Goal: Transaction & Acquisition: Purchase product/service

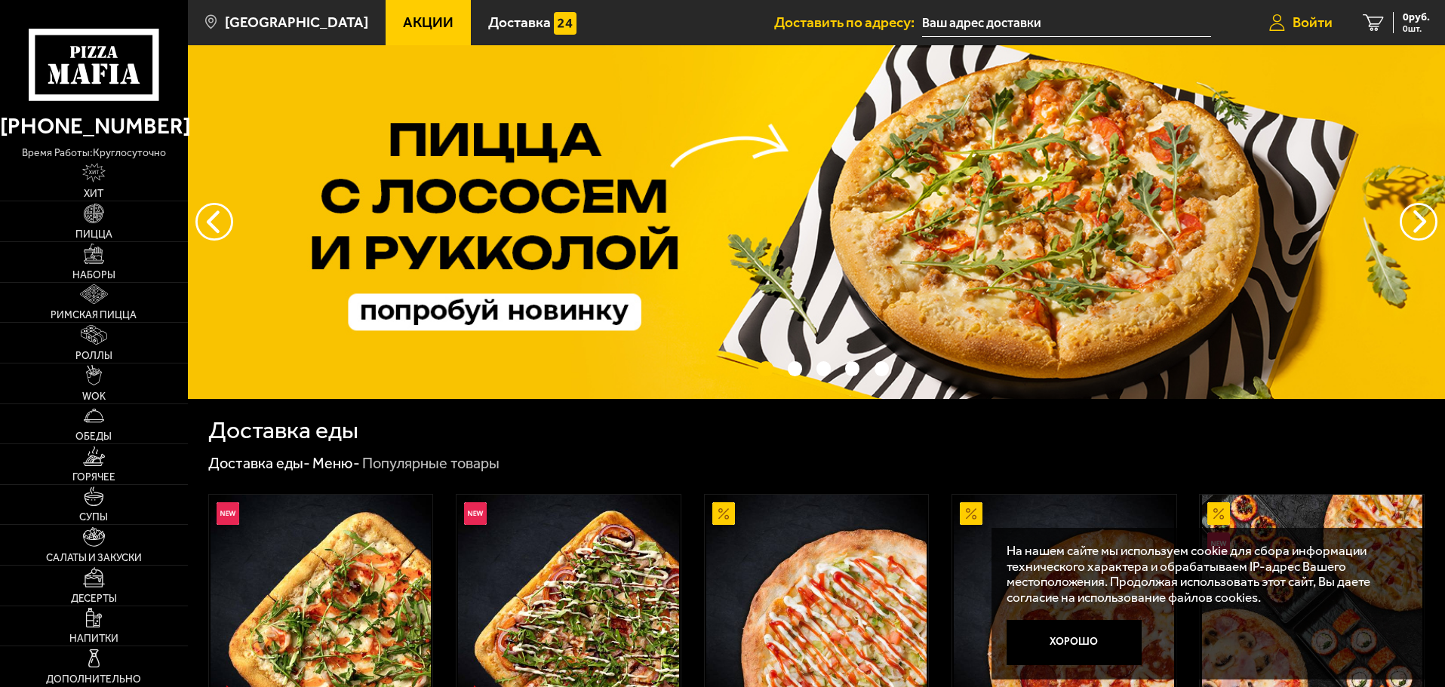
click at [1329, 21] on span "Войти" at bounding box center [1312, 22] width 40 height 14
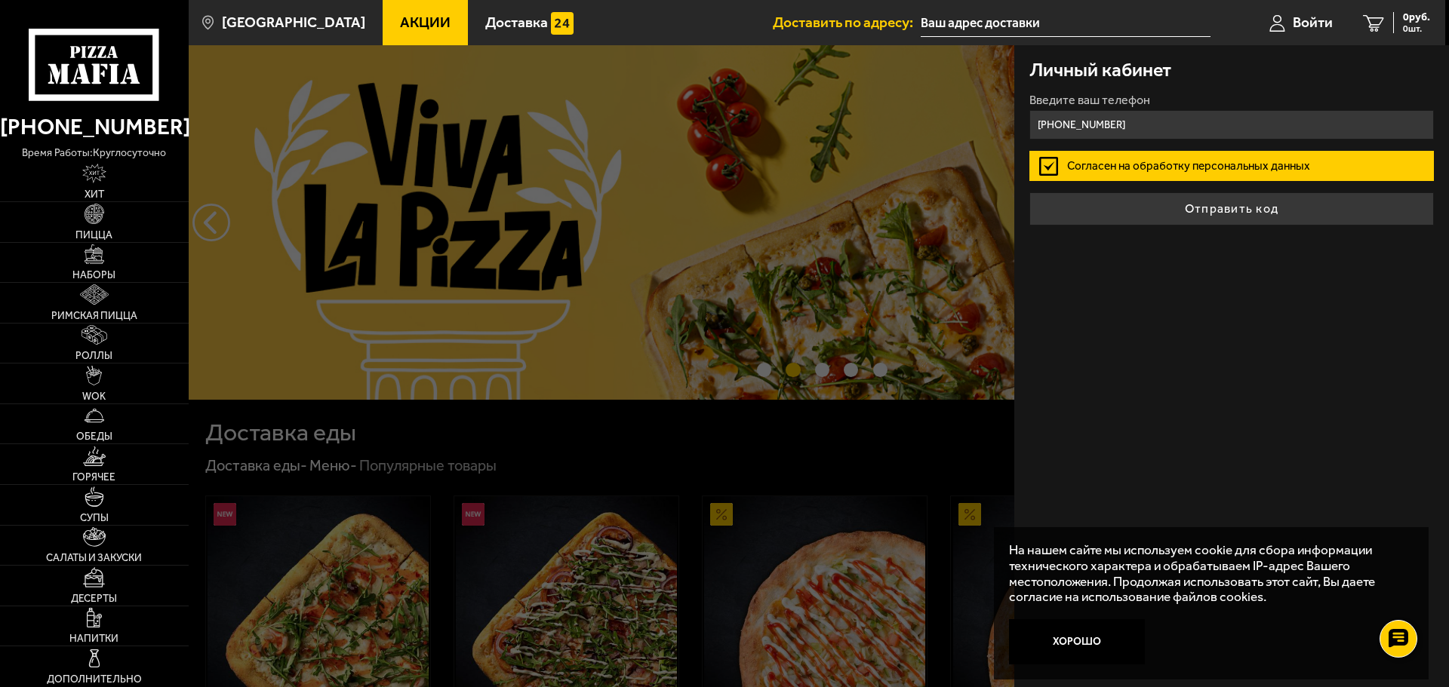
type input "[PHONE_NUMBER]"
click at [1029, 192] on button "Отправить код" at bounding box center [1231, 208] width 404 height 33
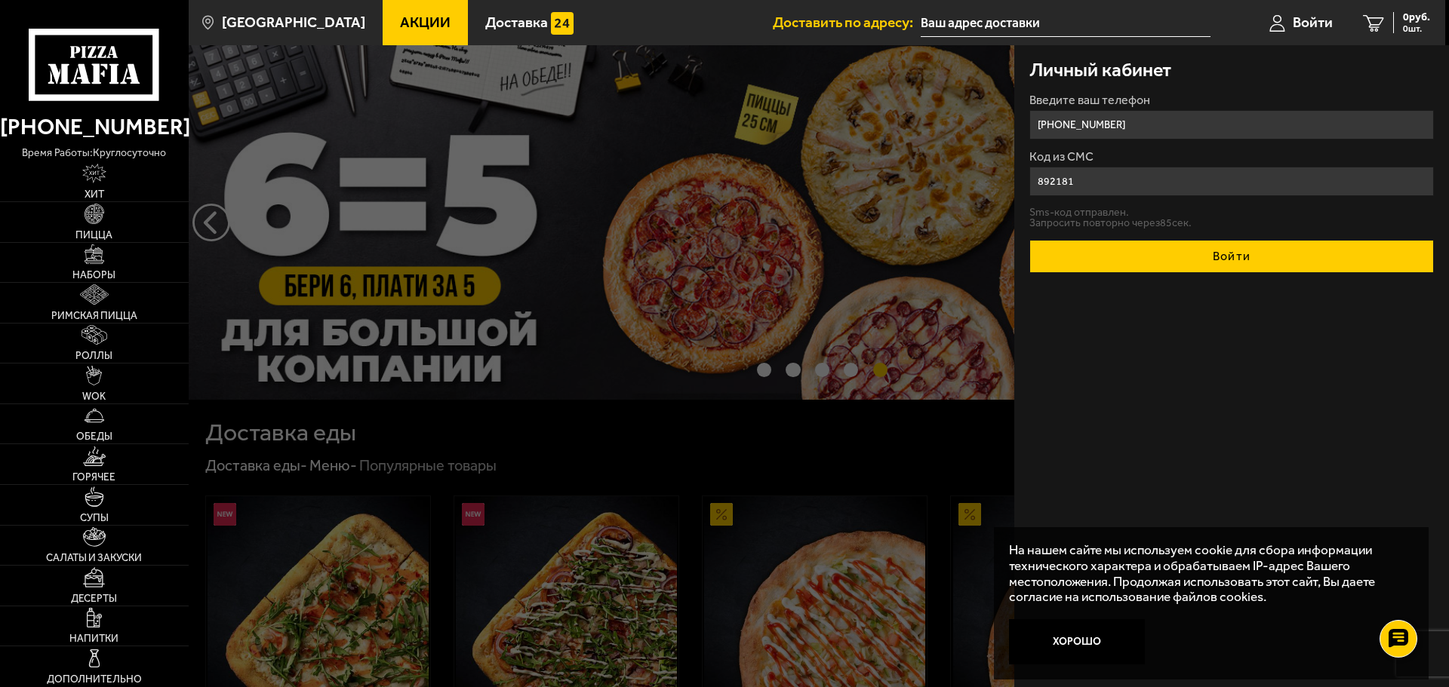
type input "892181"
click at [1252, 257] on button "Войти" at bounding box center [1231, 256] width 404 height 33
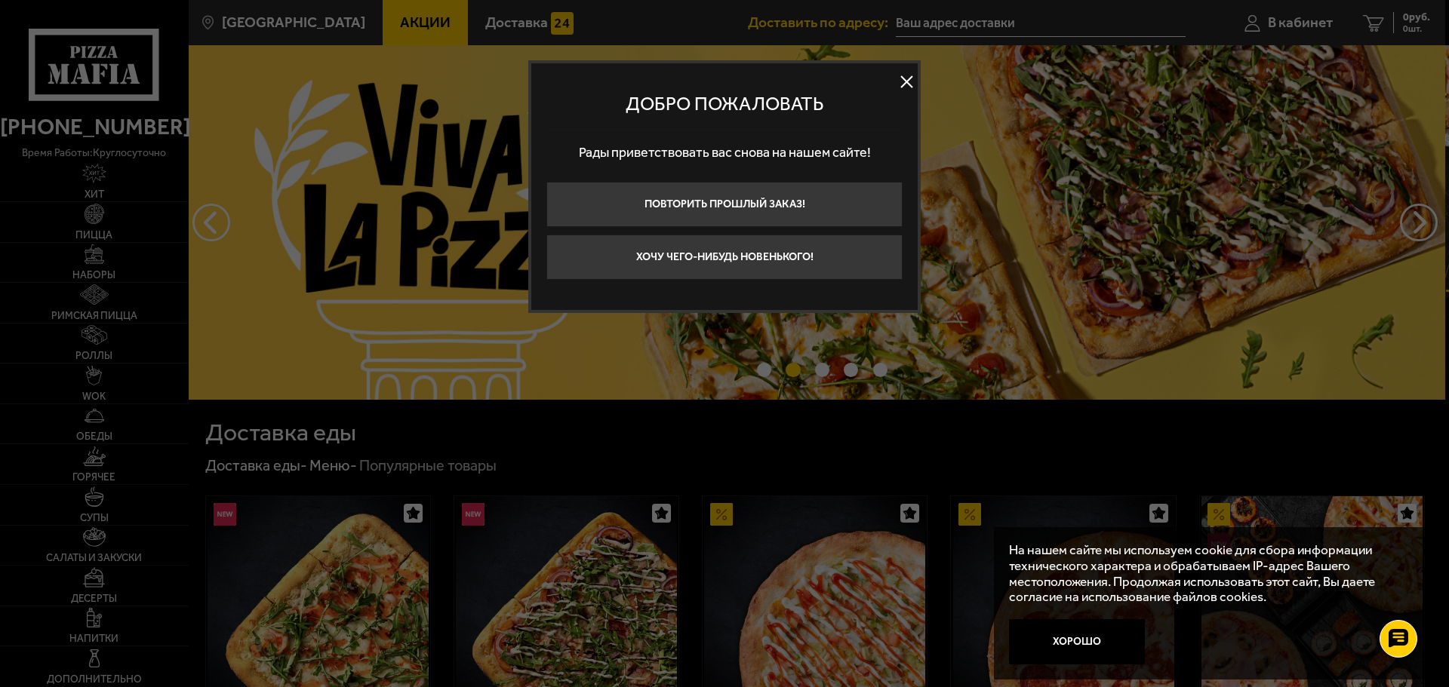
click at [905, 79] on button at bounding box center [906, 82] width 23 height 23
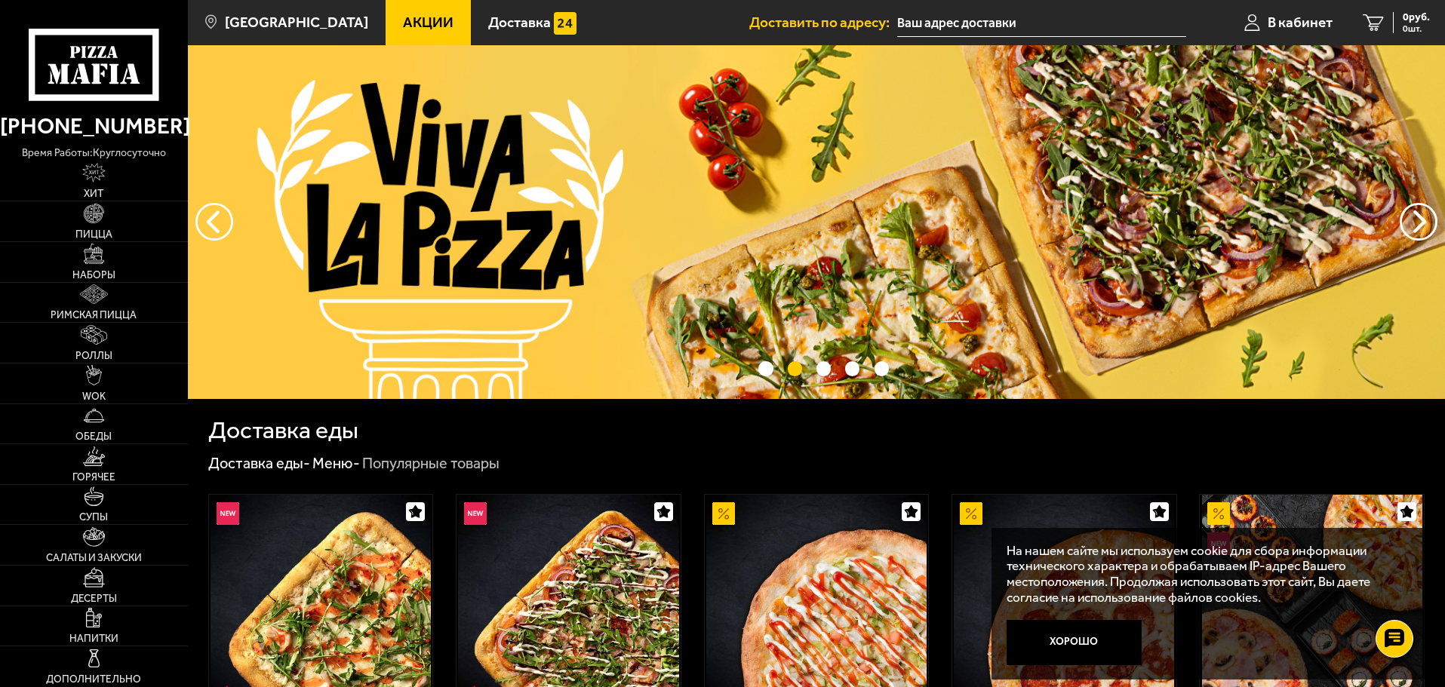
click at [960, 20] on input "text" at bounding box center [1041, 23] width 289 height 28
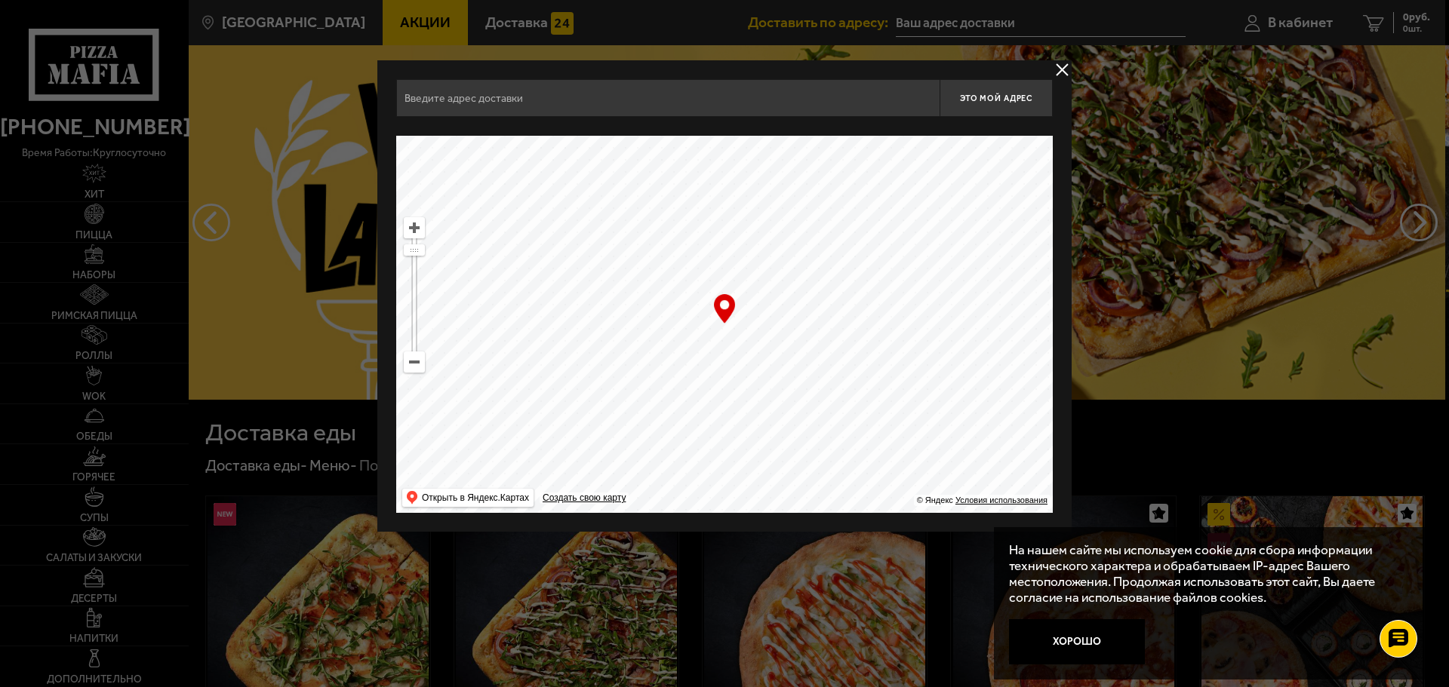
click at [413, 369] on ymaps at bounding box center [414, 362] width 20 height 20
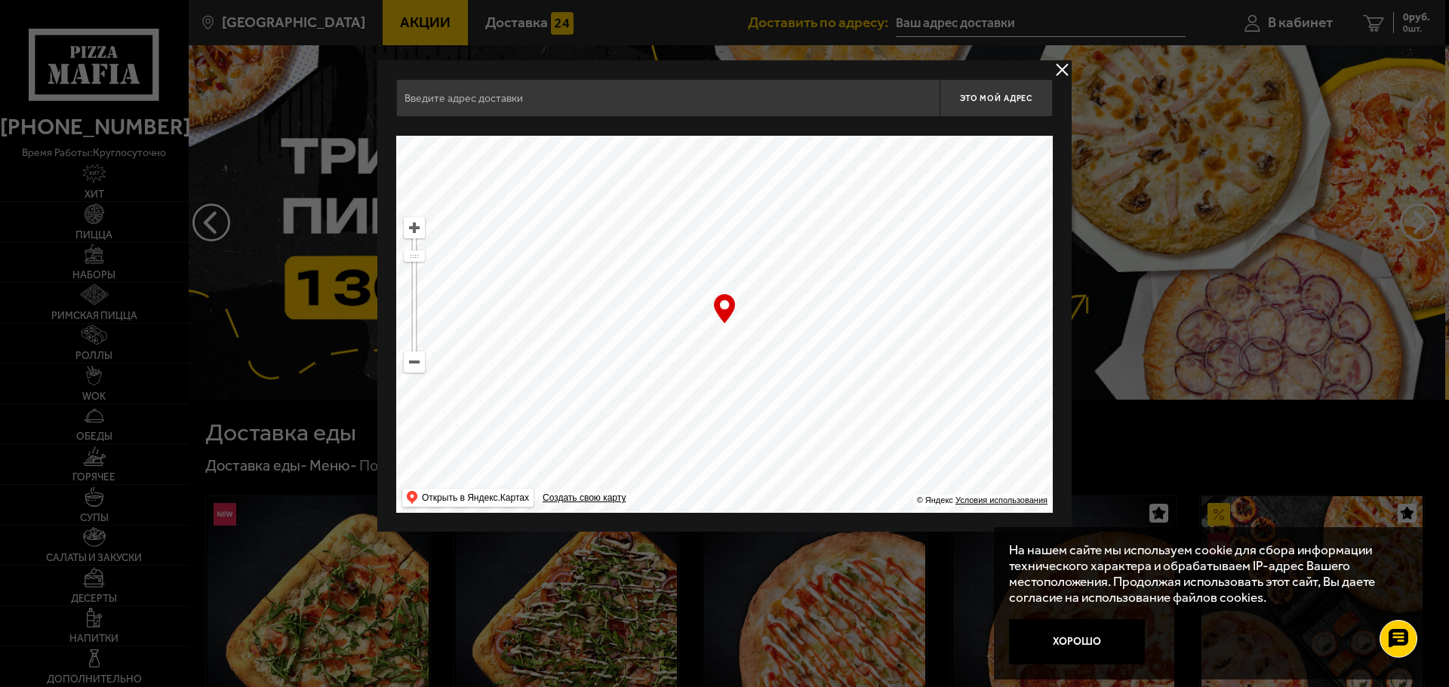
click at [413, 369] on ymaps at bounding box center [414, 362] width 20 height 20
drag, startPoint x: 760, startPoint y: 437, endPoint x: 699, endPoint y: 174, distance: 270.3
click at [690, 186] on ymaps at bounding box center [724, 324] width 656 height 377
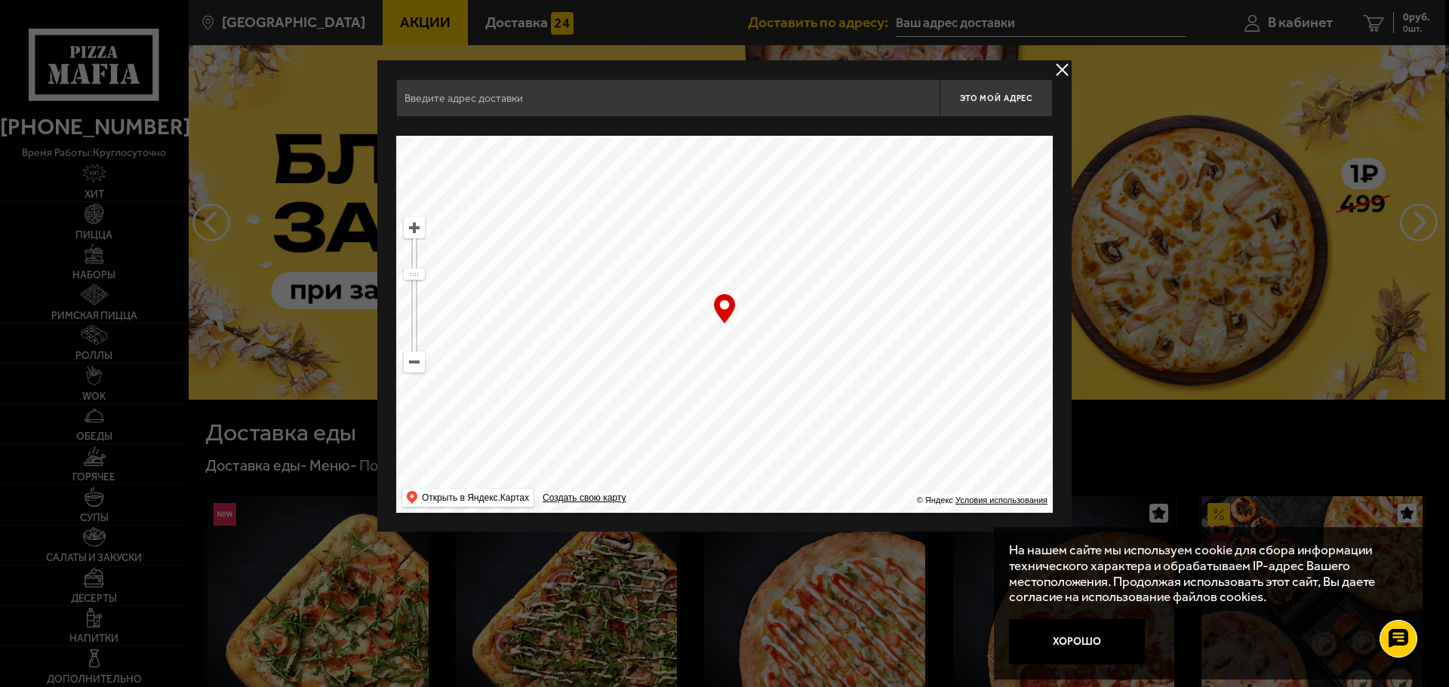
drag, startPoint x: 775, startPoint y: 309, endPoint x: 700, endPoint y: 308, distance: 74.7
click at [700, 308] on ymaps at bounding box center [724, 324] width 656 height 377
click at [411, 228] on ymaps at bounding box center [414, 228] width 20 height 20
click at [411, 224] on ymaps at bounding box center [414, 228] width 20 height 20
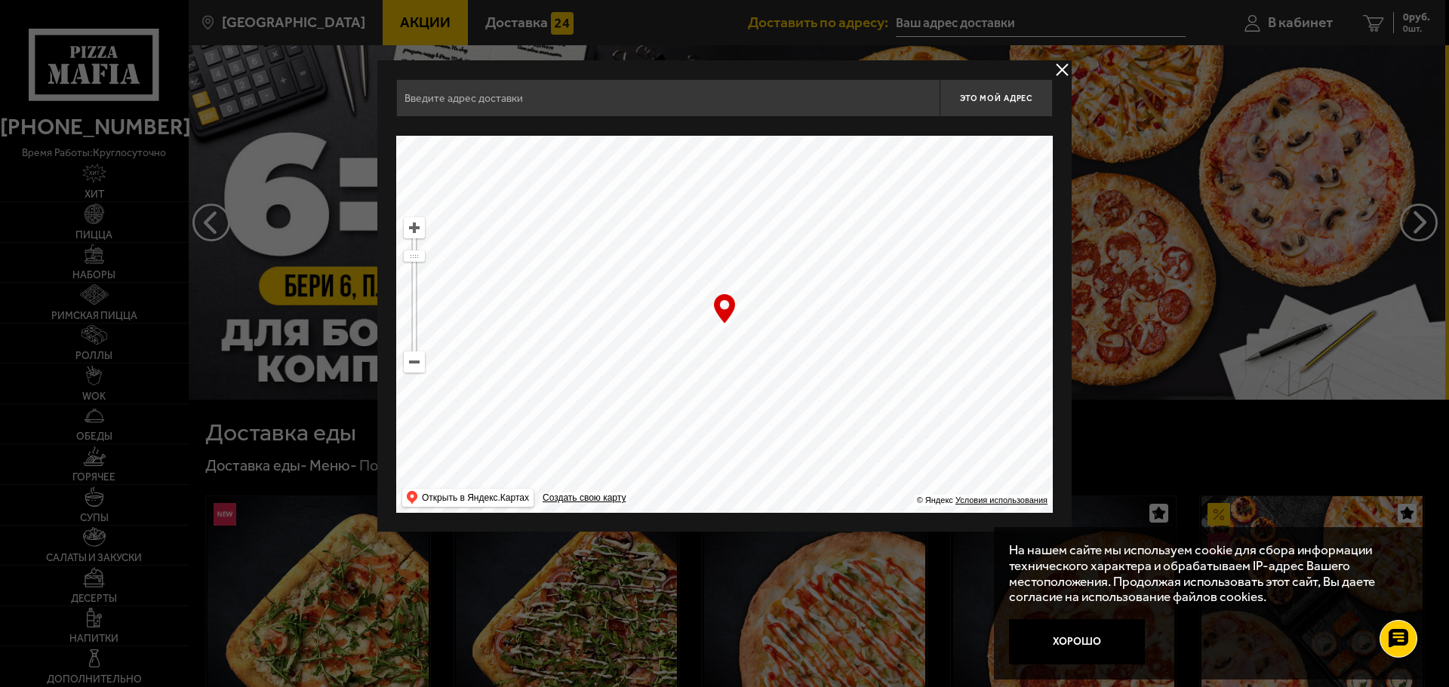
drag, startPoint x: 630, startPoint y: 356, endPoint x: 677, endPoint y: 370, distance: 49.4
click at [677, 370] on ymaps at bounding box center [724, 324] width 656 height 377
click at [419, 231] on ymaps at bounding box center [414, 228] width 20 height 20
click at [416, 227] on ymaps at bounding box center [414, 228] width 20 height 20
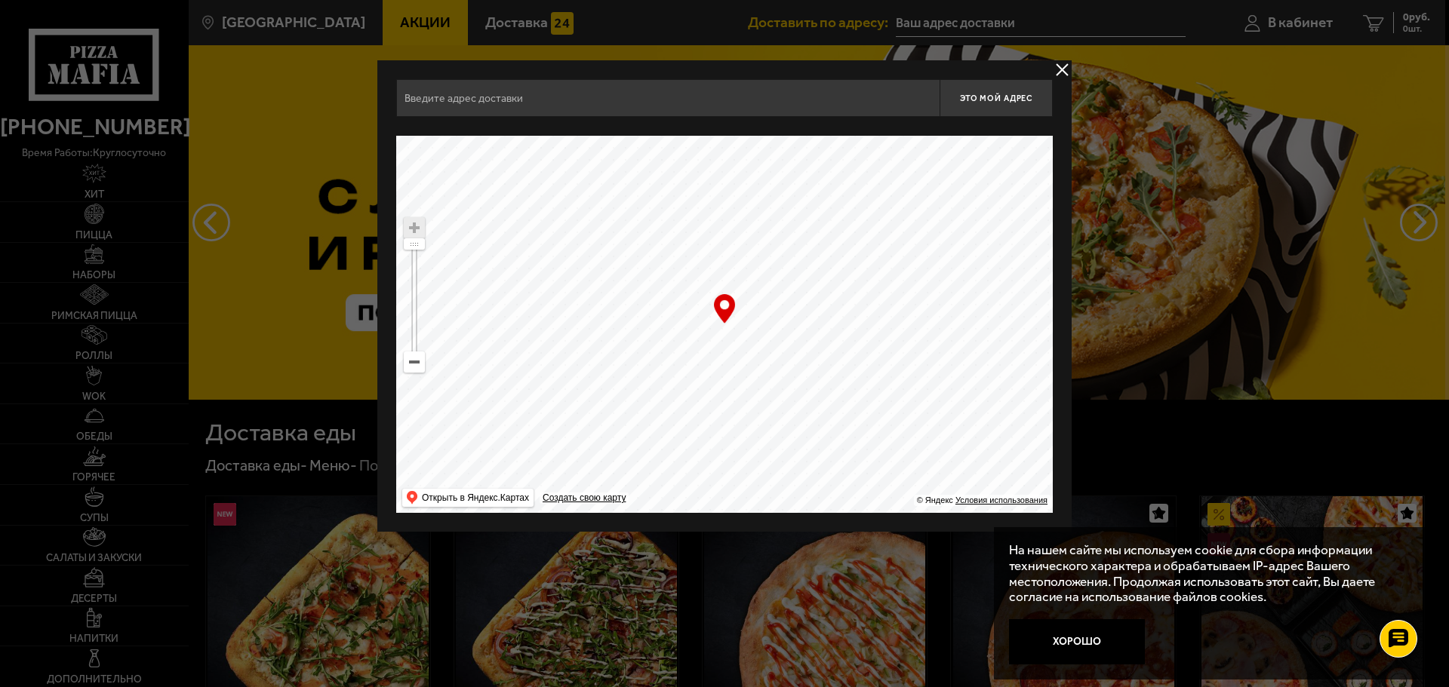
drag, startPoint x: 614, startPoint y: 385, endPoint x: 702, endPoint y: 397, distance: 89.1
click at [702, 397] on ymaps at bounding box center [724, 324] width 656 height 377
drag, startPoint x: 763, startPoint y: 421, endPoint x: 747, endPoint y: 398, distance: 28.2
click at [747, 398] on ymaps at bounding box center [724, 324] width 656 height 377
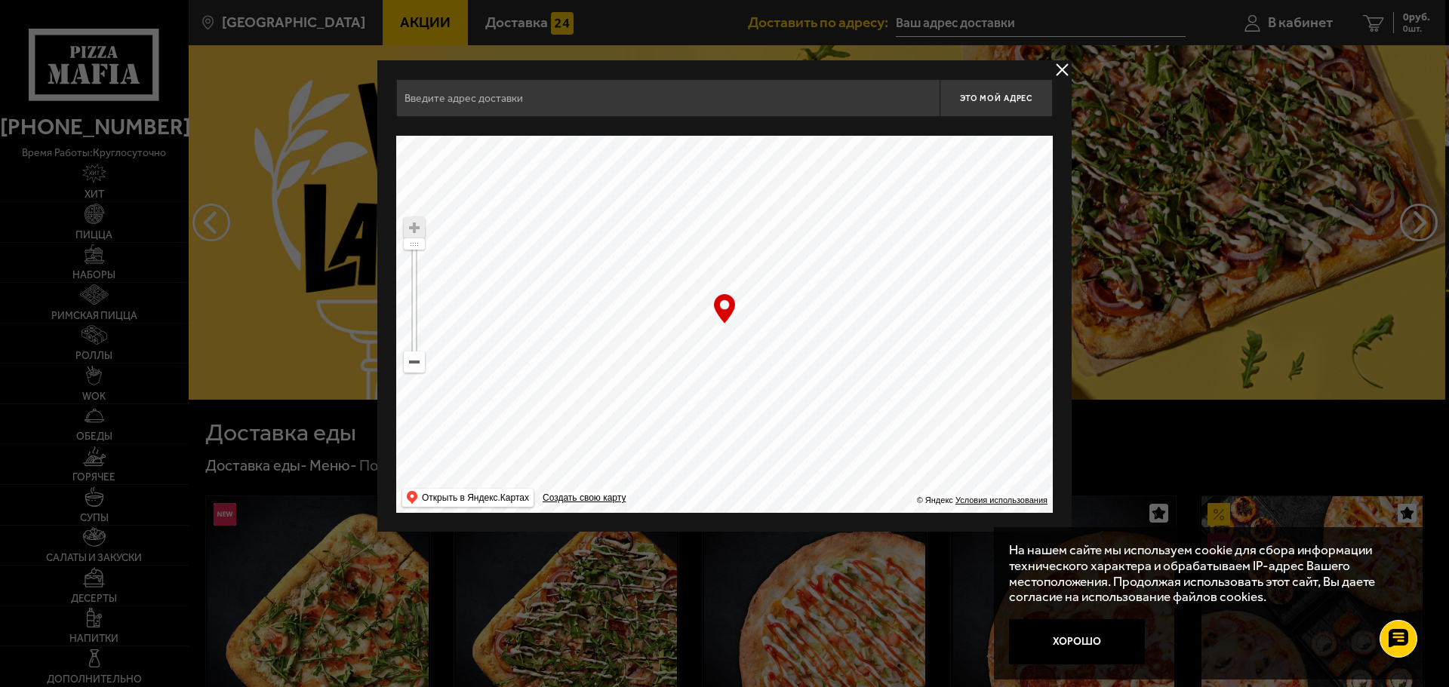
drag, startPoint x: 720, startPoint y: 376, endPoint x: 747, endPoint y: 315, distance: 66.6
click at [747, 315] on ymaps at bounding box center [724, 324] width 656 height 377
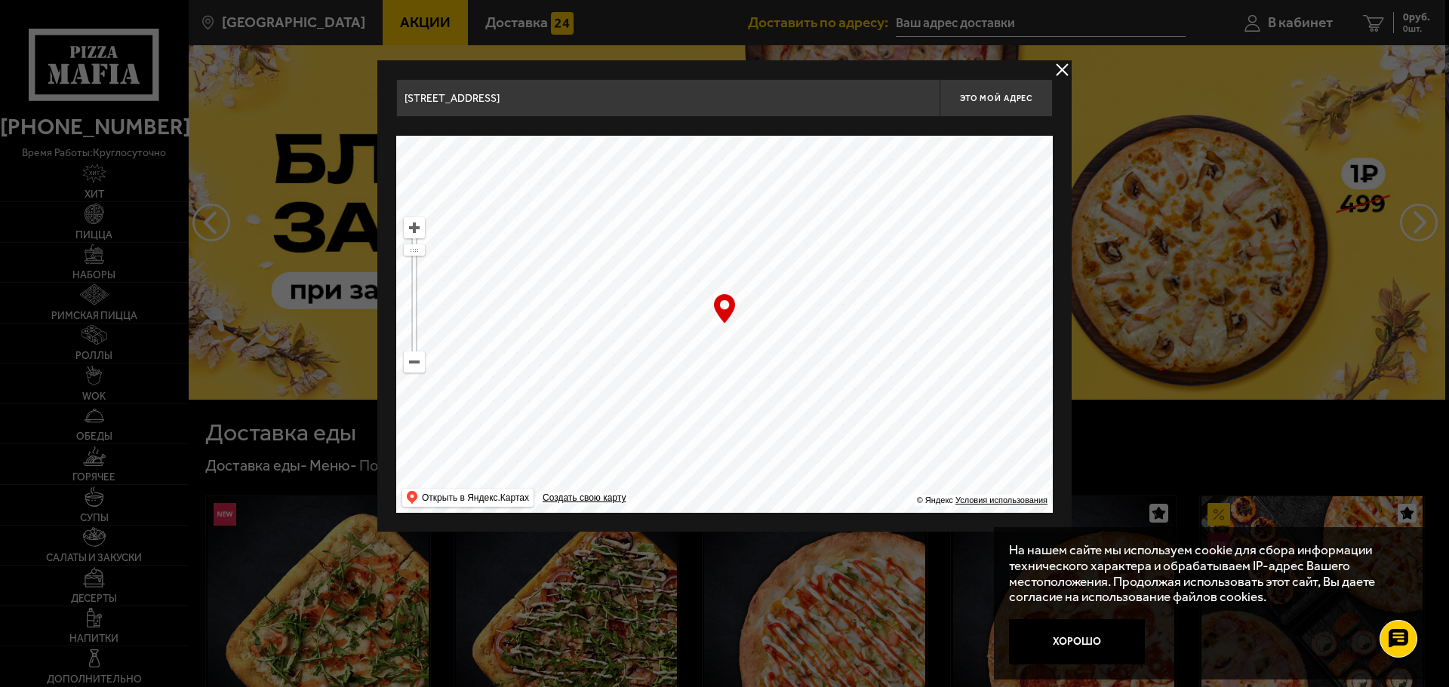
drag, startPoint x: 779, startPoint y: 347, endPoint x: 752, endPoint y: 333, distance: 29.7
click at [752, 333] on ymaps at bounding box center [724, 324] width 656 height 377
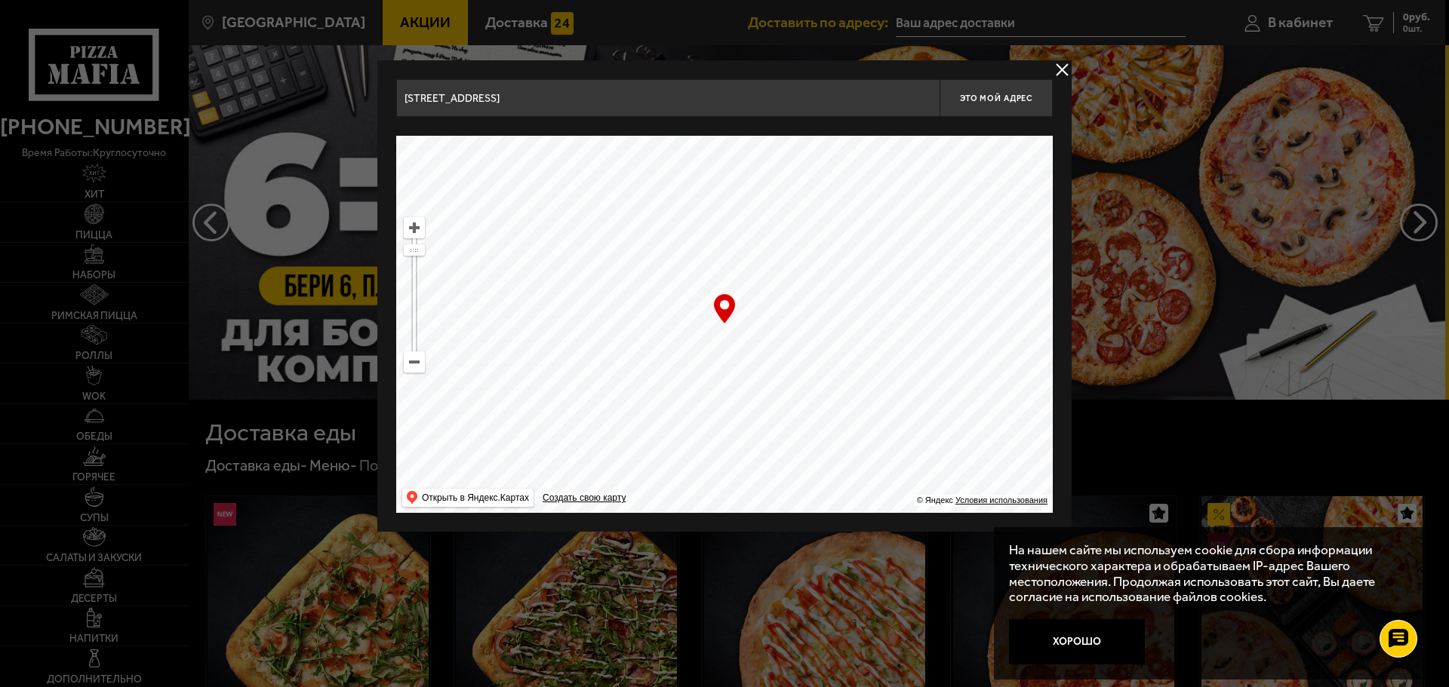
type input "Пушкинский район, посёлок Шушары, 2-й Бадаевский проезд, 6И"
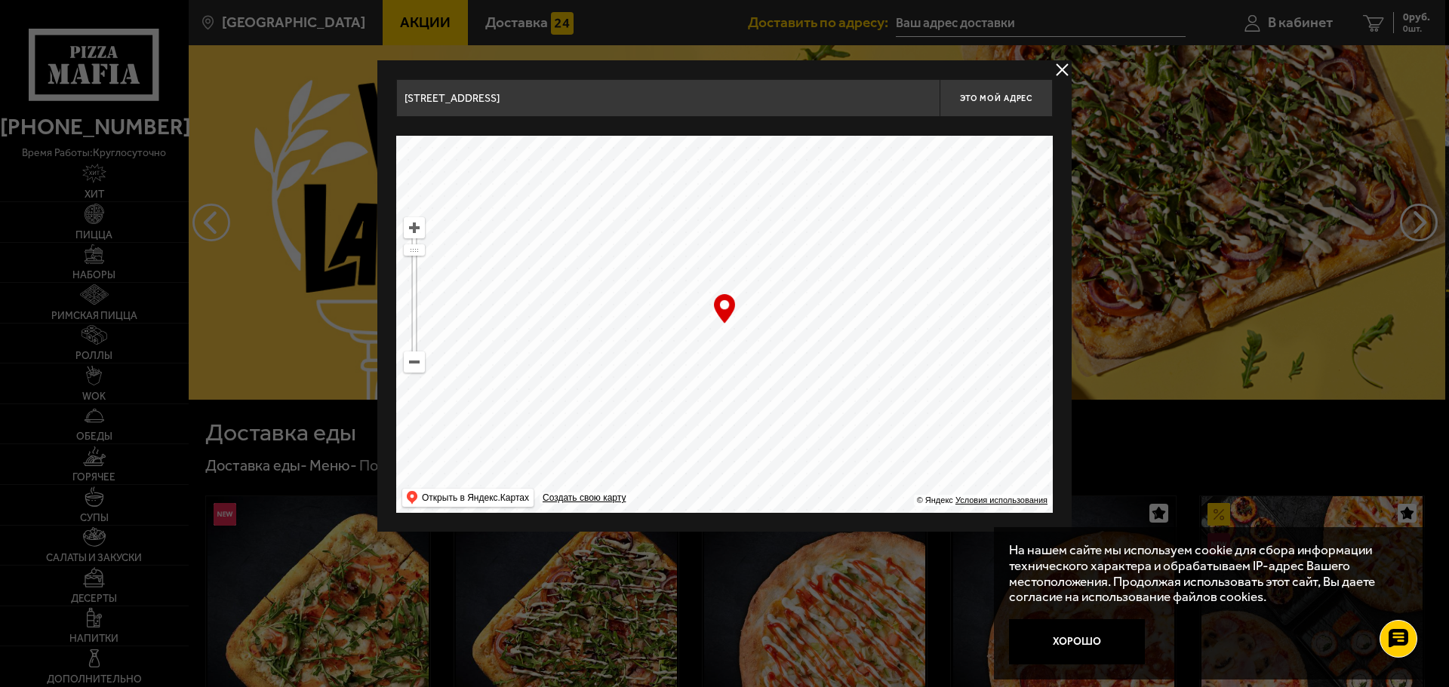
click at [746, 346] on ymaps at bounding box center [724, 324] width 656 height 377
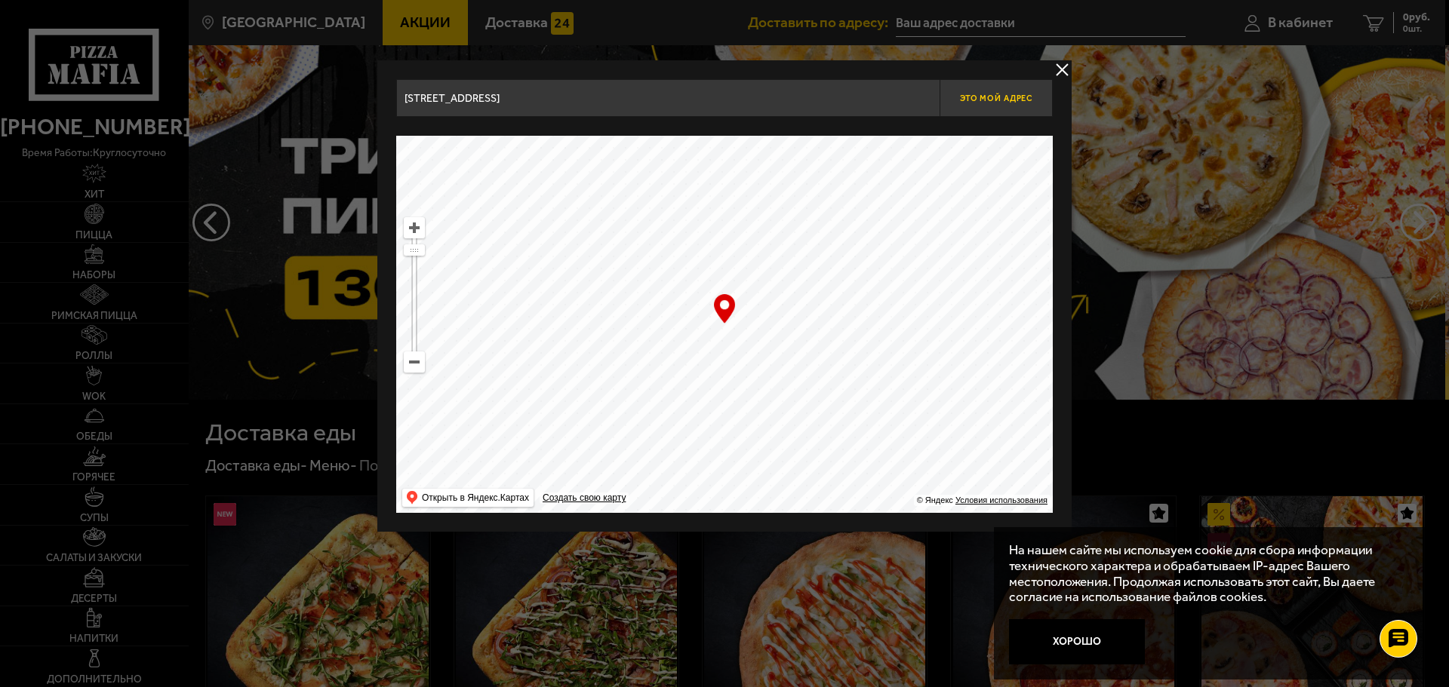
click at [1004, 100] on span "Это мой адрес" at bounding box center [996, 99] width 72 height 10
type input "Пушкинский район, посёлок Шушары, 2-й Бадаевский проезд, 6И"
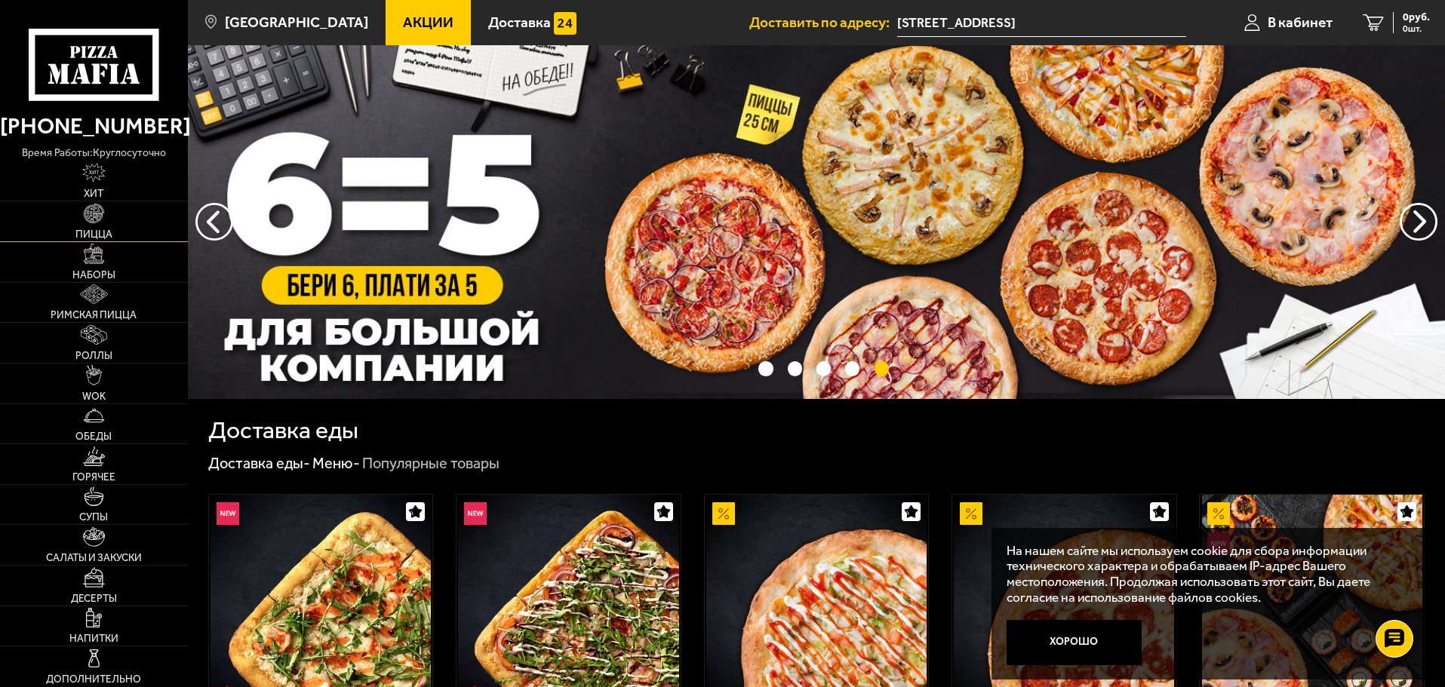
click at [94, 220] on img at bounding box center [94, 214] width 20 height 20
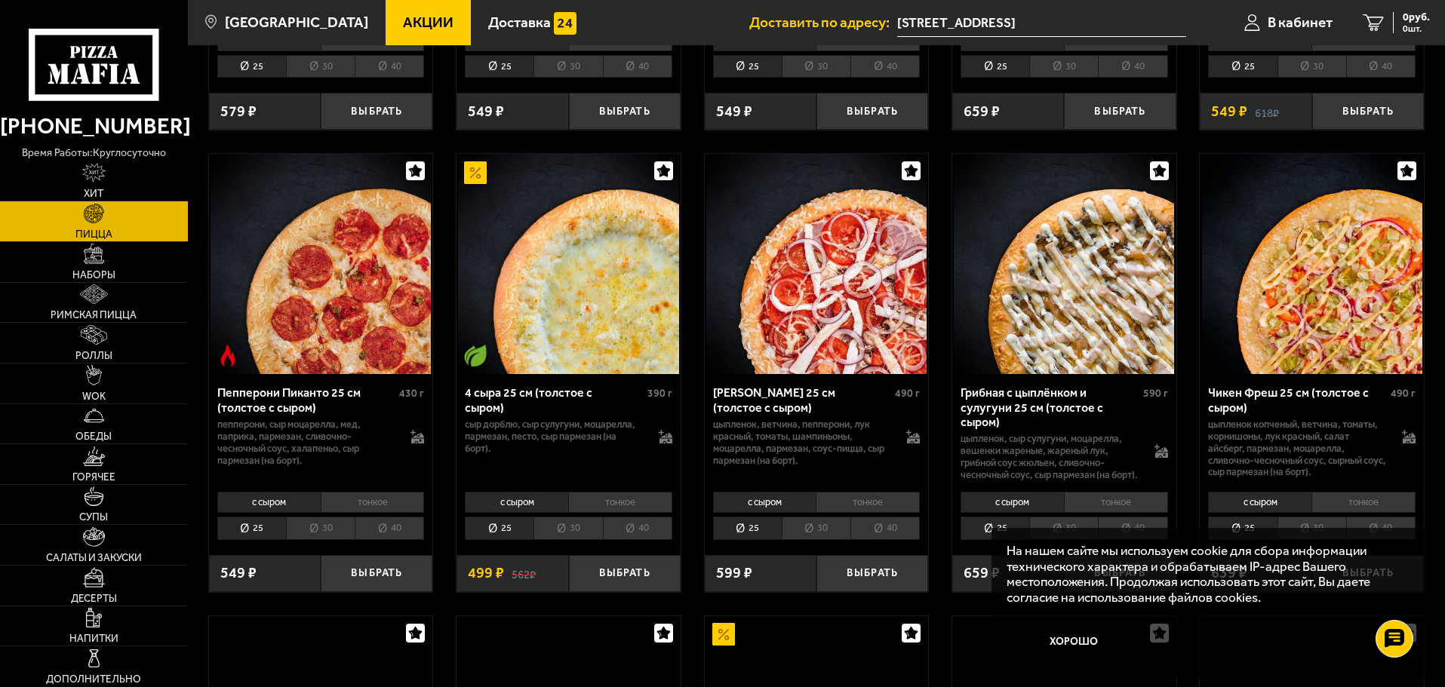
scroll to position [1006, 0]
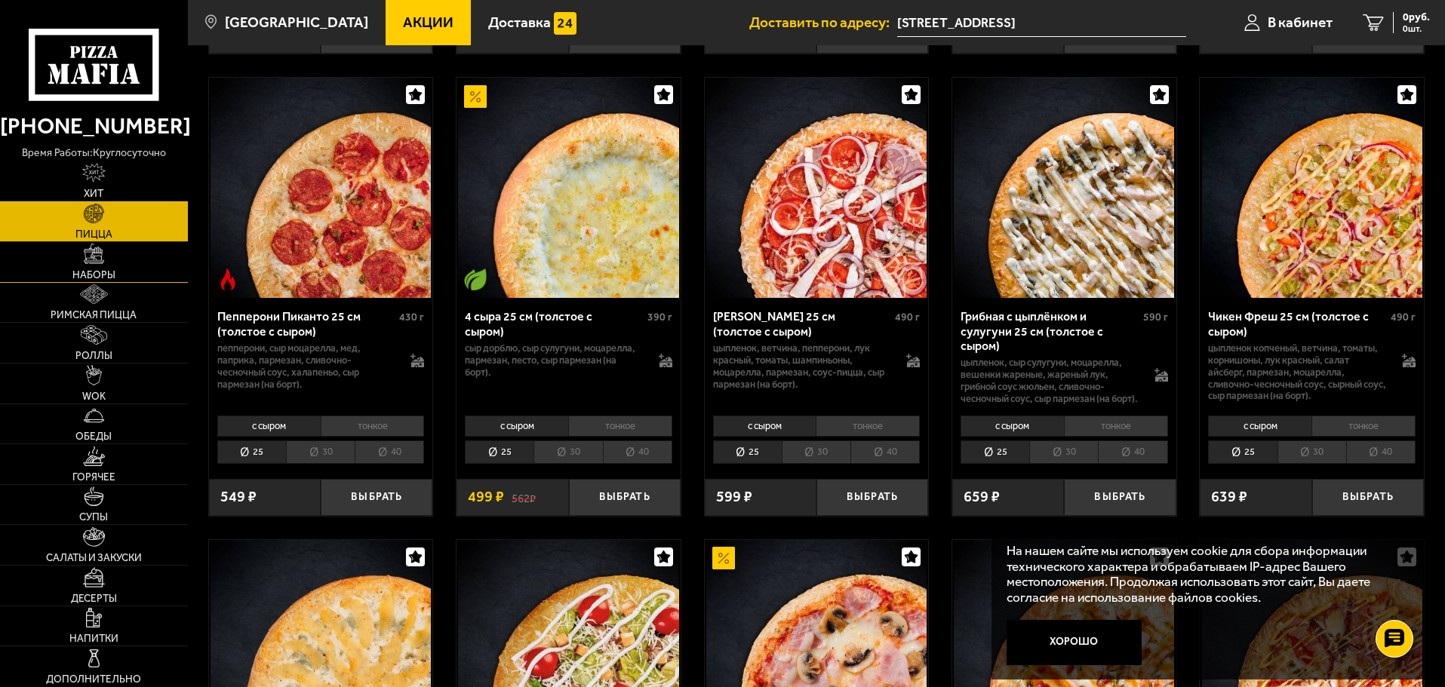
click at [108, 266] on link "Наборы" at bounding box center [94, 262] width 188 height 40
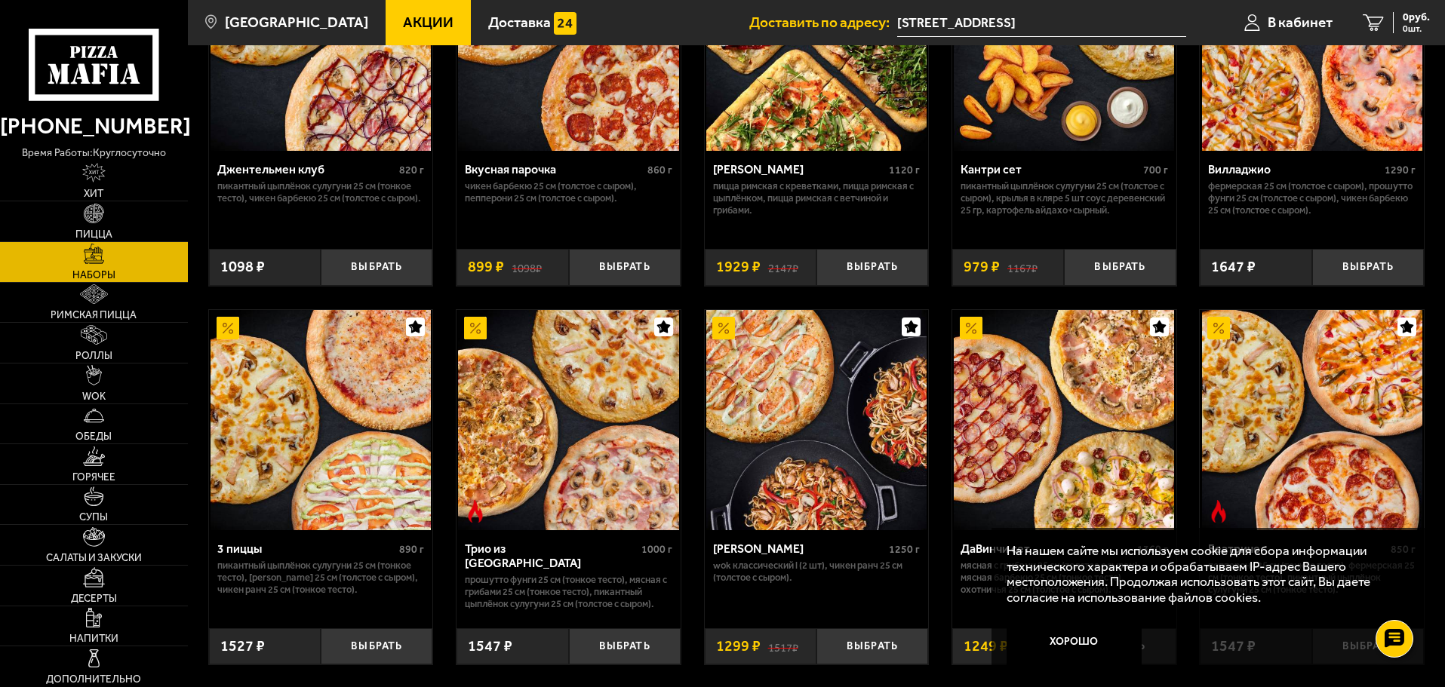
scroll to position [252, 0]
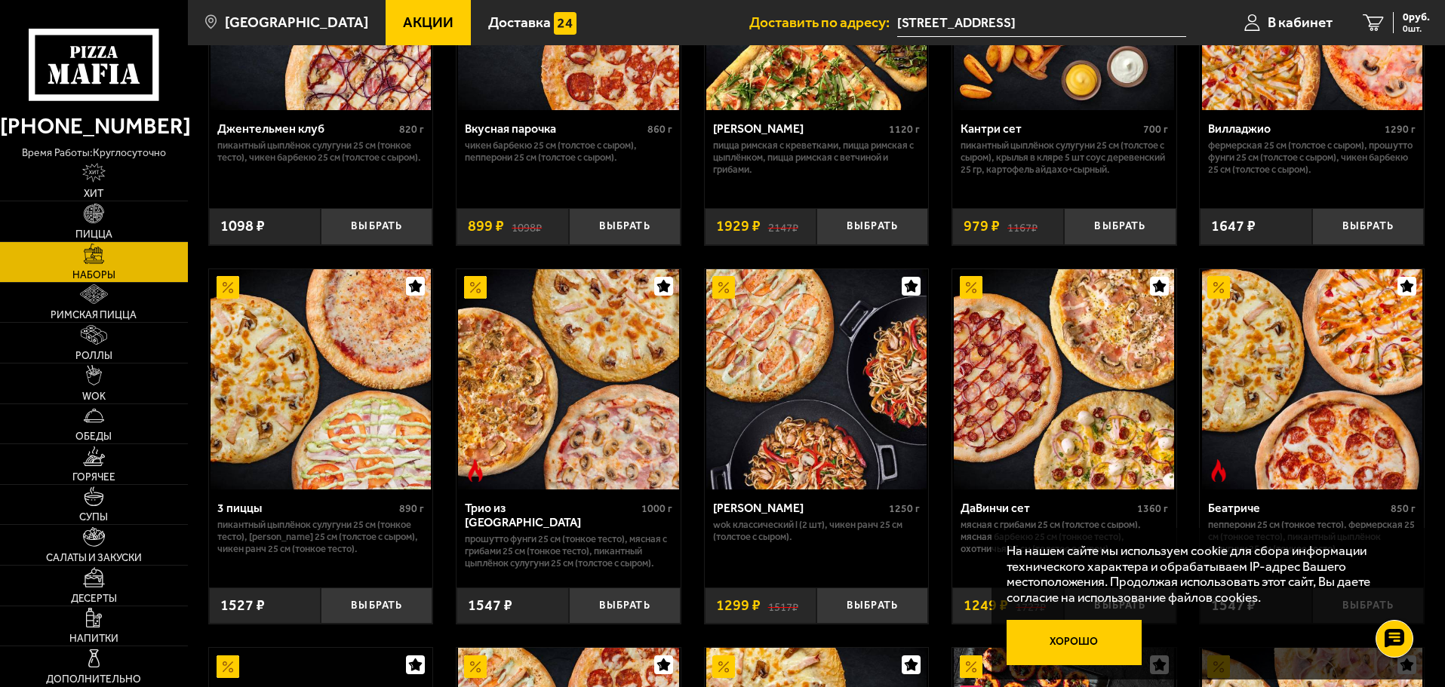
click at [1072, 640] on button "Хорошо" at bounding box center [1074, 642] width 136 height 45
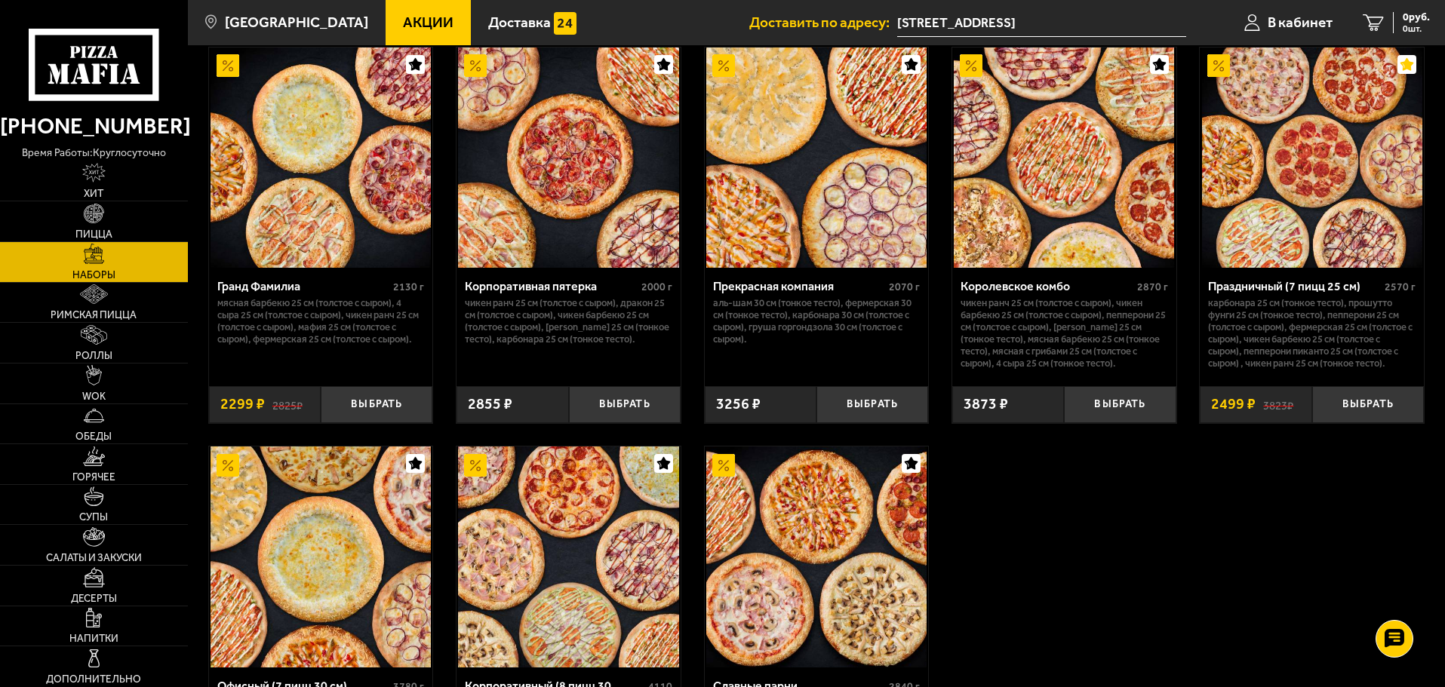
scroll to position [2263, 0]
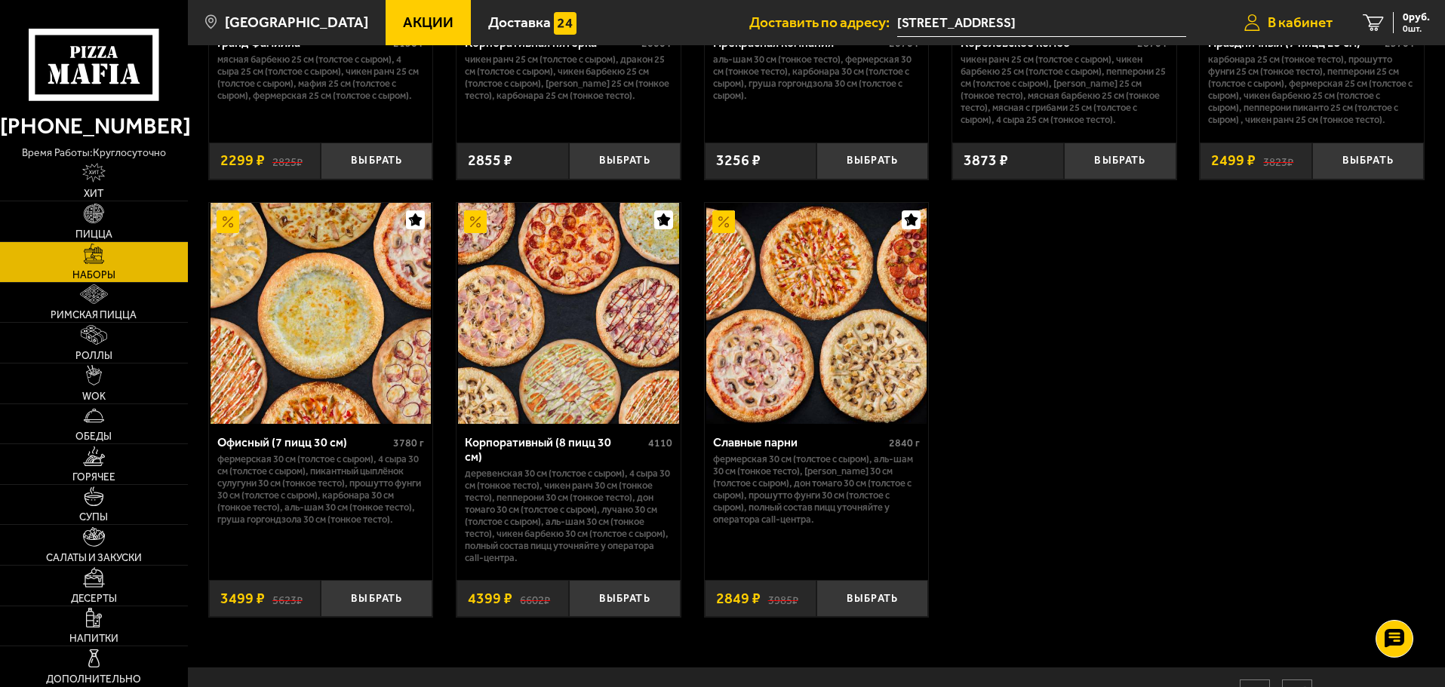
click at [1286, 17] on span "В кабинет" at bounding box center [1299, 22] width 65 height 14
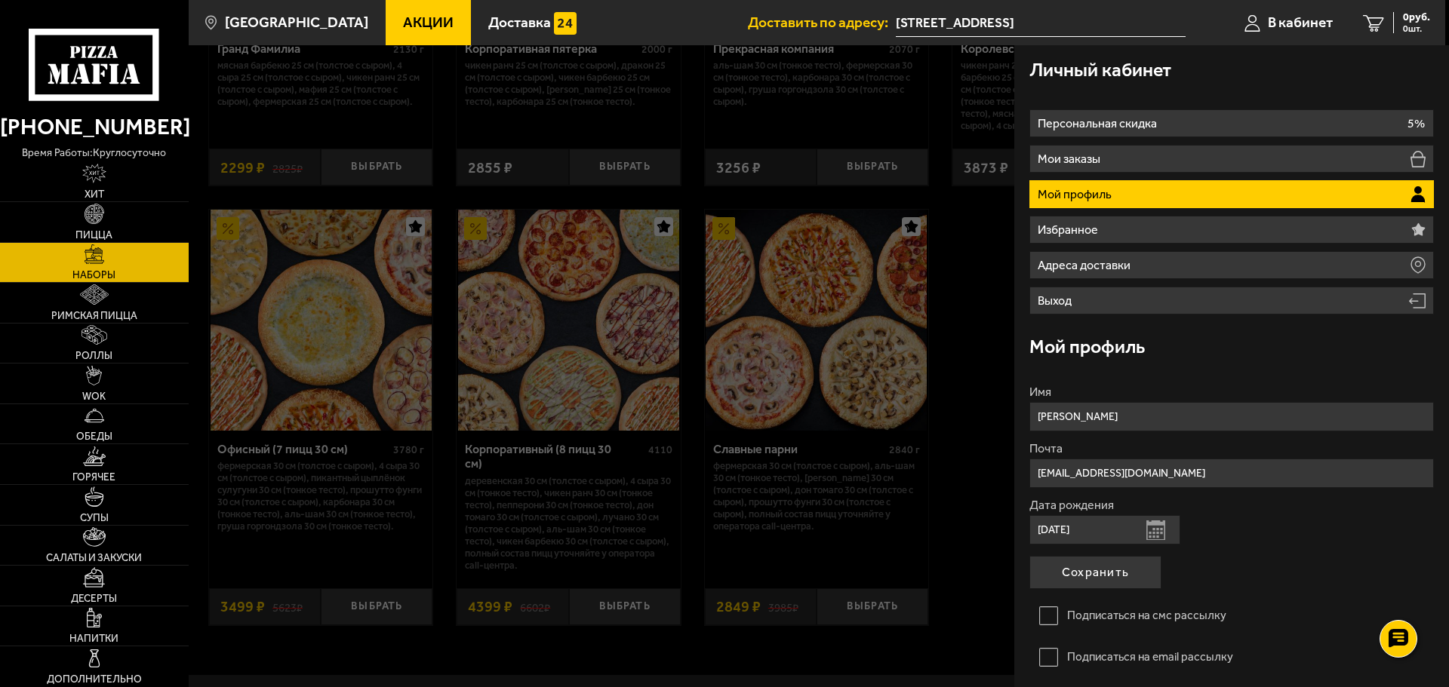
click at [908, 662] on div at bounding box center [913, 388] width 1449 height 687
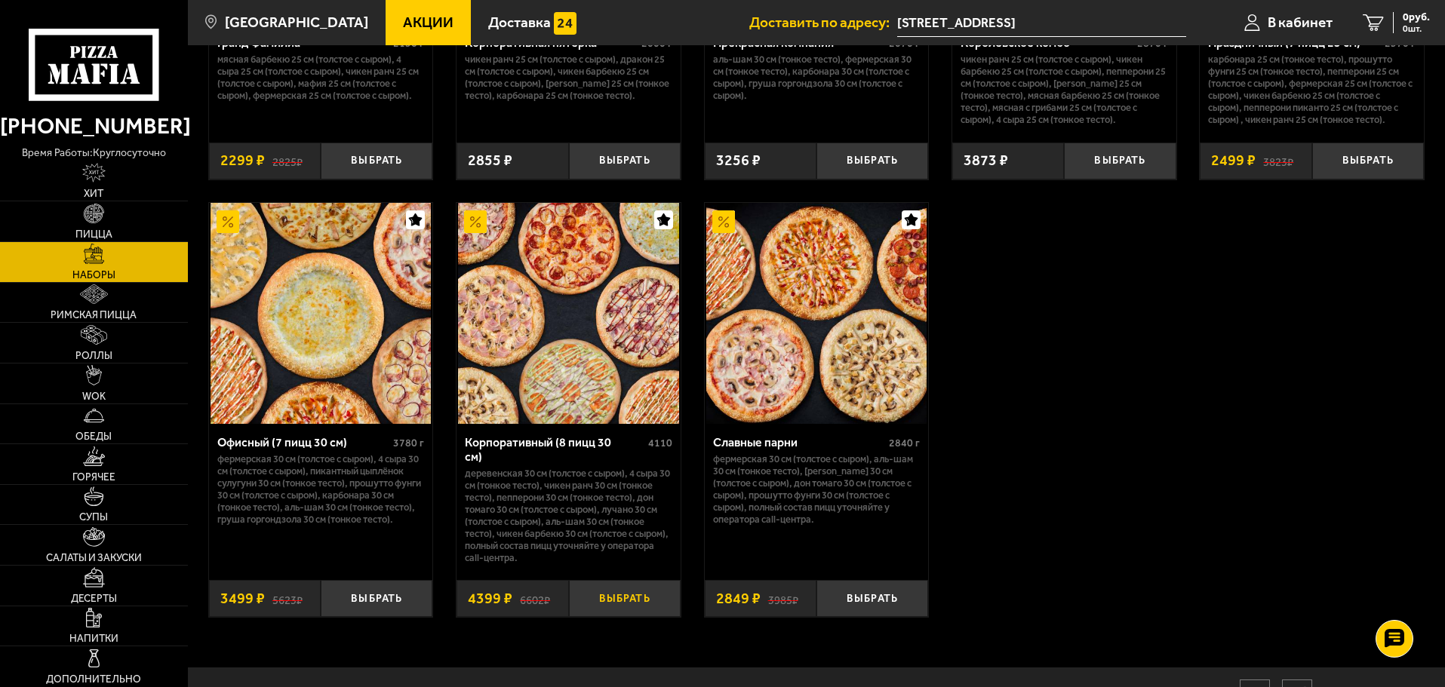
click at [625, 594] on button "Выбрать" at bounding box center [625, 598] width 112 height 37
click at [1406, 20] on span "4399 руб." at bounding box center [1406, 17] width 45 height 11
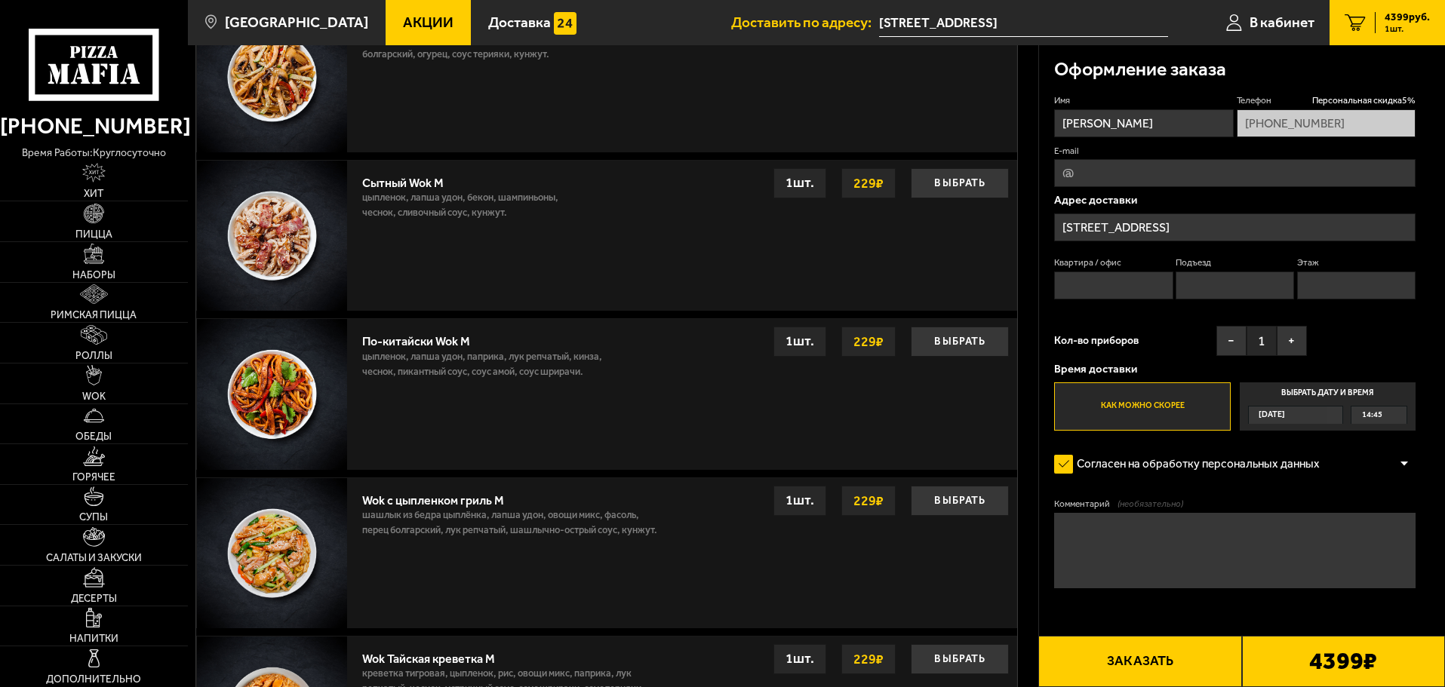
scroll to position [1006, 0]
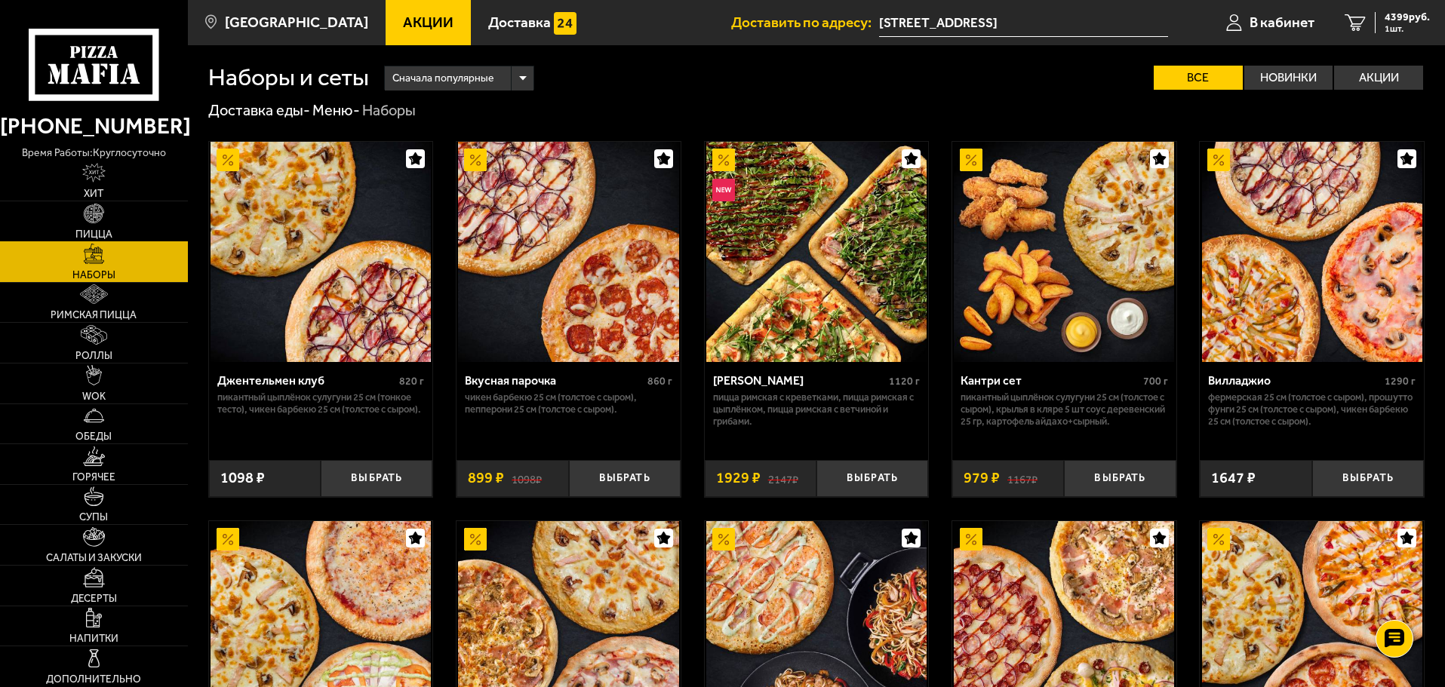
click at [95, 204] on img at bounding box center [94, 214] width 20 height 20
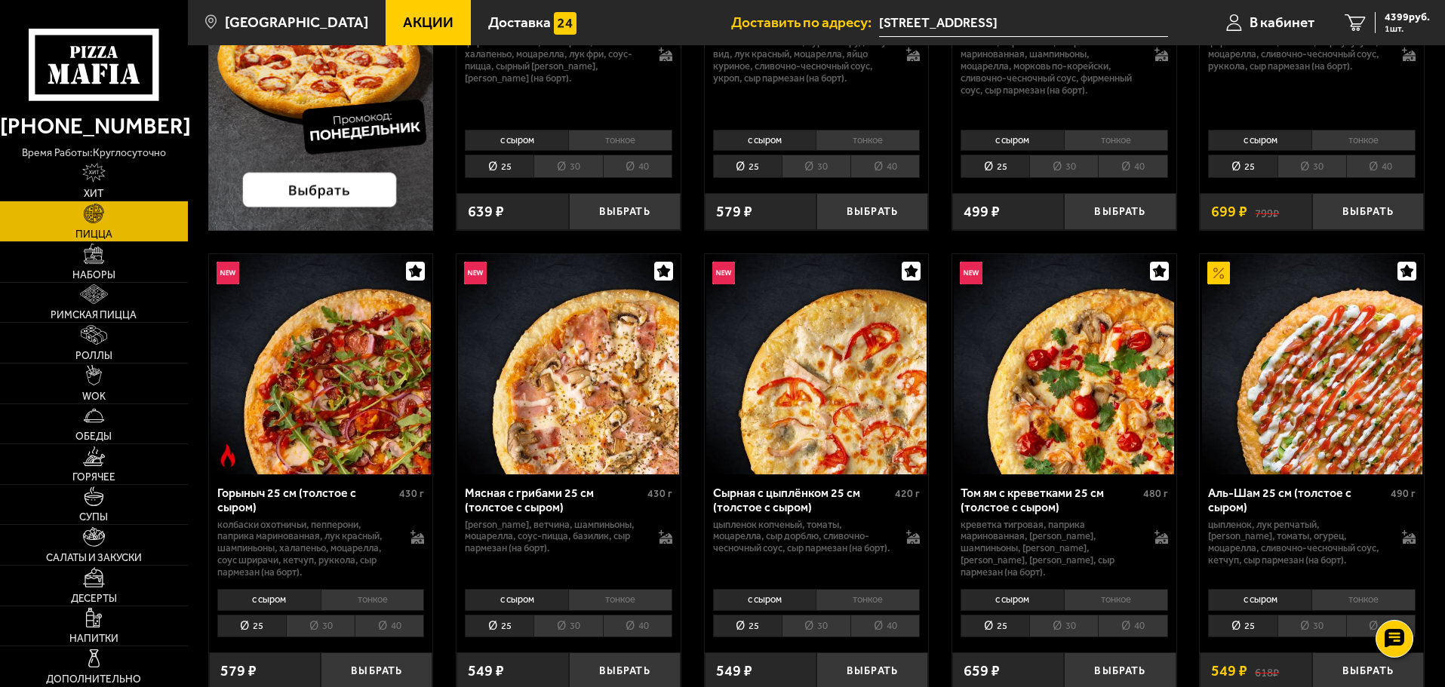
scroll to position [503, 0]
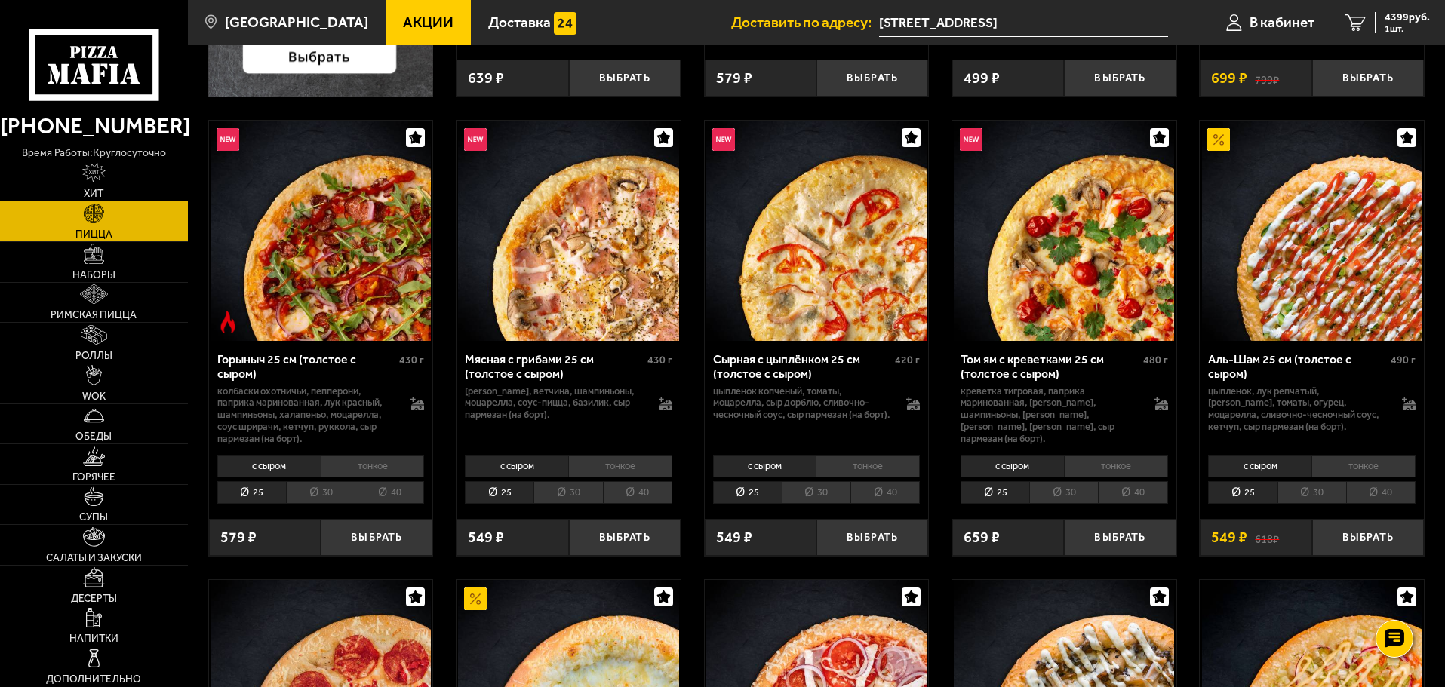
click at [1313, 488] on li "30" at bounding box center [1311, 492] width 69 height 23
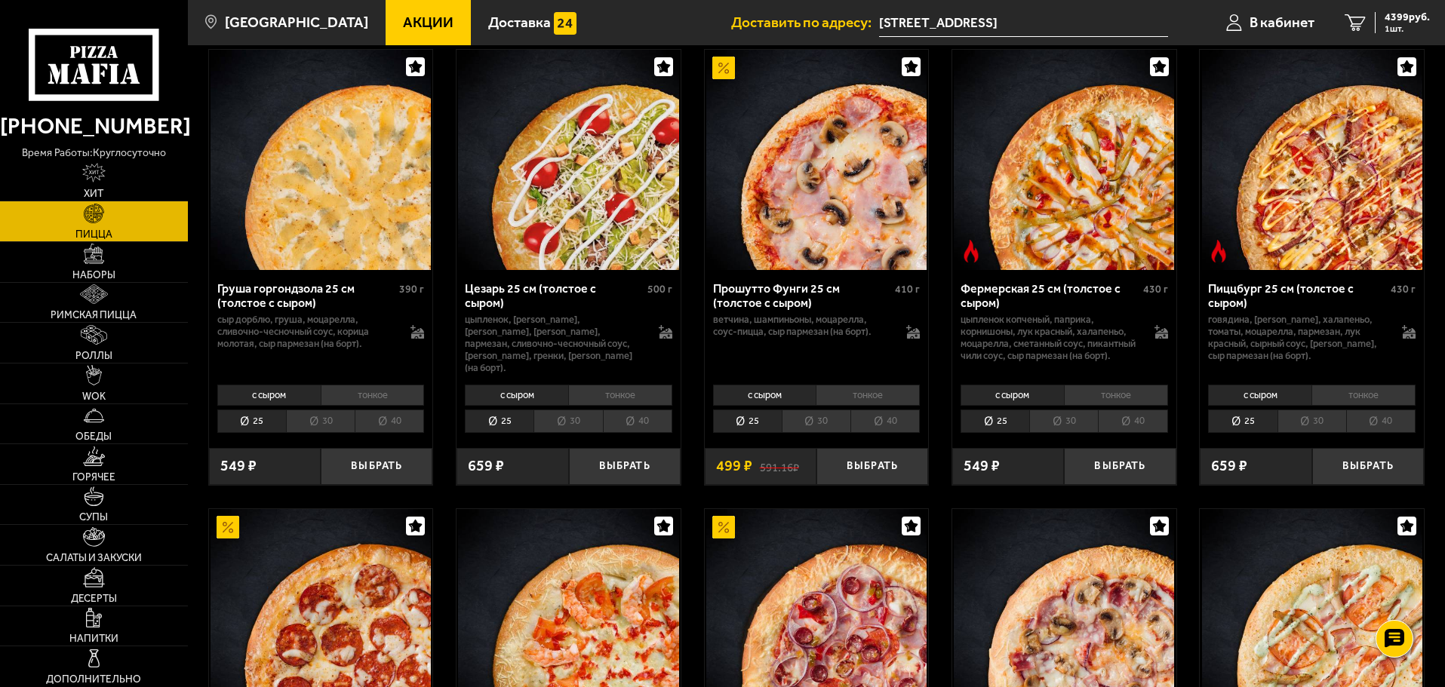
scroll to position [1509, 0]
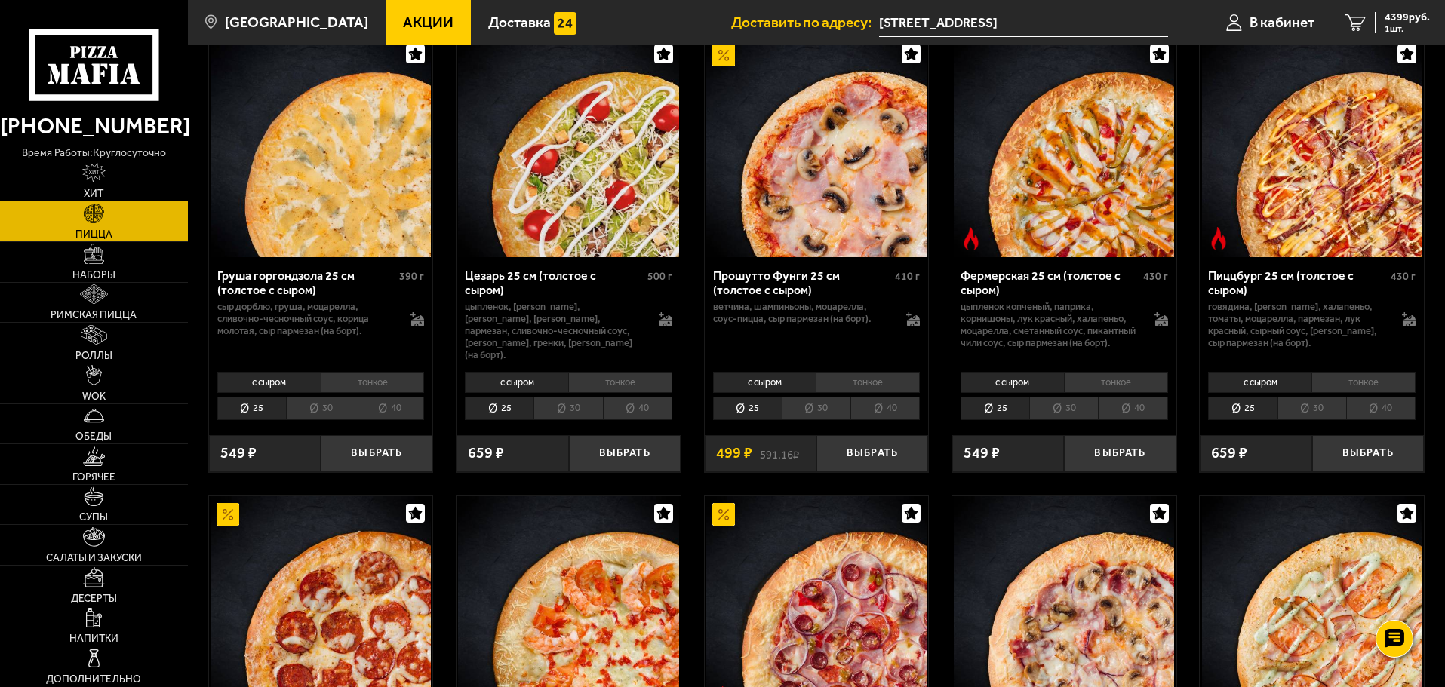
click at [825, 420] on li "30" at bounding box center [816, 408] width 69 height 23
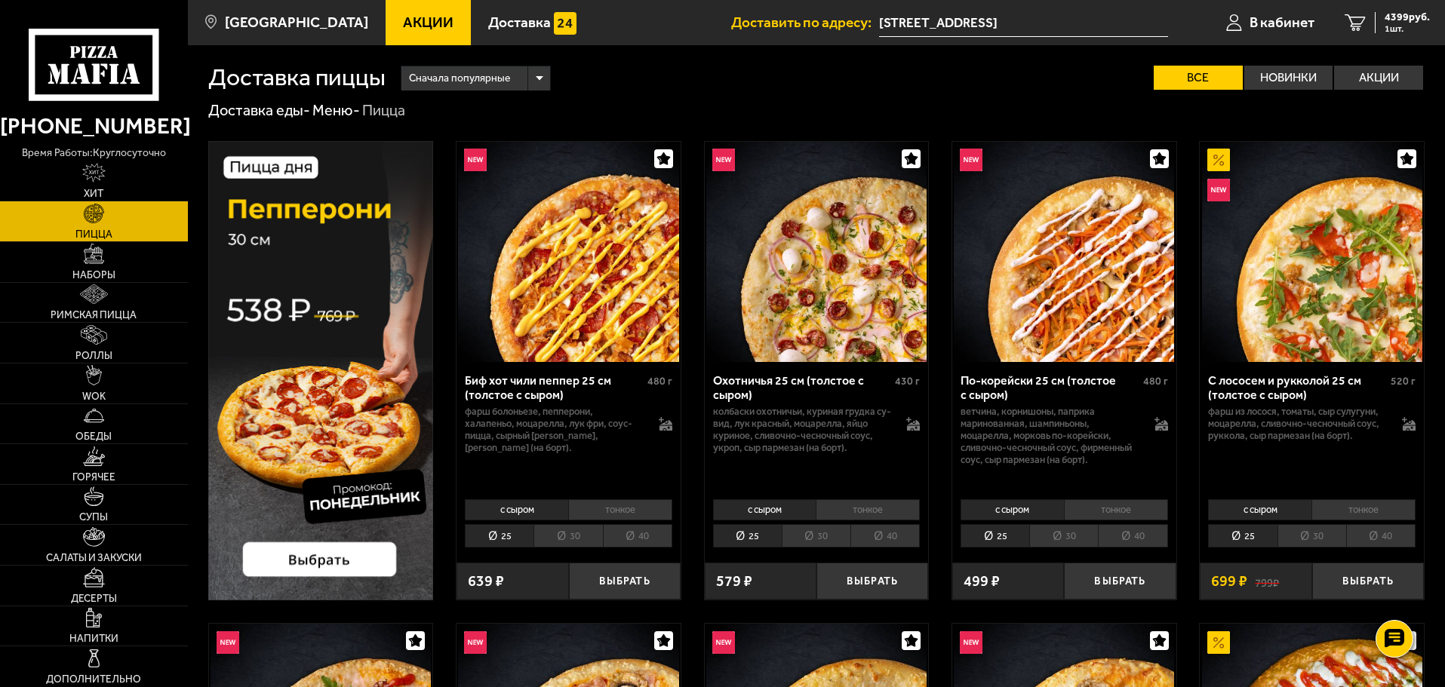
scroll to position [503, 0]
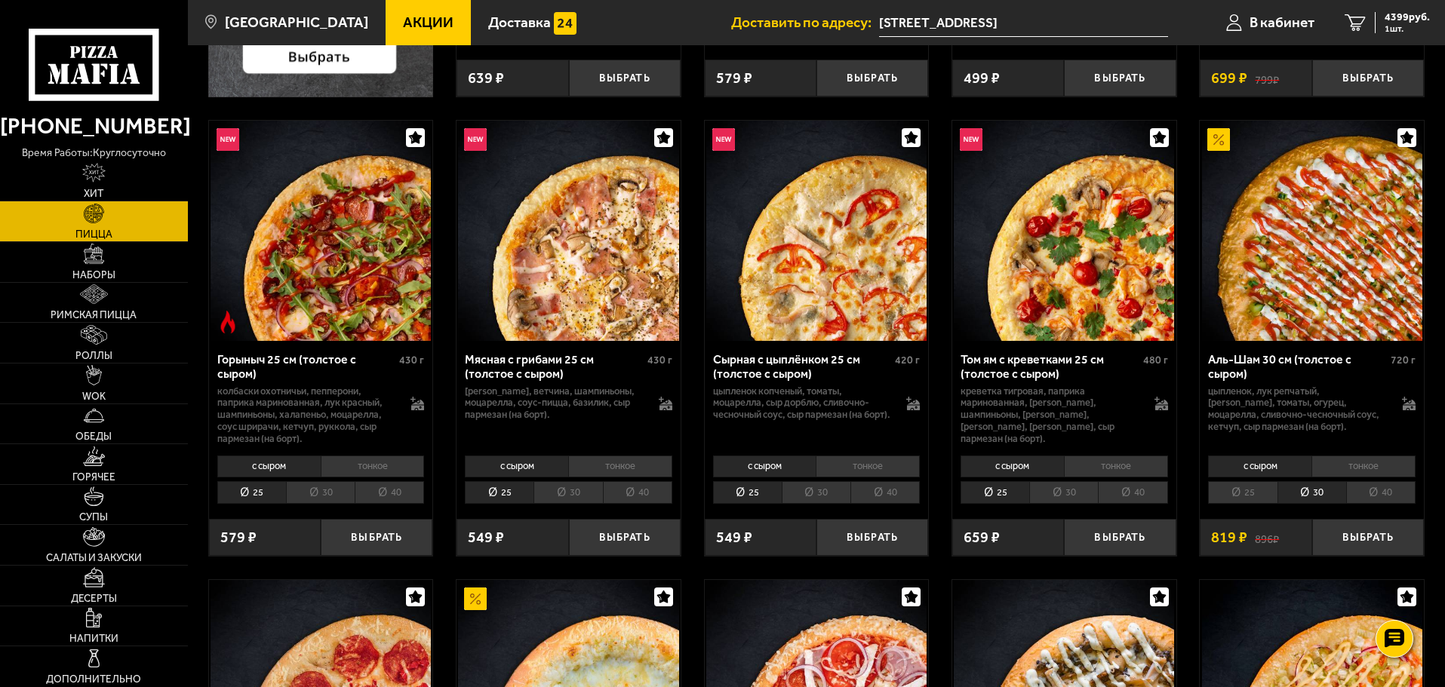
click at [576, 498] on li "30" at bounding box center [567, 492] width 69 height 23
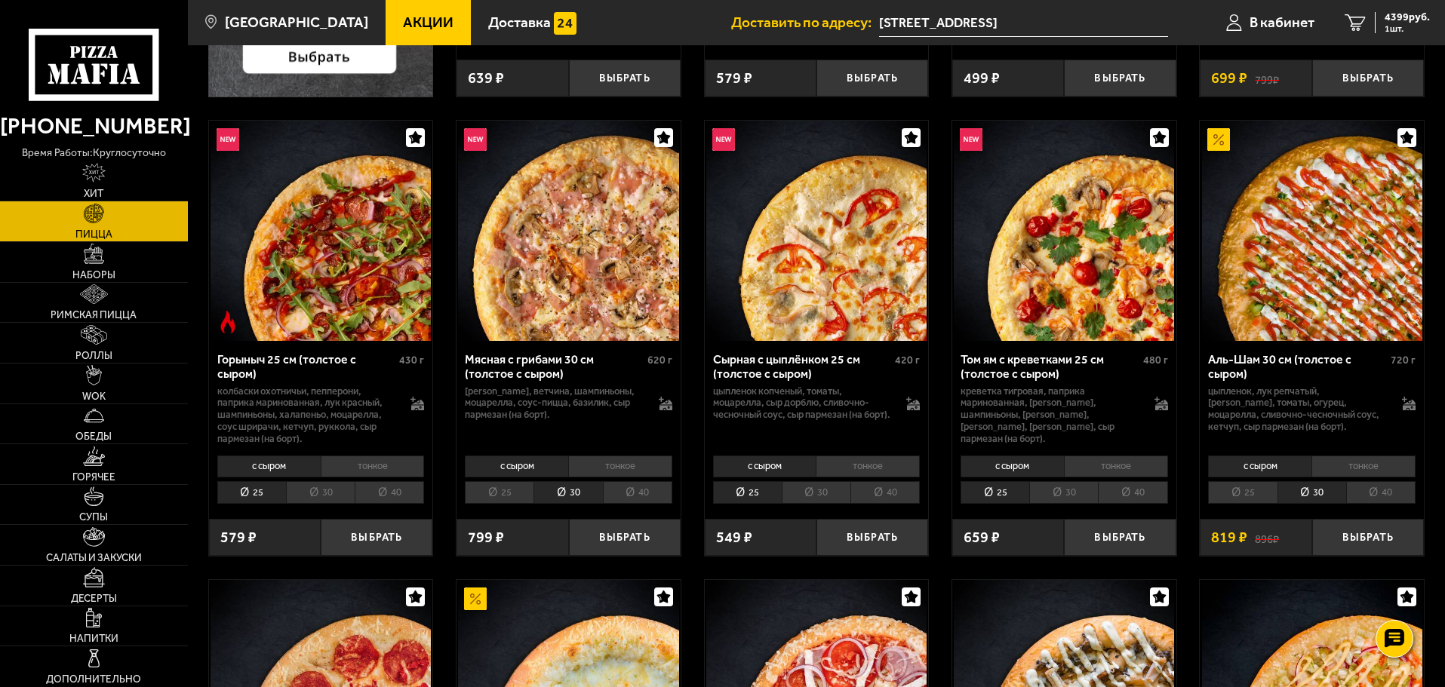
click at [811, 496] on li "30" at bounding box center [816, 492] width 69 height 23
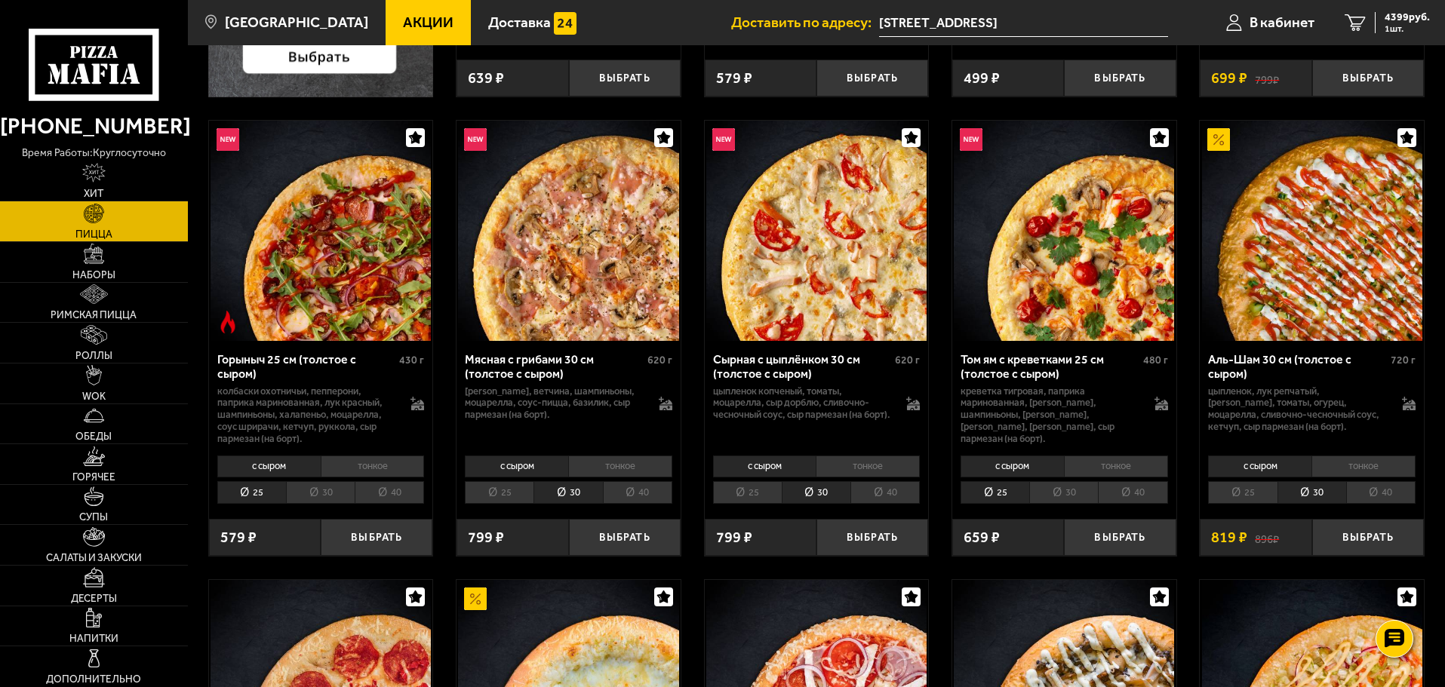
click at [1070, 496] on li "30" at bounding box center [1063, 492] width 69 height 23
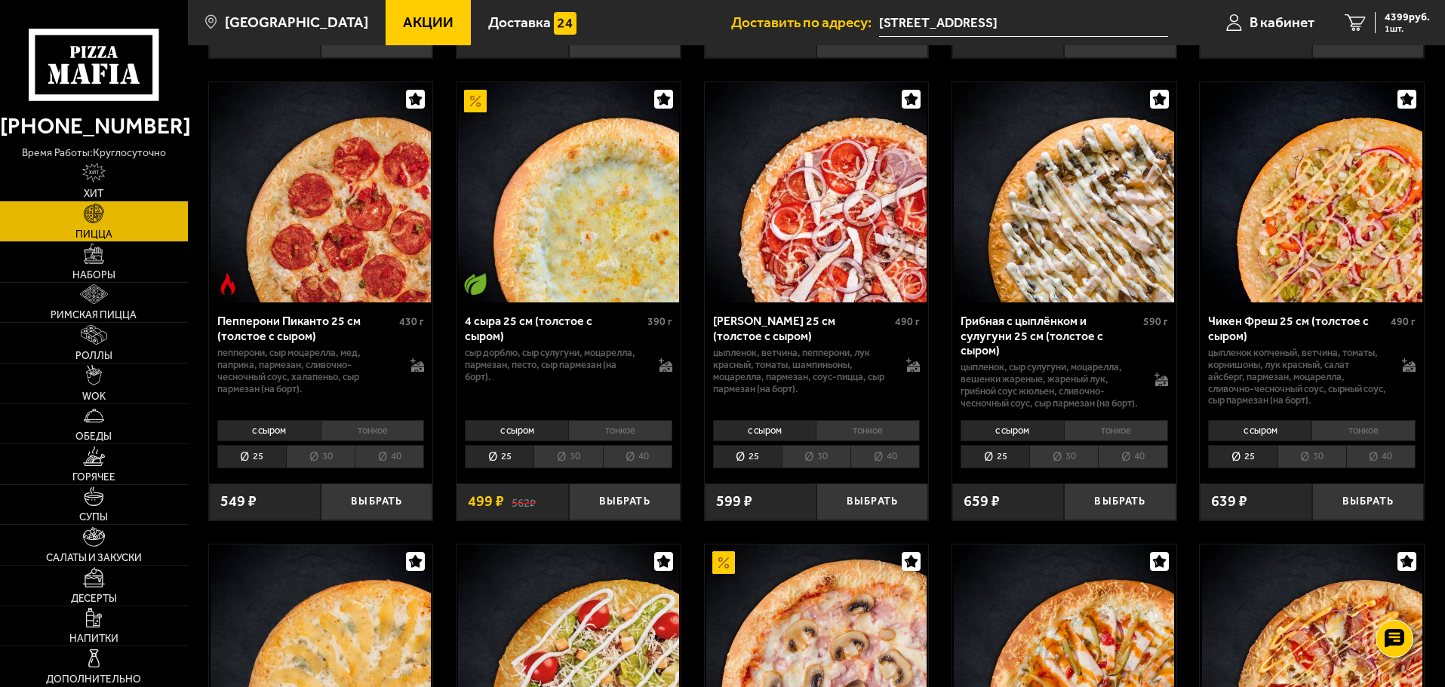
scroll to position [1006, 0]
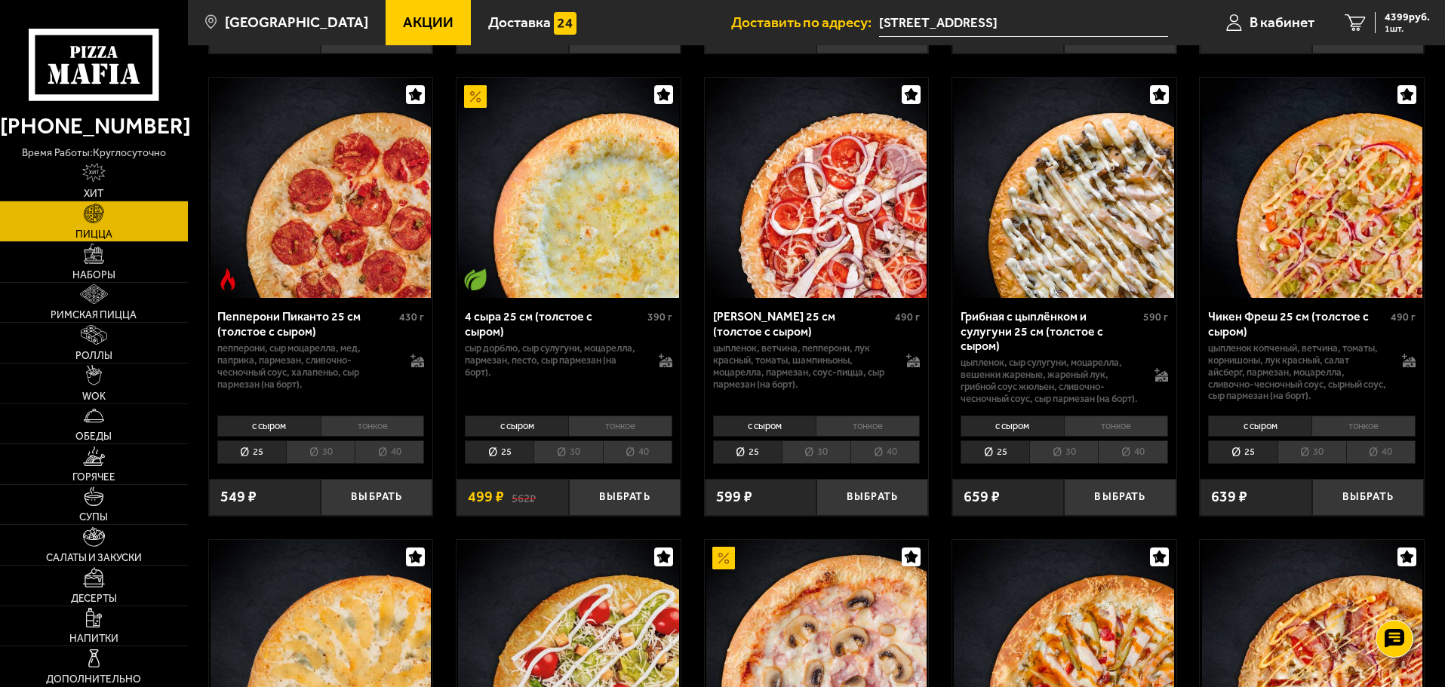
click at [576, 464] on li "30" at bounding box center [567, 452] width 69 height 23
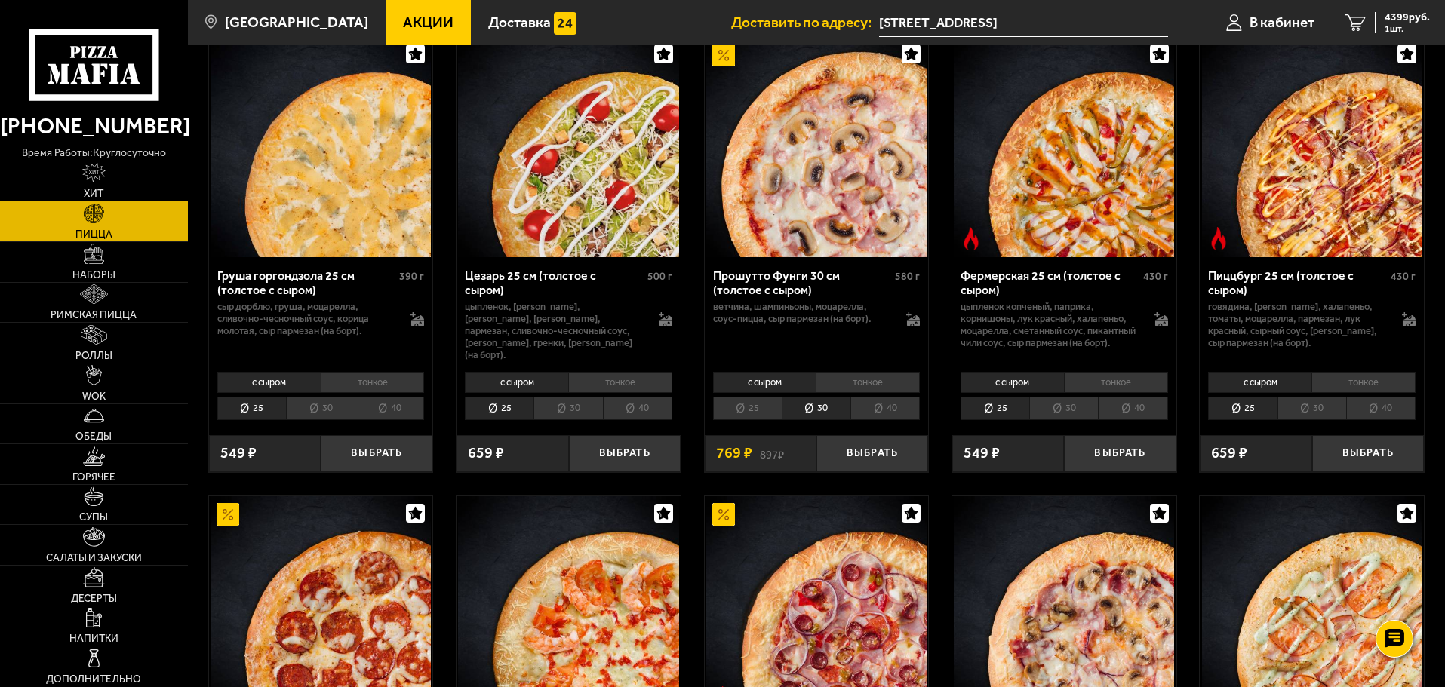
scroll to position [1760, 0]
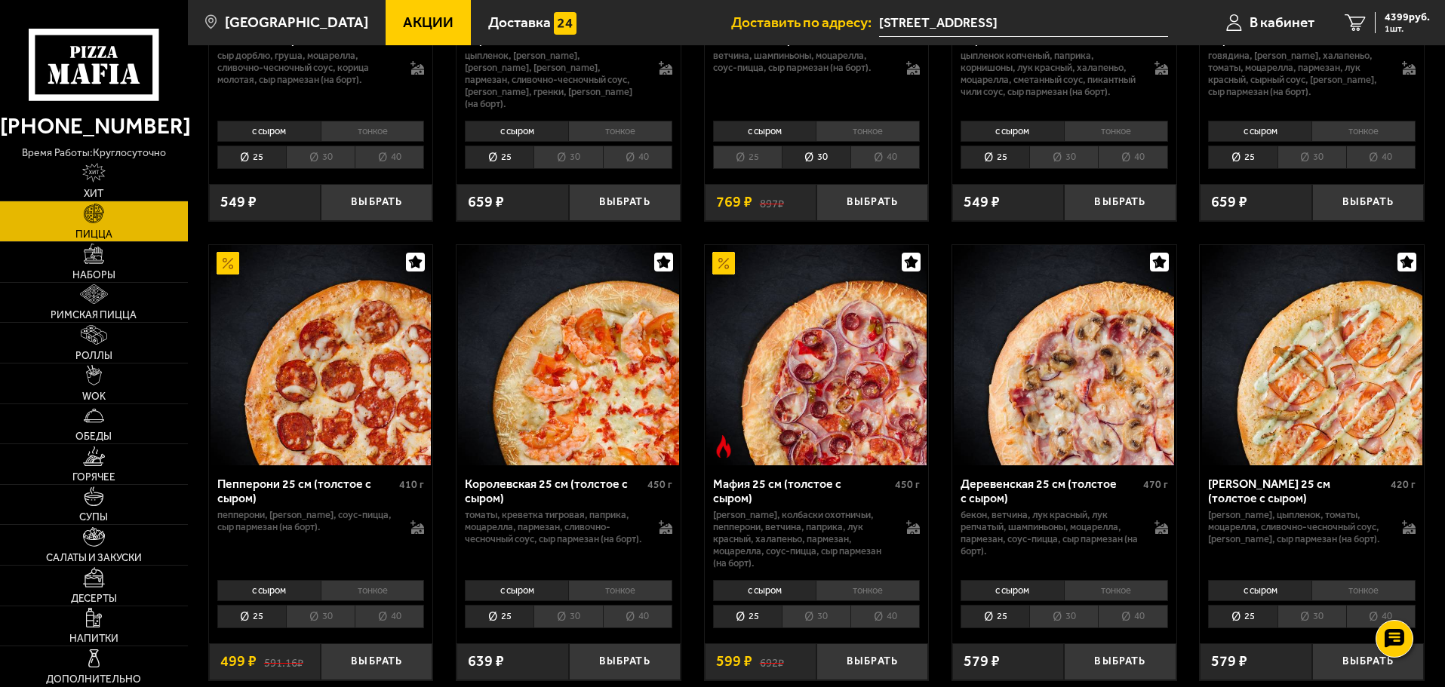
click at [335, 619] on li "30" at bounding box center [320, 616] width 69 height 23
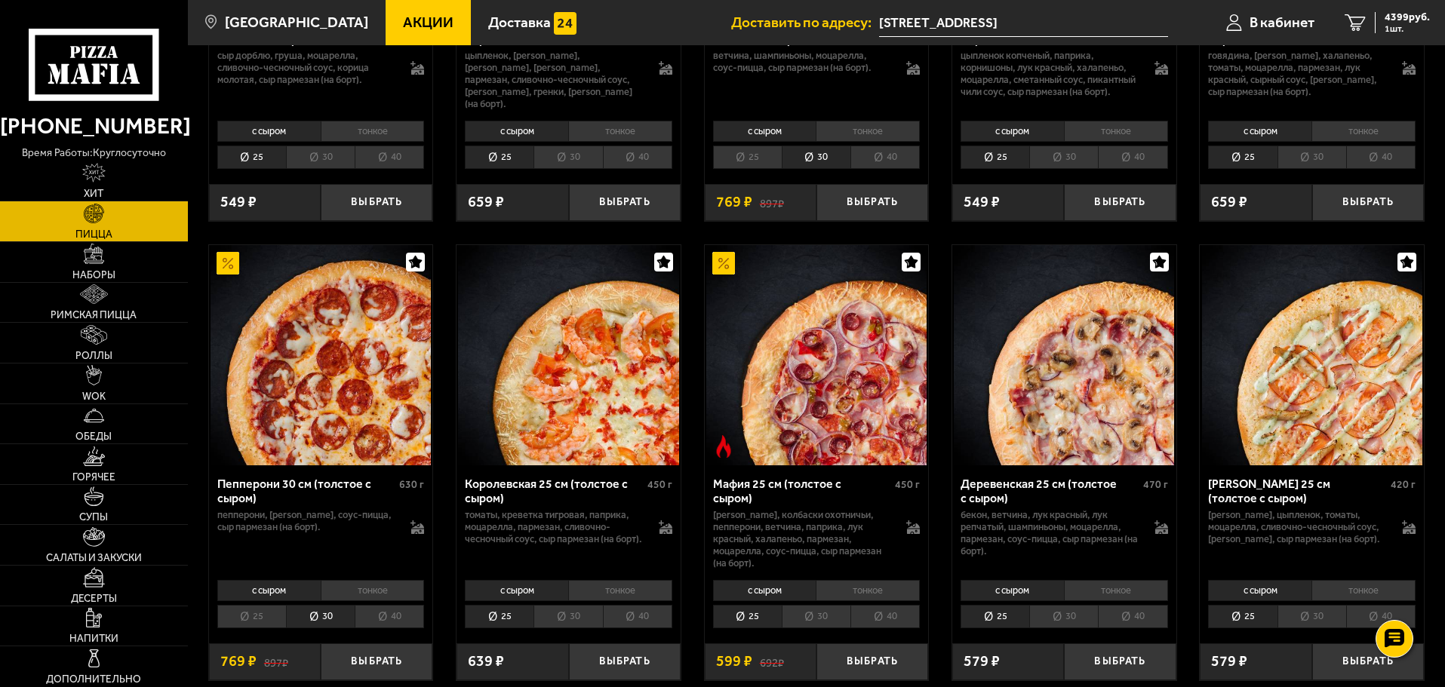
scroll to position [1006, 0]
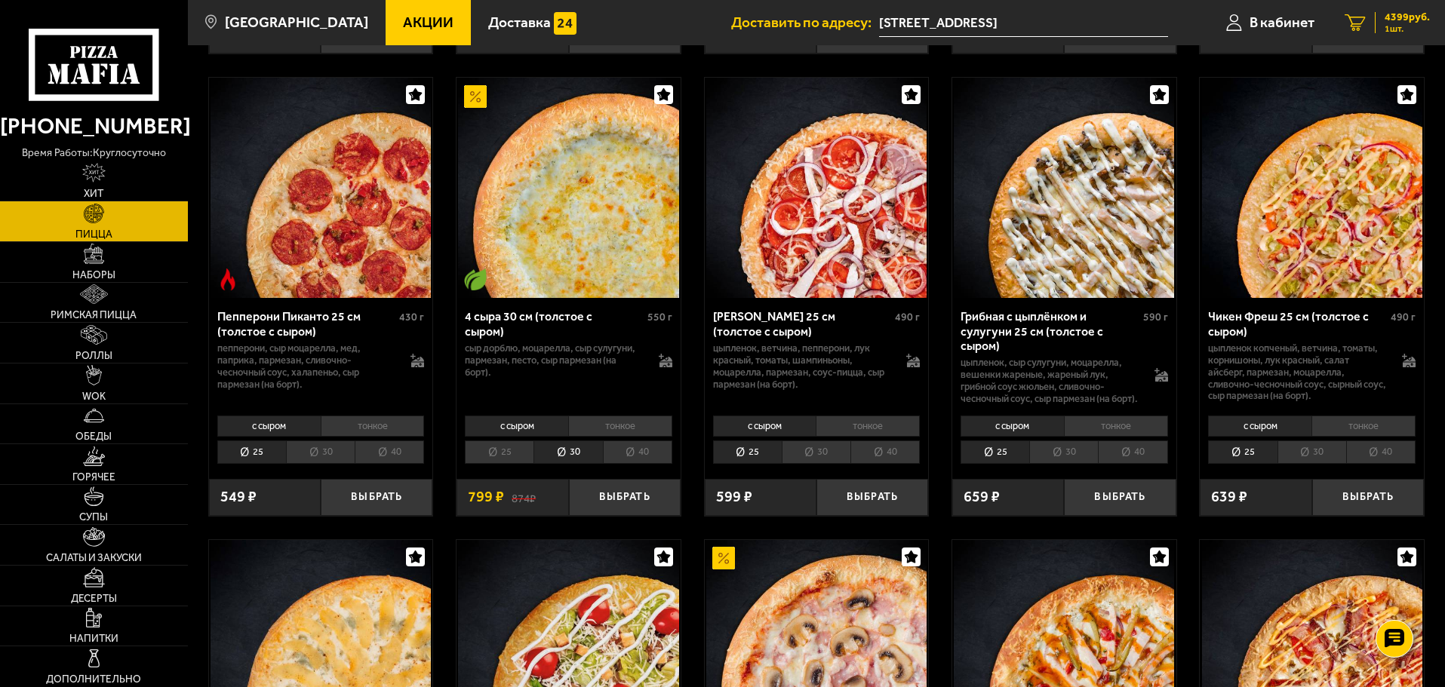
click at [1403, 20] on span "4399 руб." at bounding box center [1406, 17] width 45 height 11
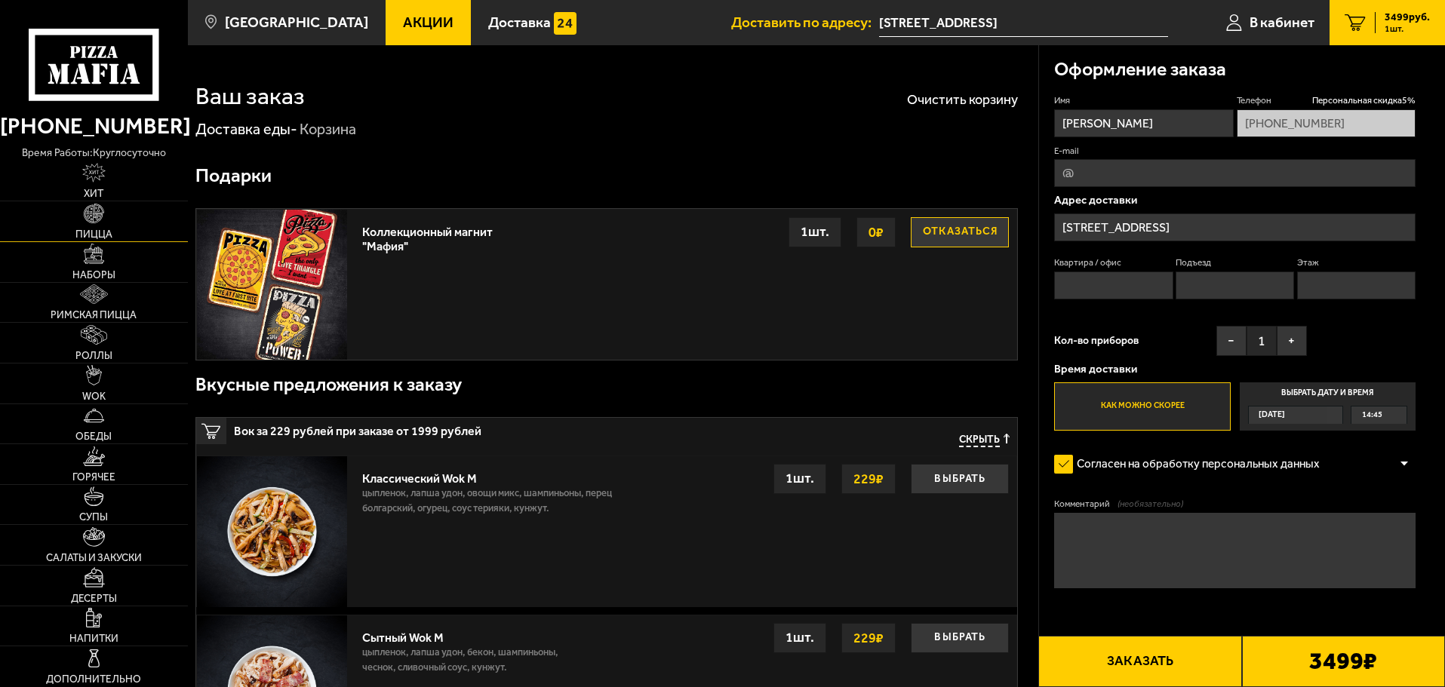
click at [89, 223] on img at bounding box center [94, 214] width 20 height 20
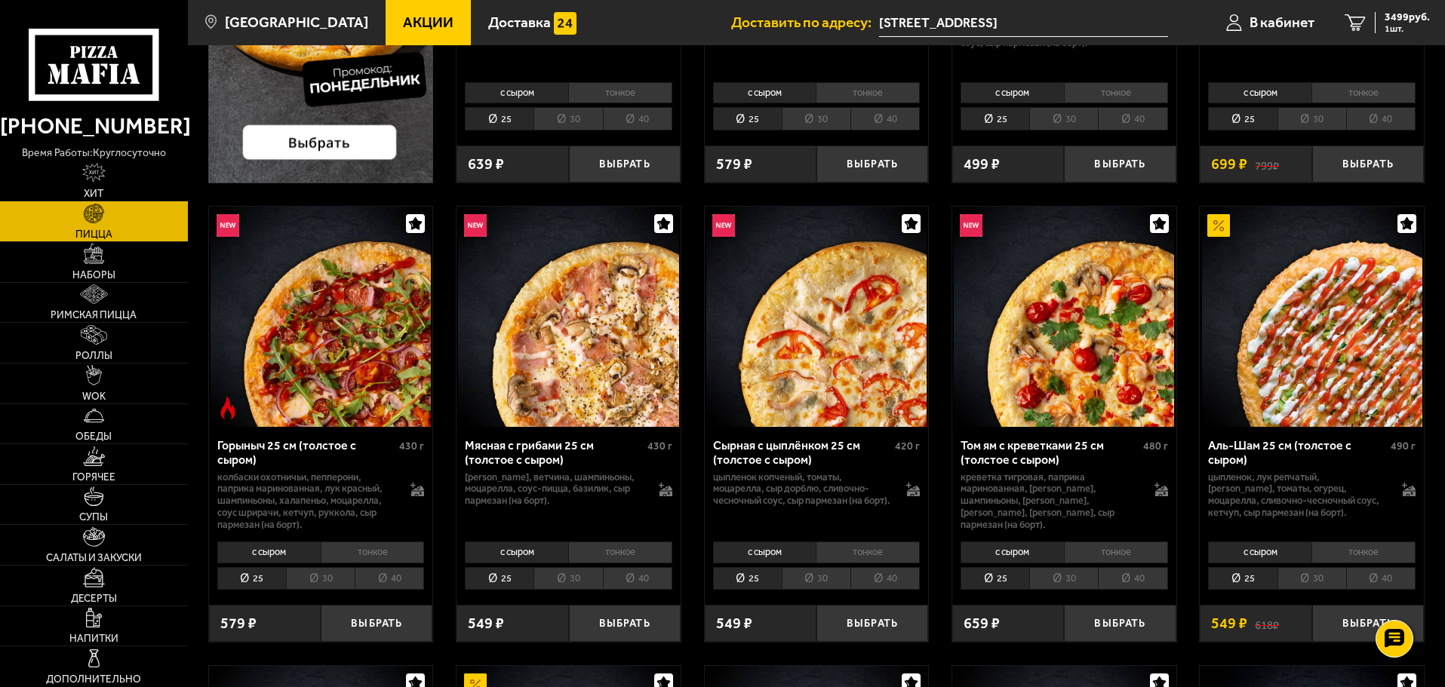
scroll to position [503, 0]
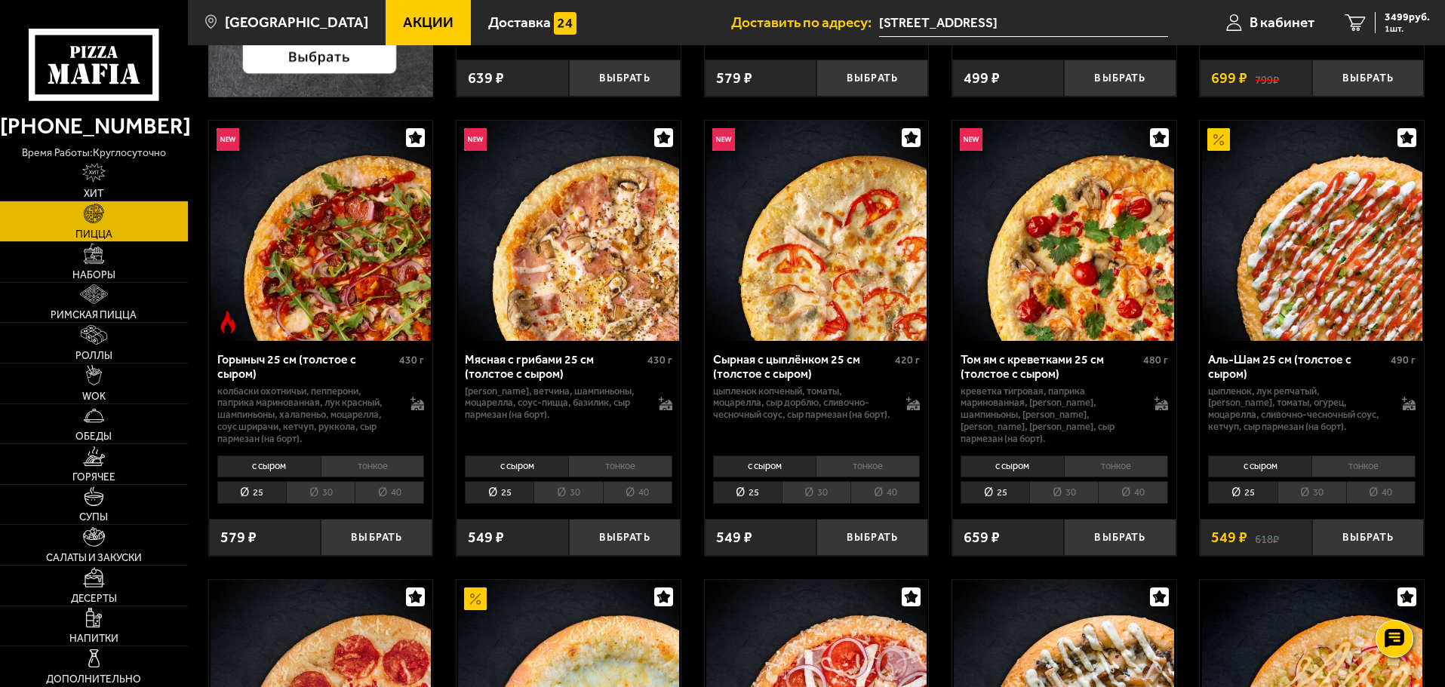
click at [1319, 497] on li "30" at bounding box center [1311, 492] width 69 height 23
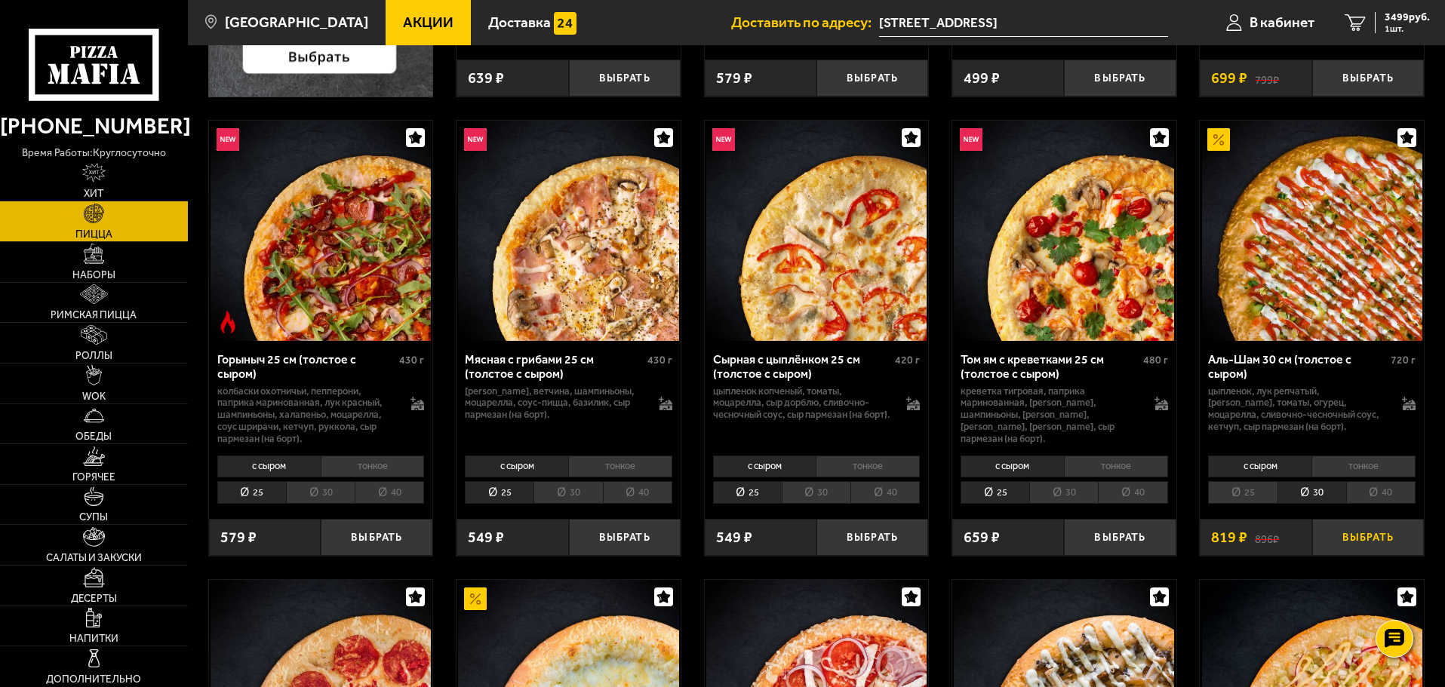
click at [1365, 541] on button "Выбрать" at bounding box center [1368, 537] width 112 height 37
click at [1366, 542] on span "1" at bounding box center [1367, 537] width 37 height 37
click at [1405, 535] on button "+" at bounding box center [1404, 537] width 37 height 37
click at [1393, 14] on span "5137 руб." at bounding box center [1406, 17] width 45 height 11
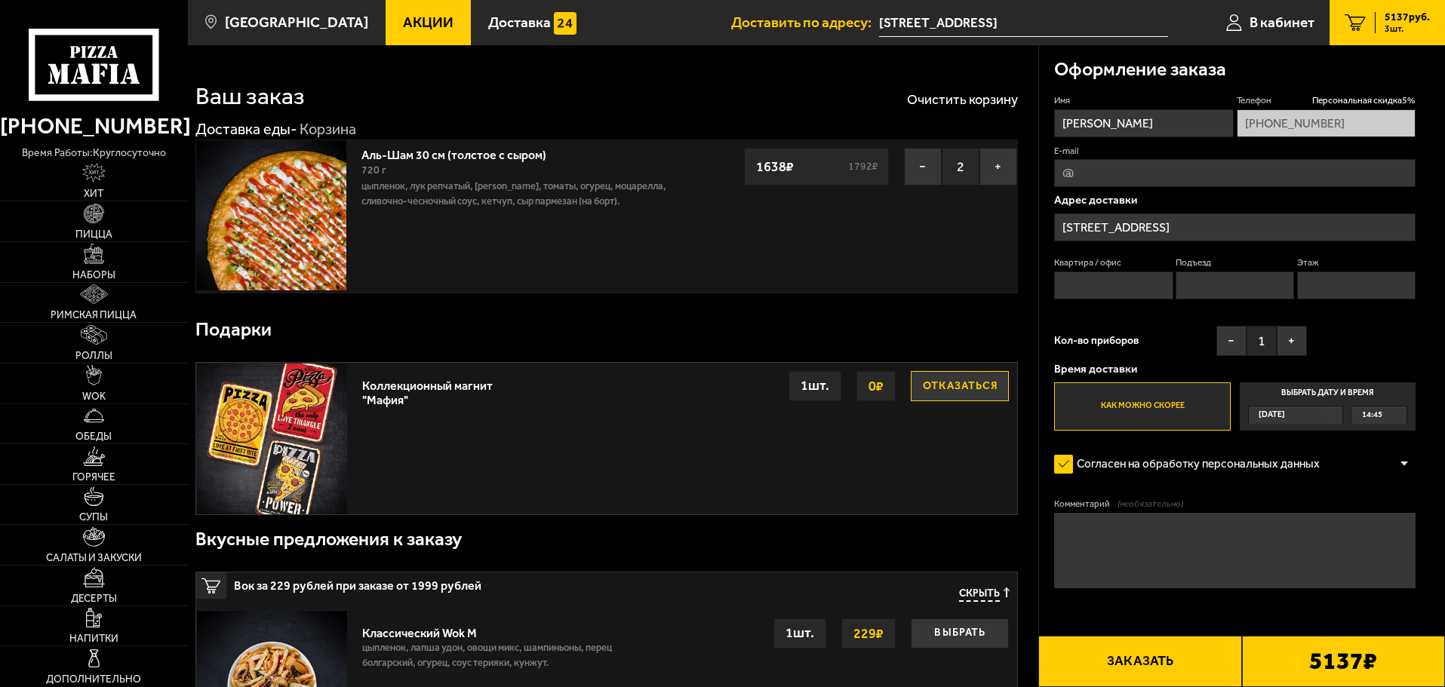
click at [957, 392] on button "Отказаться" at bounding box center [960, 386] width 98 height 30
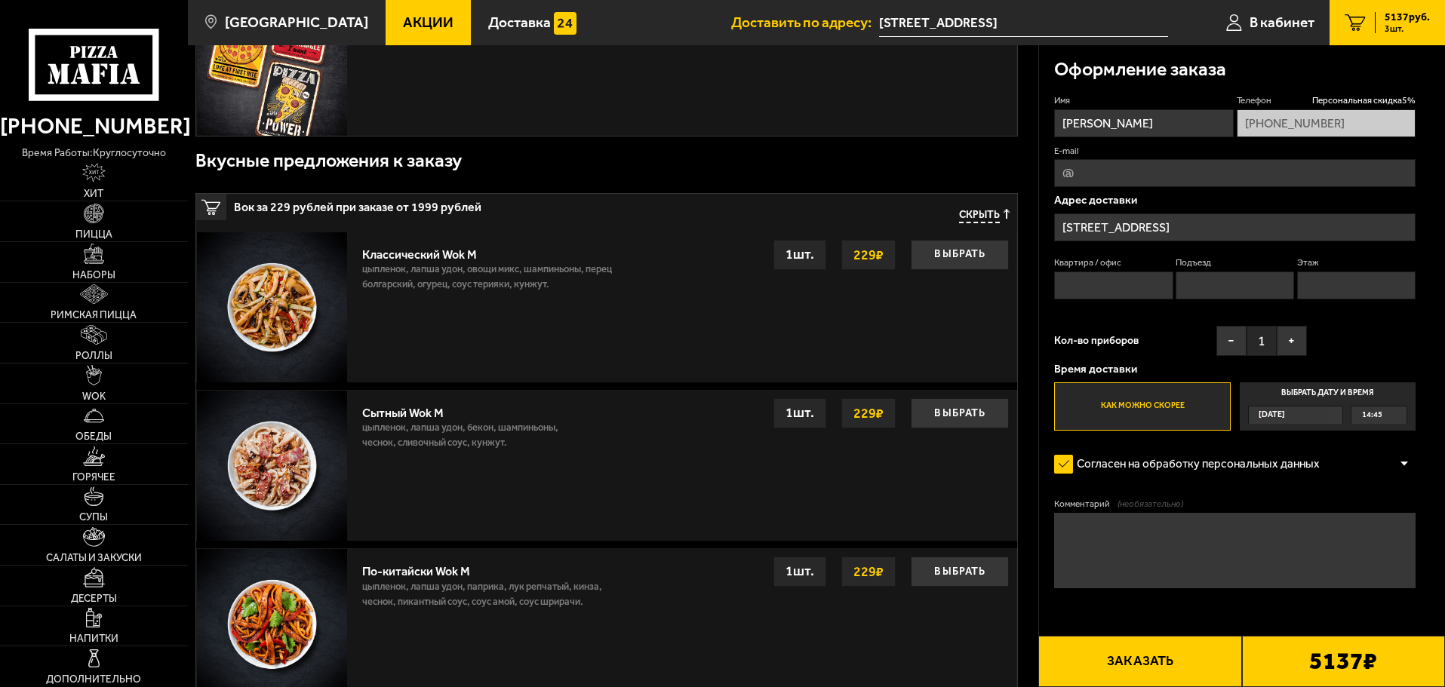
scroll to position [392, 0]
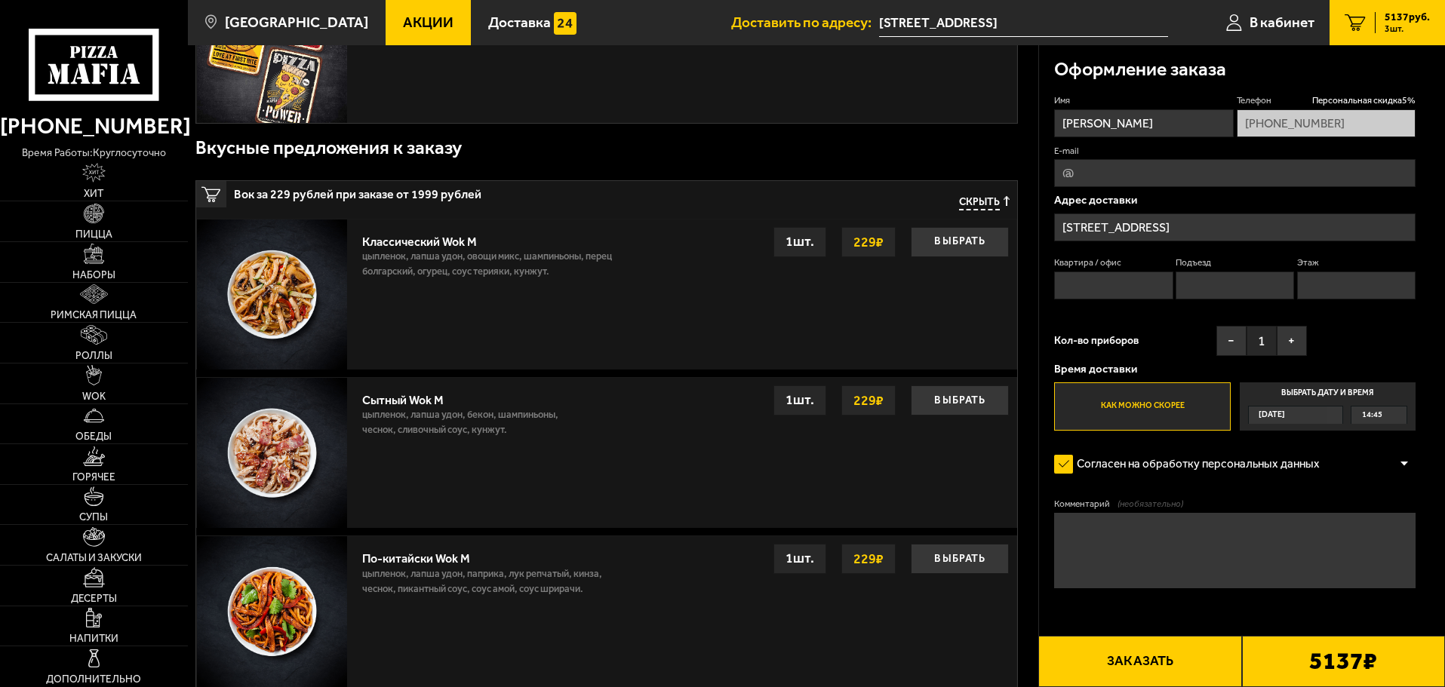
click at [976, 203] on span "Скрыть" at bounding box center [979, 203] width 41 height 14
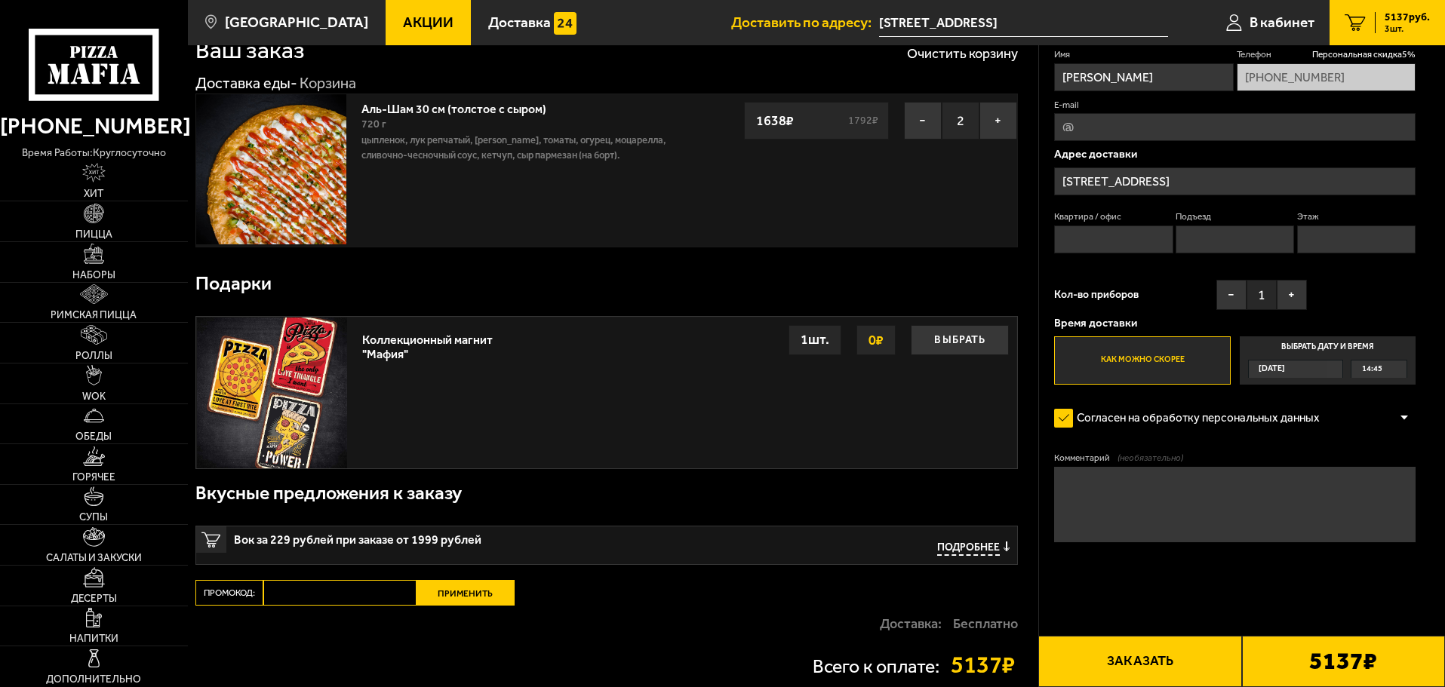
scroll to position [0, 0]
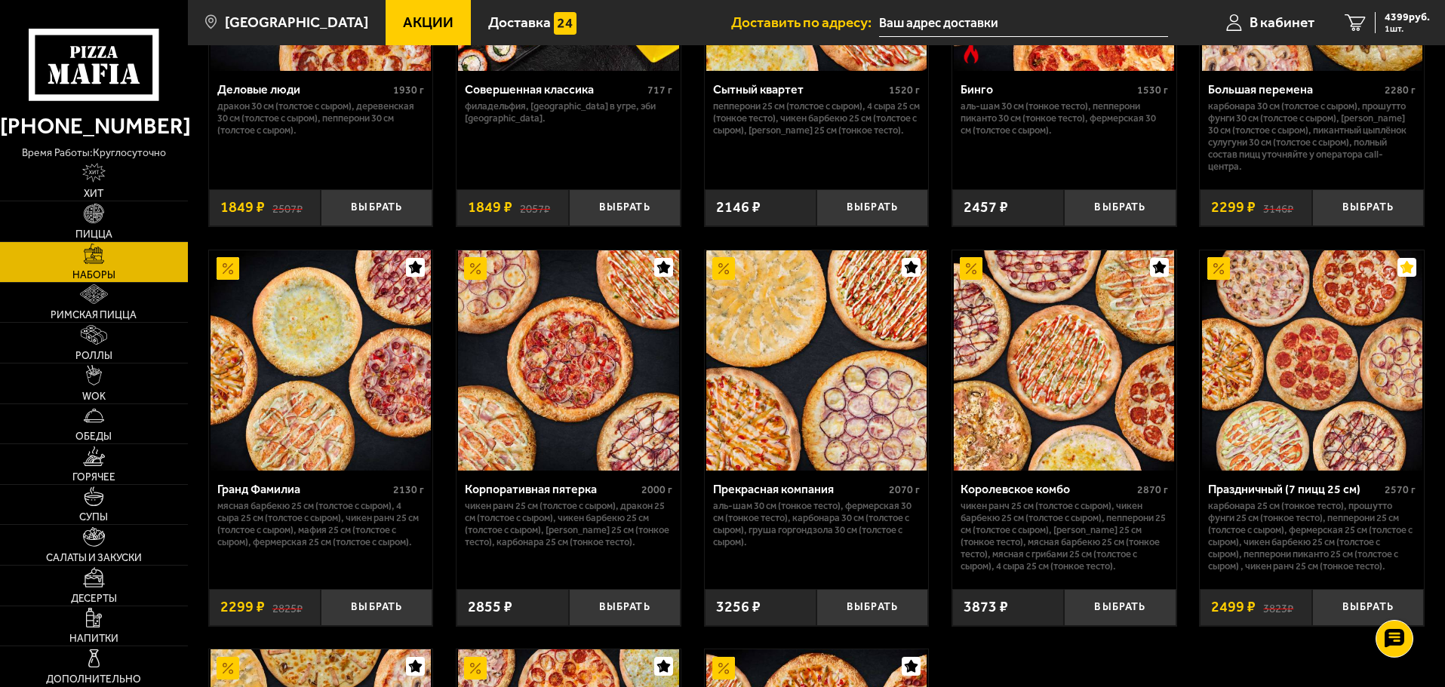
scroll to position [2334, 0]
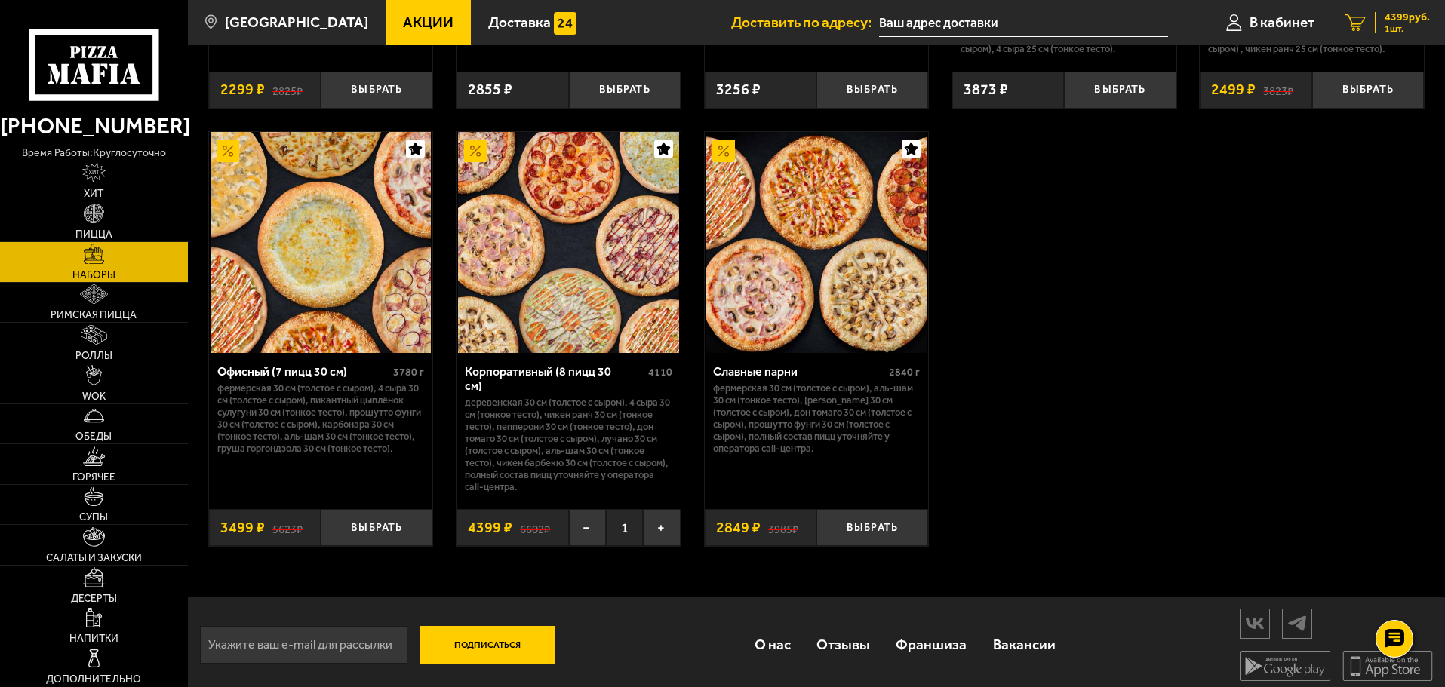
click at [1399, 24] on span "1 шт." at bounding box center [1406, 28] width 45 height 9
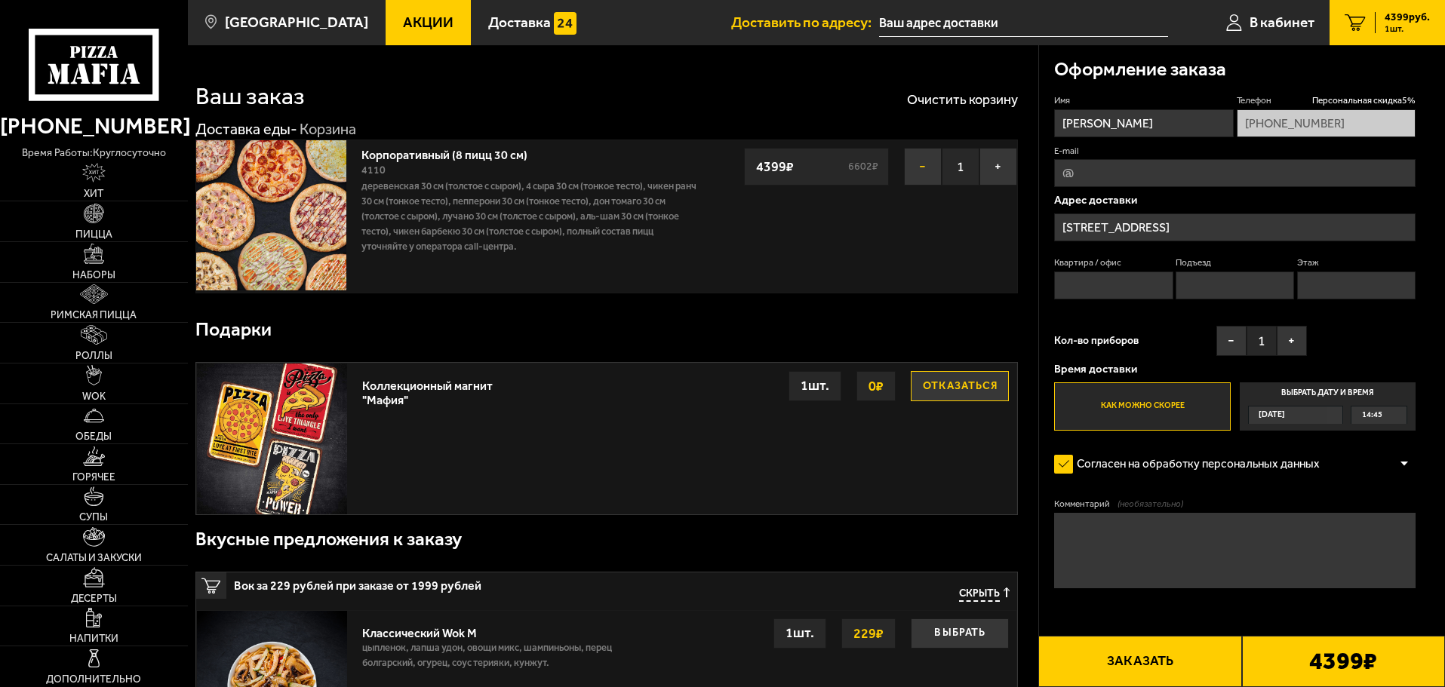
click at [921, 170] on button "−" at bounding box center [923, 167] width 38 height 38
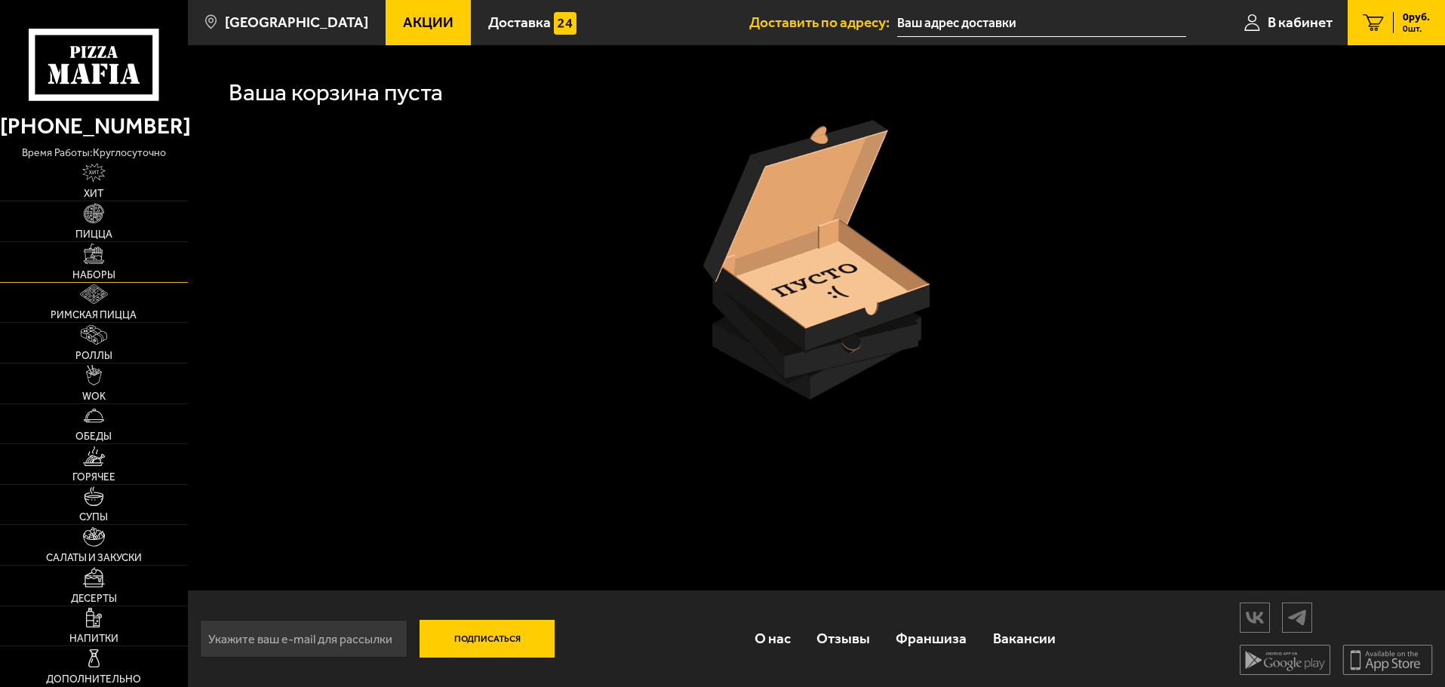
drag, startPoint x: 97, startPoint y: 256, endPoint x: 103, endPoint y: 263, distance: 9.1
click at [97, 256] on img at bounding box center [94, 254] width 20 height 20
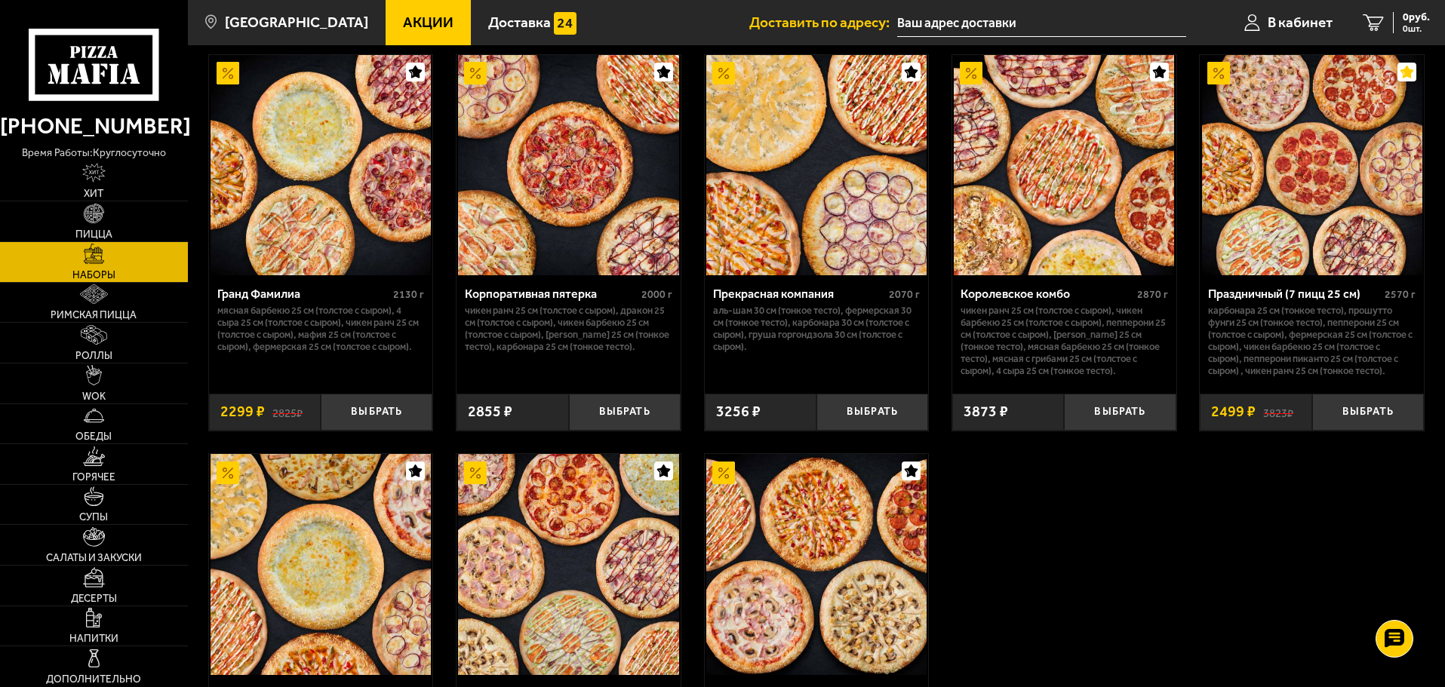
scroll to position [2334, 0]
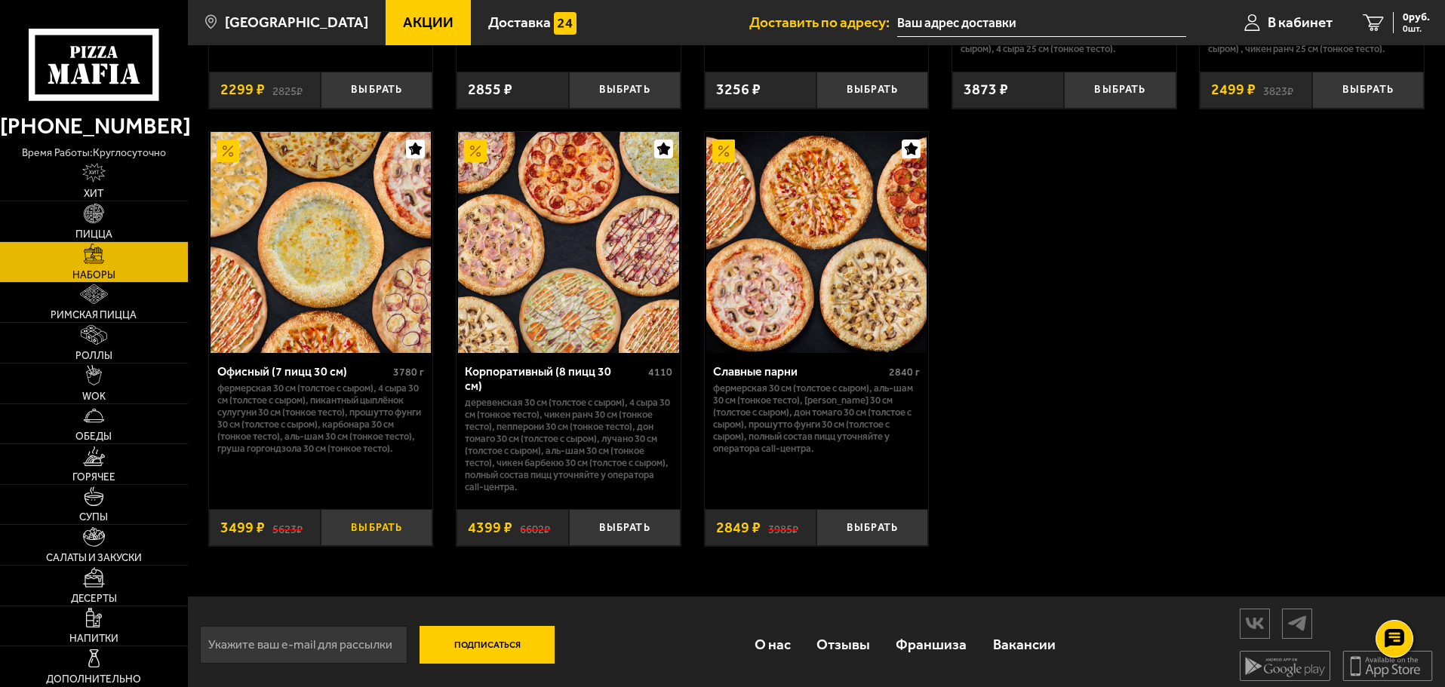
click at [378, 522] on button "Выбрать" at bounding box center [377, 527] width 112 height 37
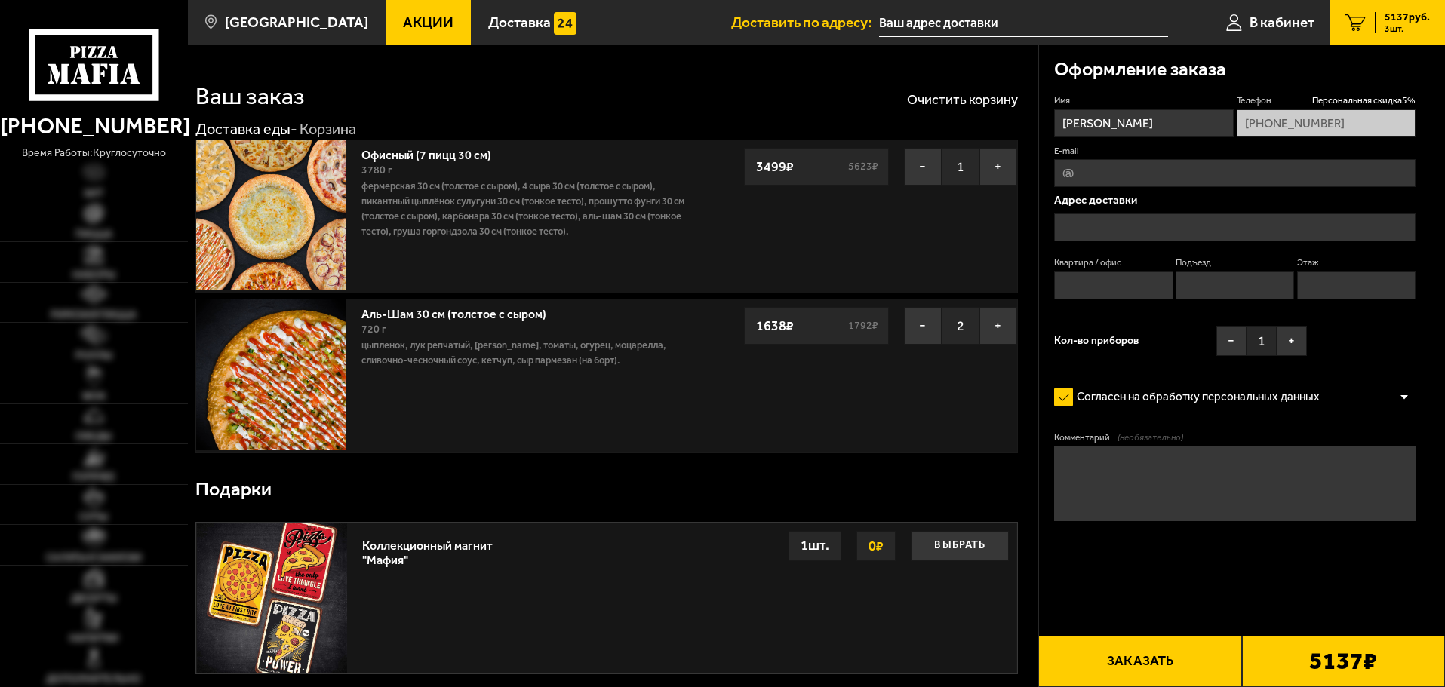
type input "[STREET_ADDRESS]"
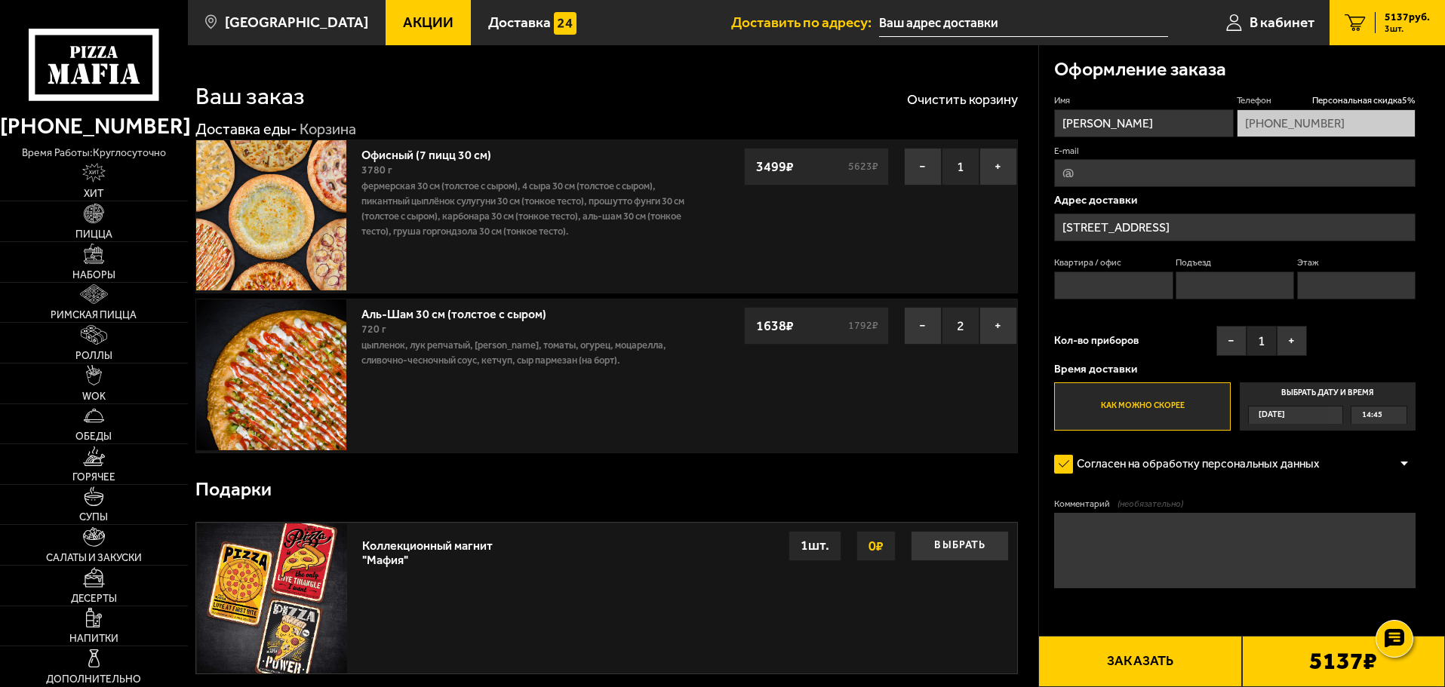
type input "[STREET_ADDRESS]"
click at [918, 330] on button "−" at bounding box center [923, 326] width 38 height 38
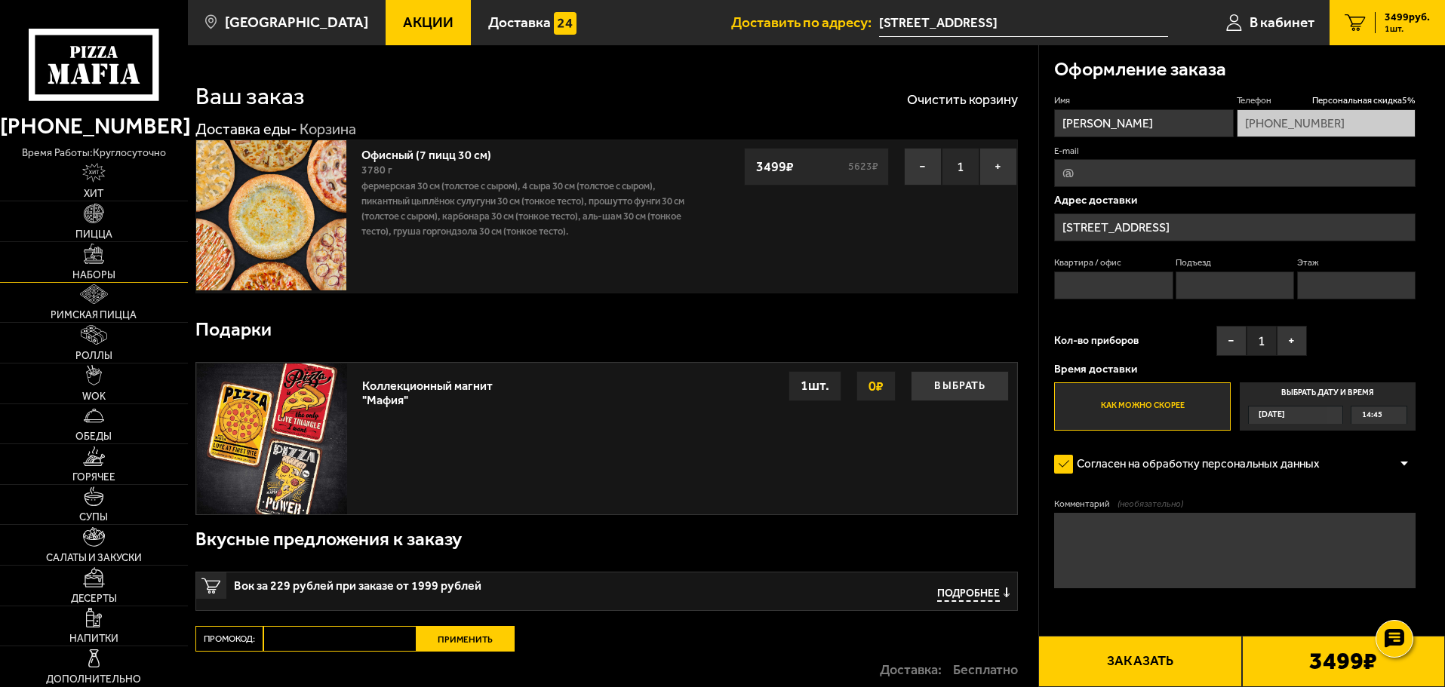
drag, startPoint x: 90, startPoint y: 222, endPoint x: 163, endPoint y: 278, distance: 92.5
click at [90, 222] on img at bounding box center [94, 214] width 20 height 20
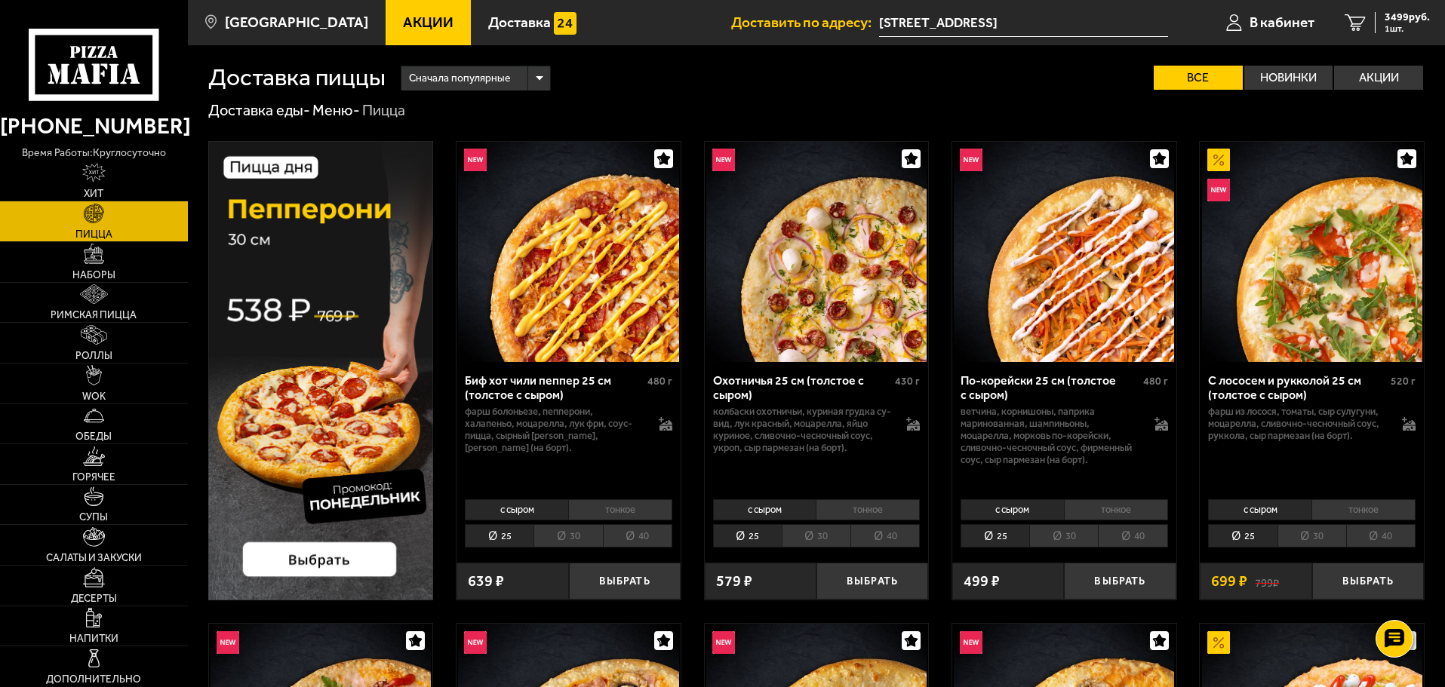
click at [805, 539] on li "30" at bounding box center [816, 535] width 69 height 23
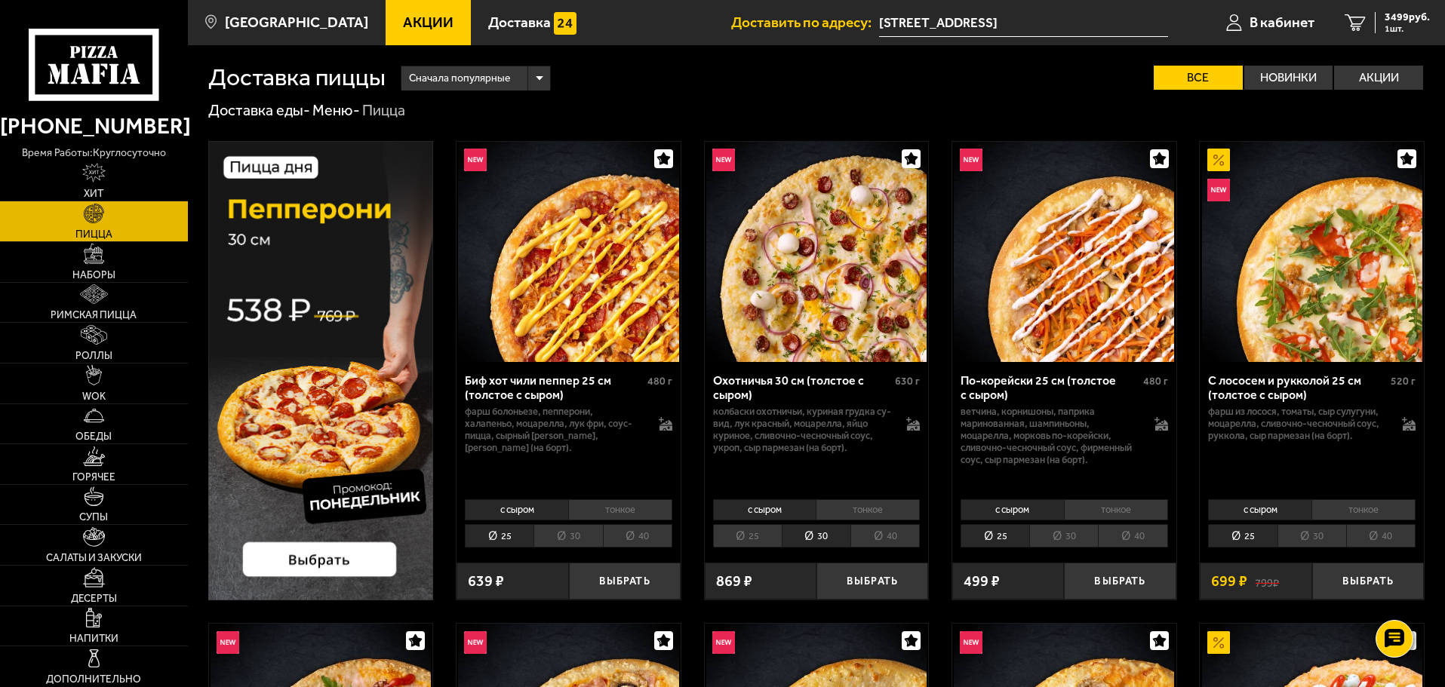
click at [581, 543] on li "30" at bounding box center [567, 535] width 69 height 23
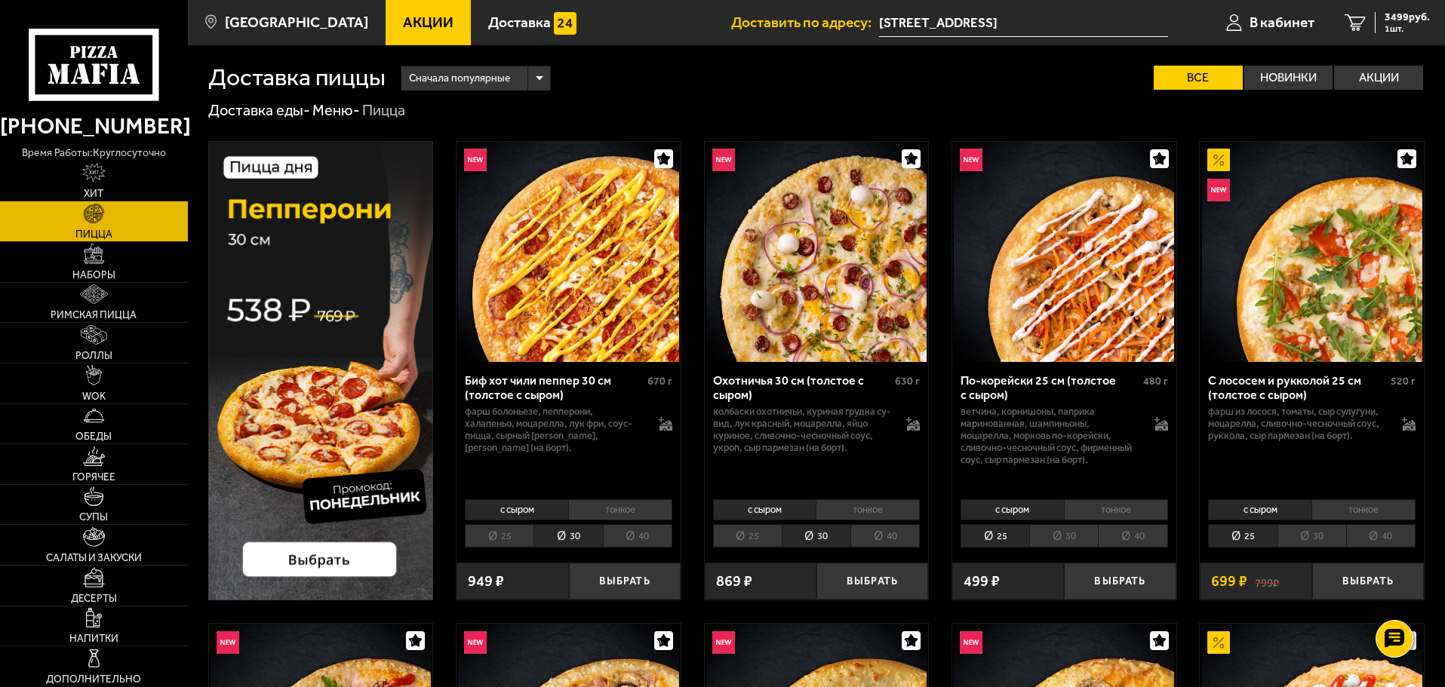
click at [1321, 536] on li "30" at bounding box center [1311, 535] width 69 height 23
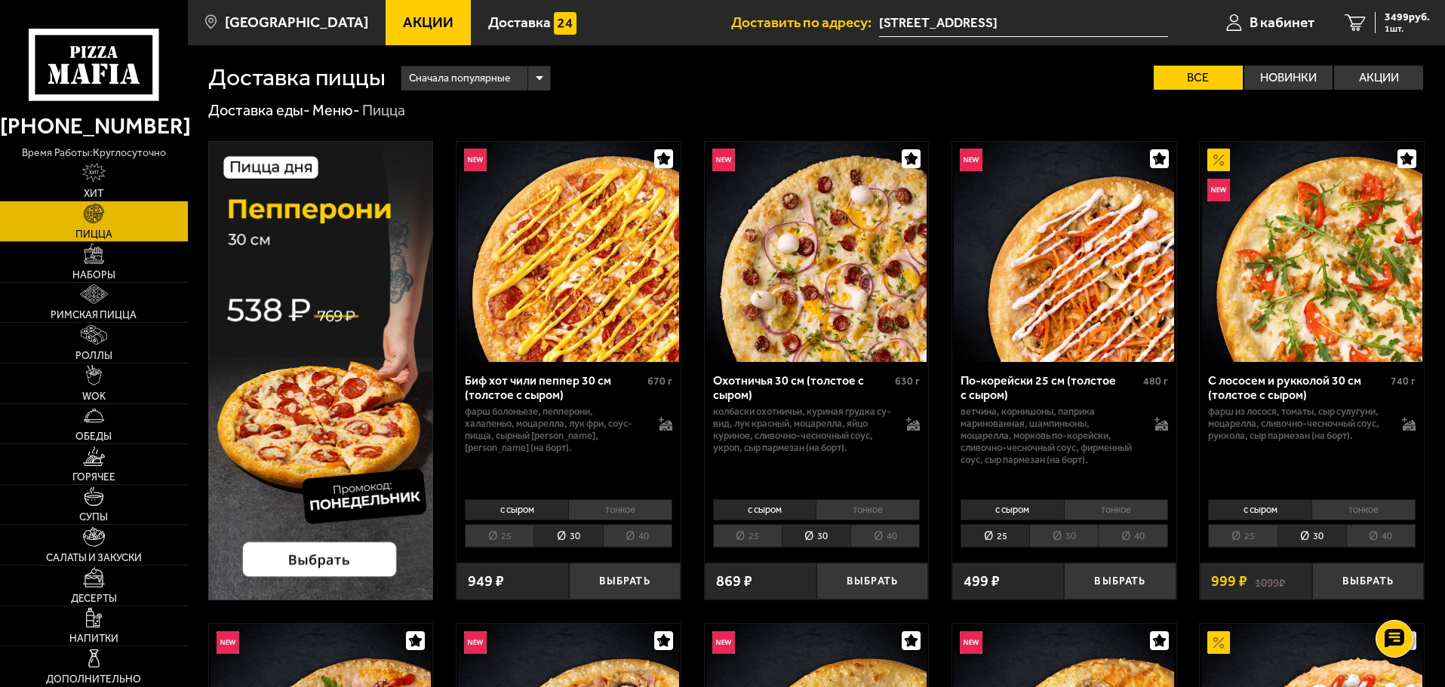
click at [1083, 537] on li "30" at bounding box center [1063, 535] width 69 height 23
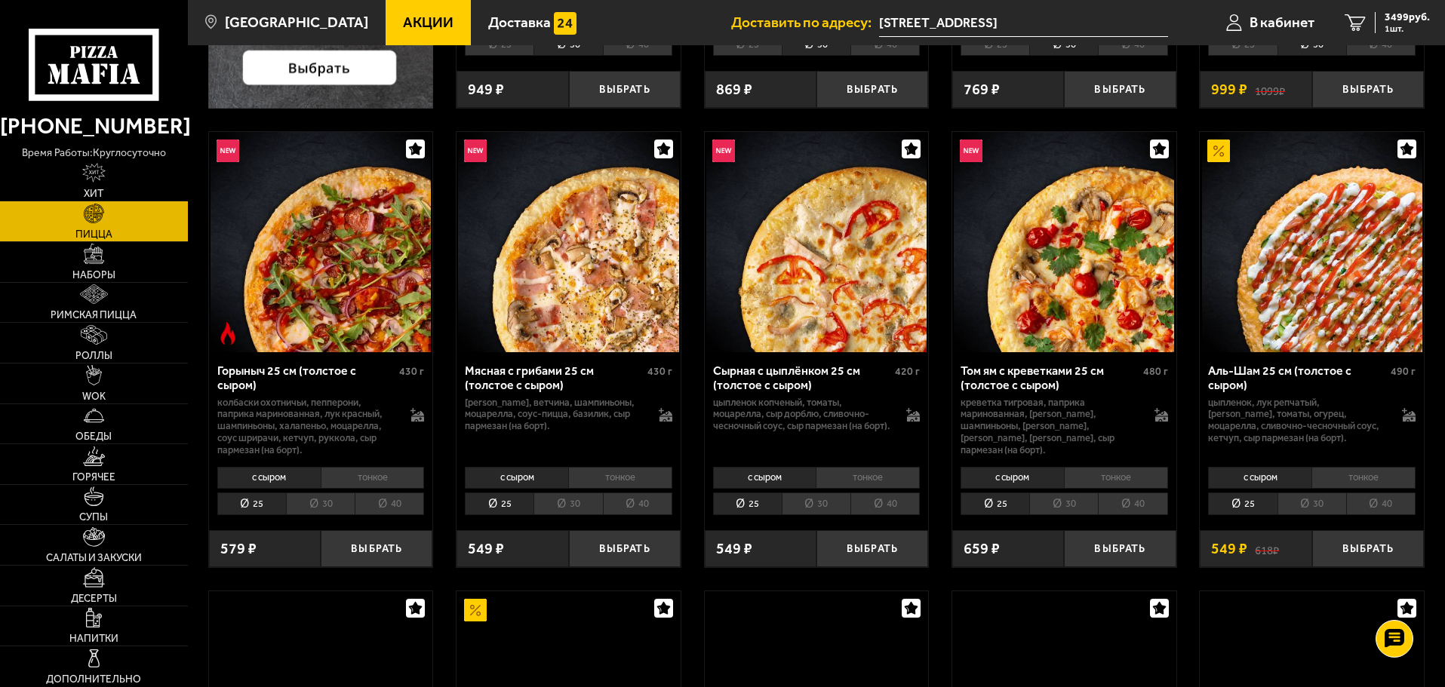
scroll to position [503, 0]
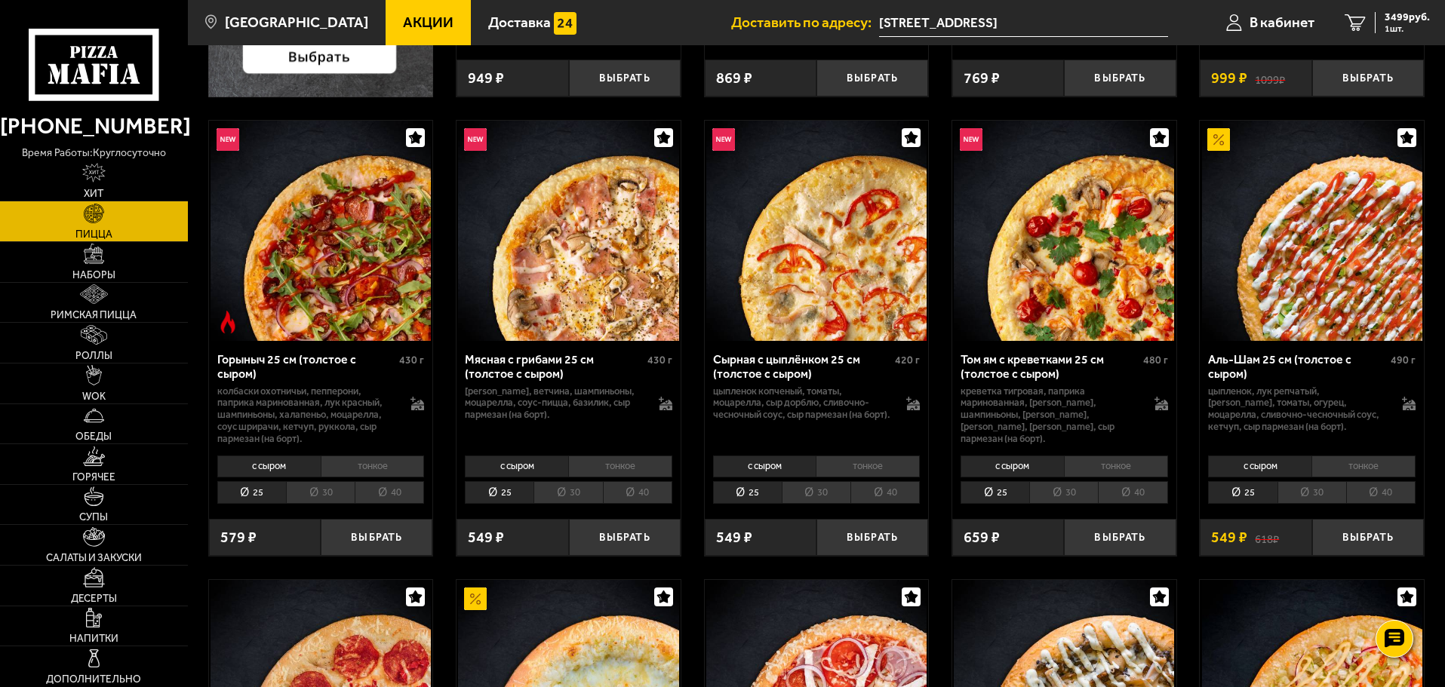
click at [302, 496] on li "30" at bounding box center [320, 492] width 69 height 23
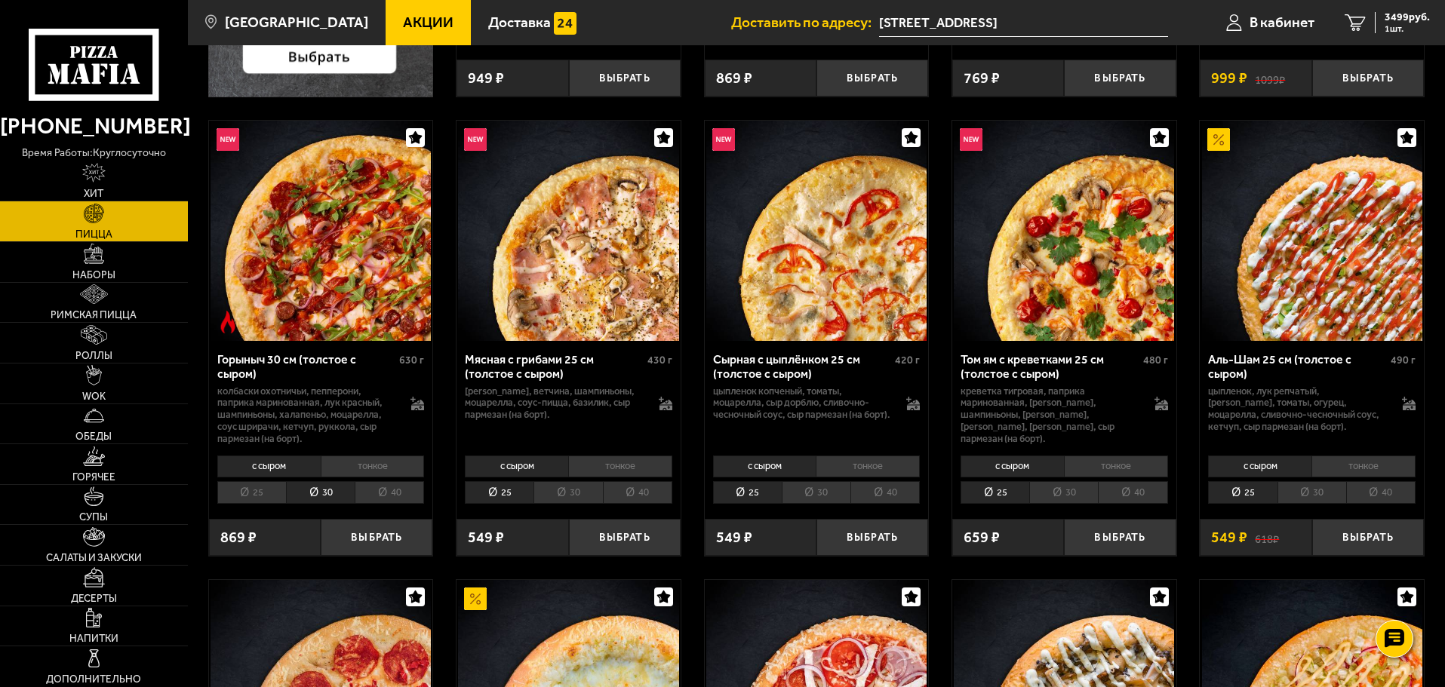
click at [568, 496] on li "30" at bounding box center [567, 492] width 69 height 23
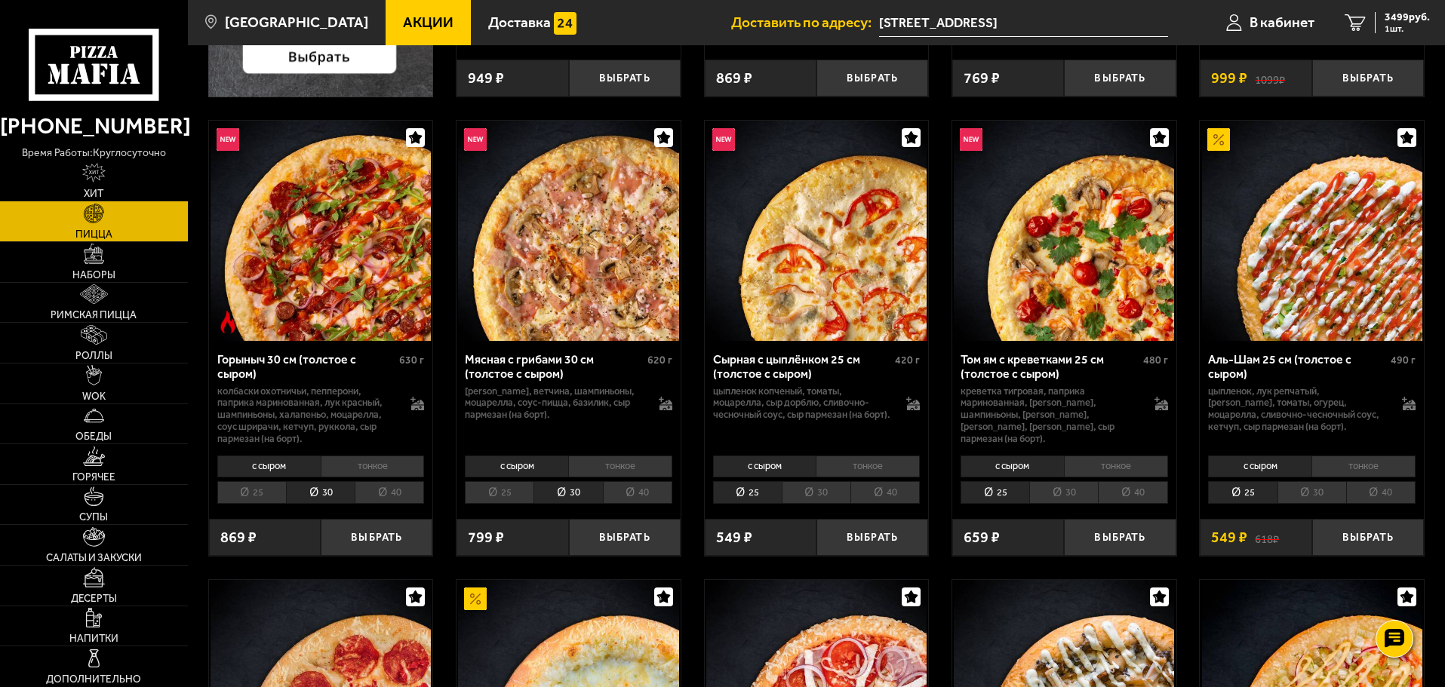
click at [835, 488] on li "30" at bounding box center [816, 492] width 69 height 23
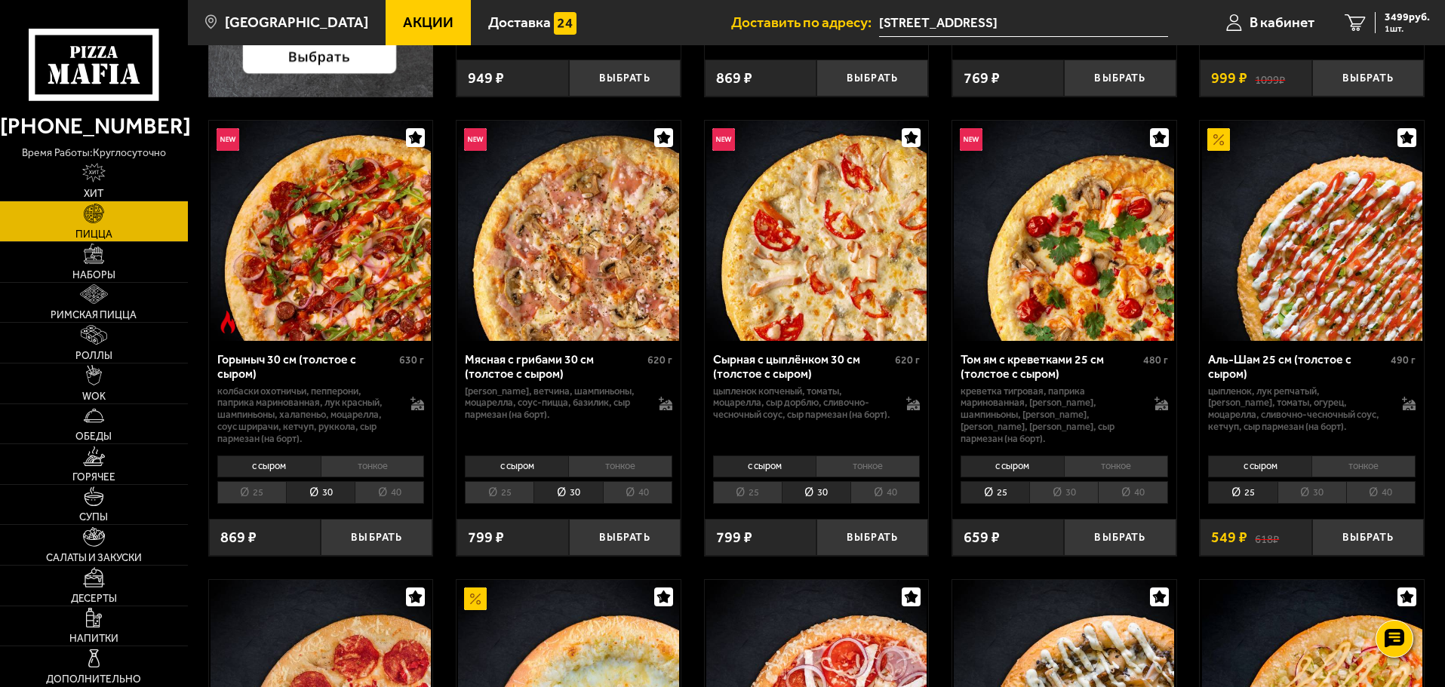
click at [1082, 490] on li "30" at bounding box center [1063, 492] width 69 height 23
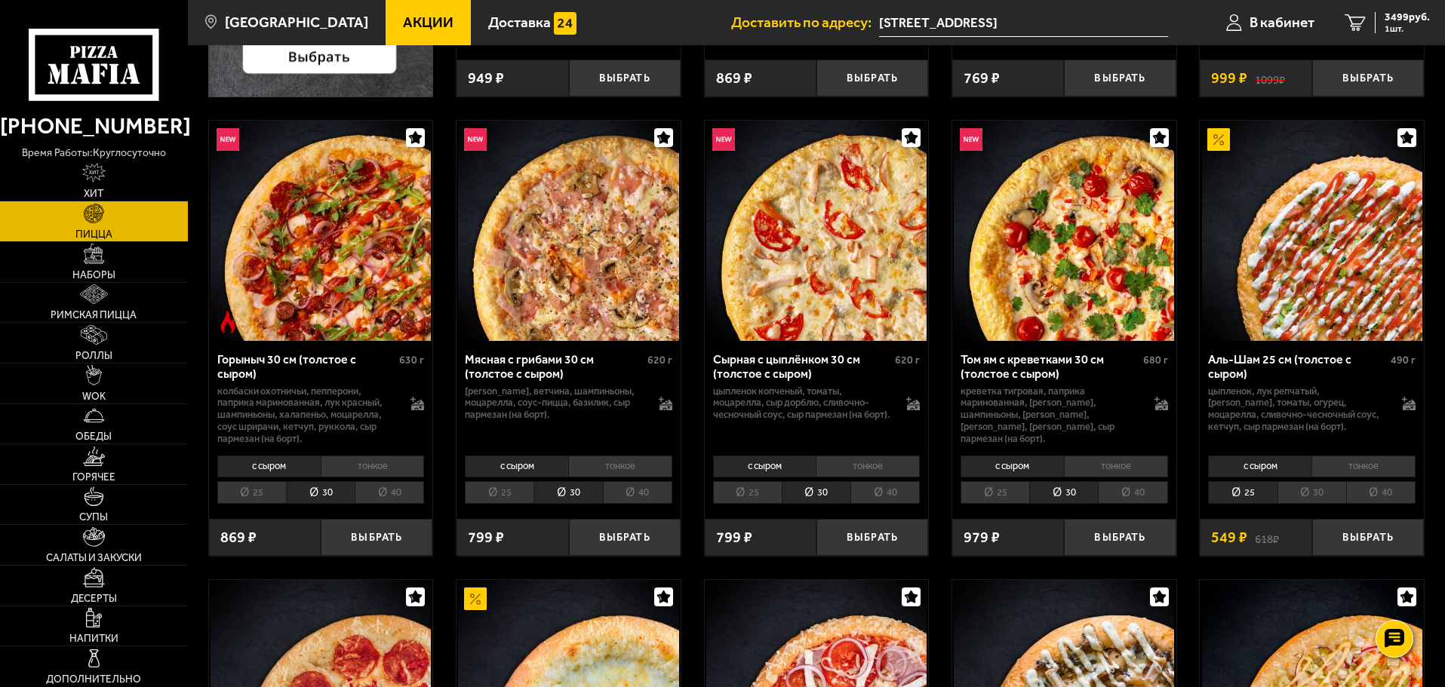
click at [1335, 489] on li "30" at bounding box center [1311, 492] width 69 height 23
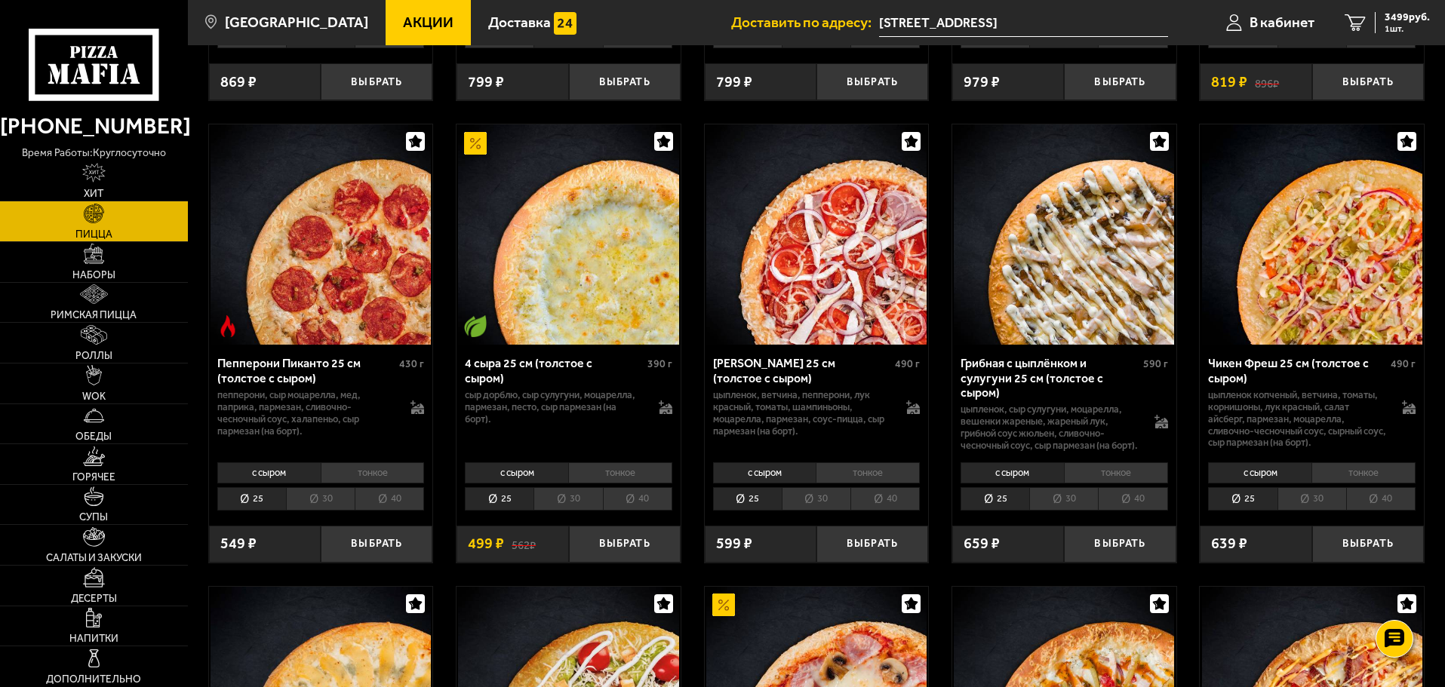
scroll to position [1006, 0]
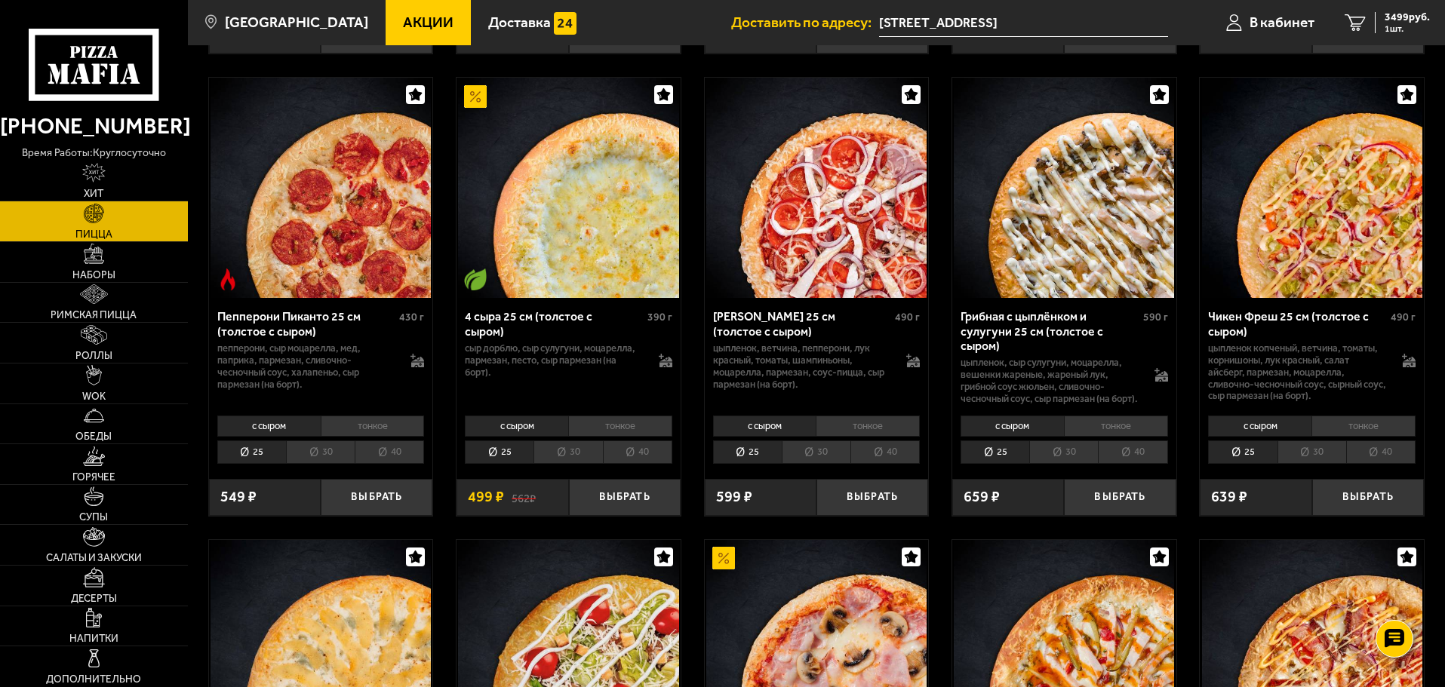
click at [325, 464] on li "30" at bounding box center [320, 452] width 69 height 23
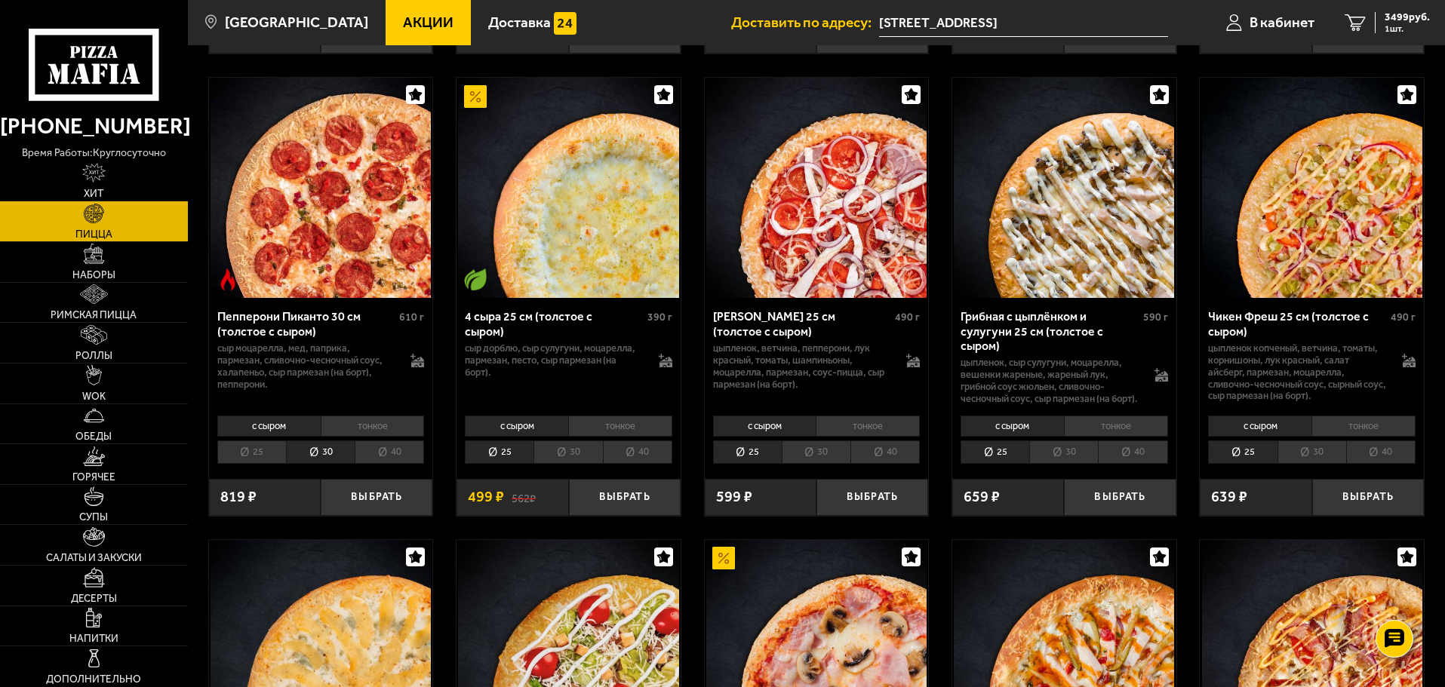
click at [561, 461] on li "30" at bounding box center [567, 452] width 69 height 23
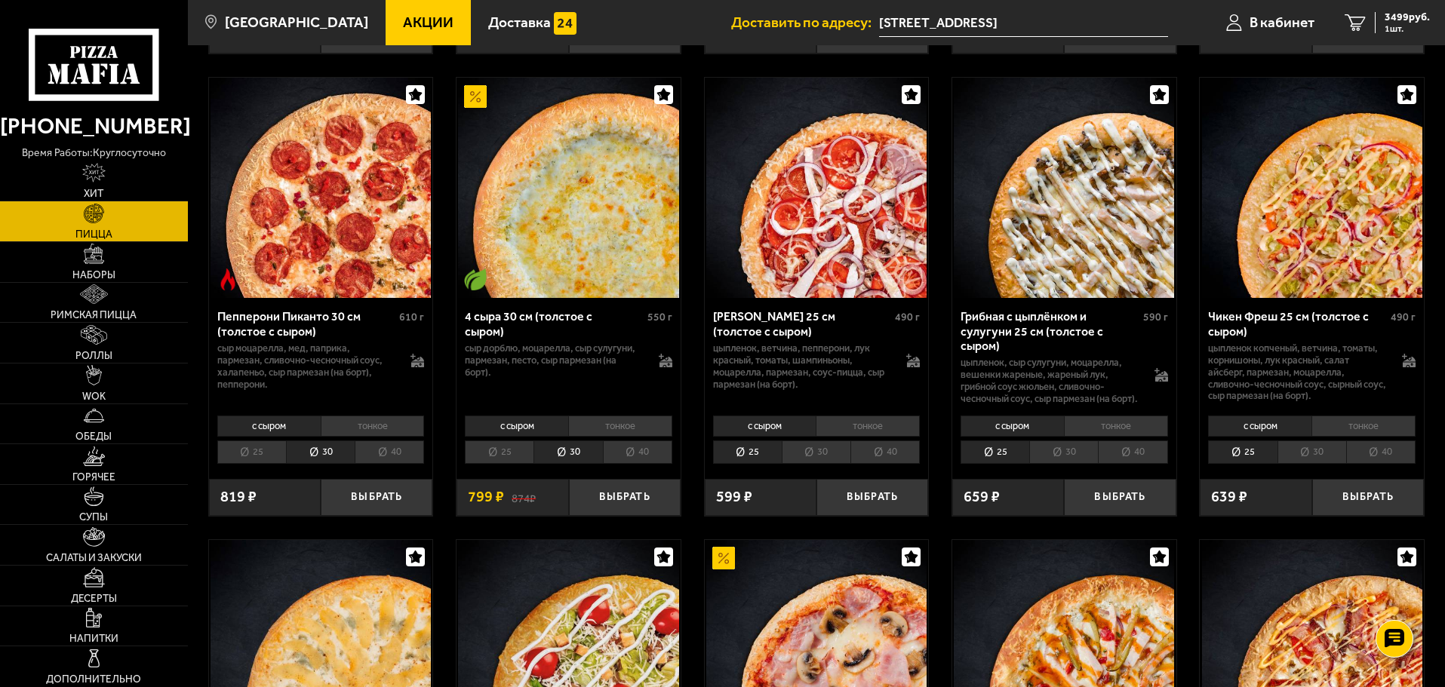
click at [832, 459] on li "30" at bounding box center [816, 452] width 69 height 23
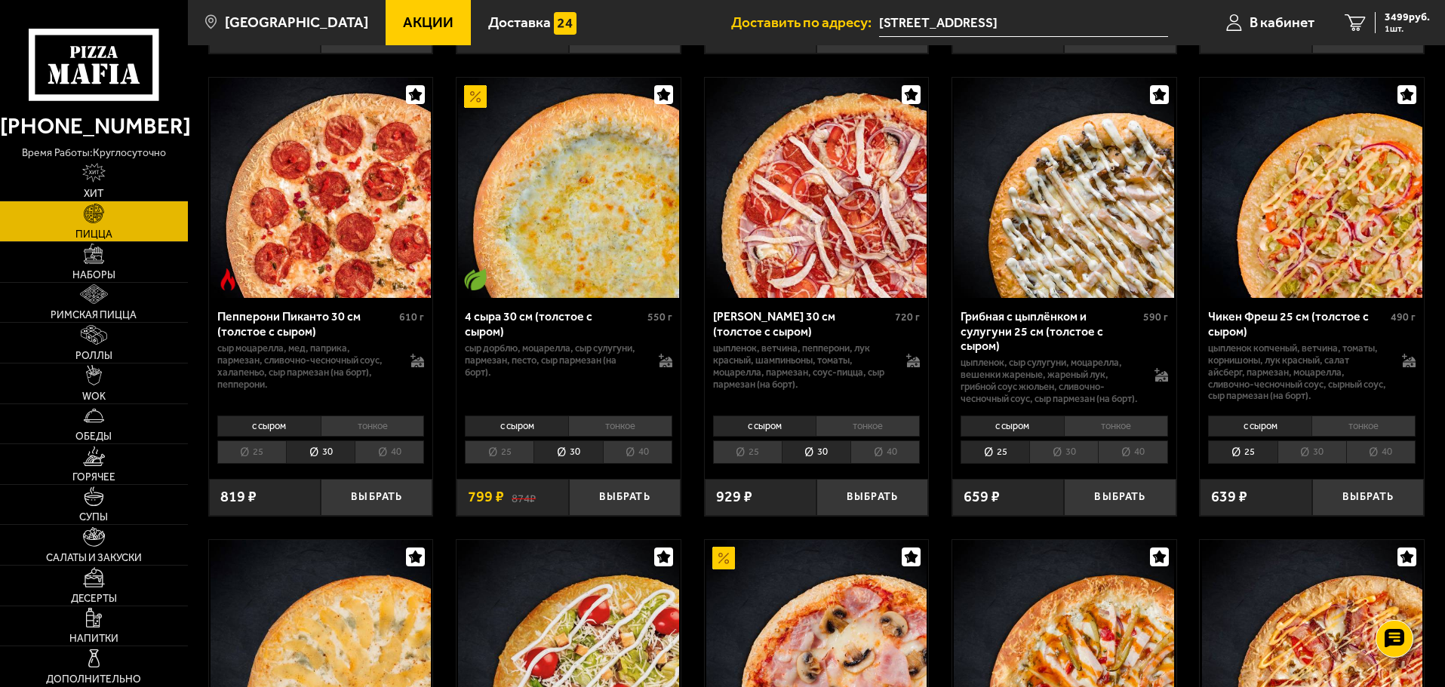
drag, startPoint x: 1081, startPoint y: 463, endPoint x: 1219, endPoint y: 489, distance: 140.4
click at [1080, 463] on li "30" at bounding box center [1063, 452] width 69 height 23
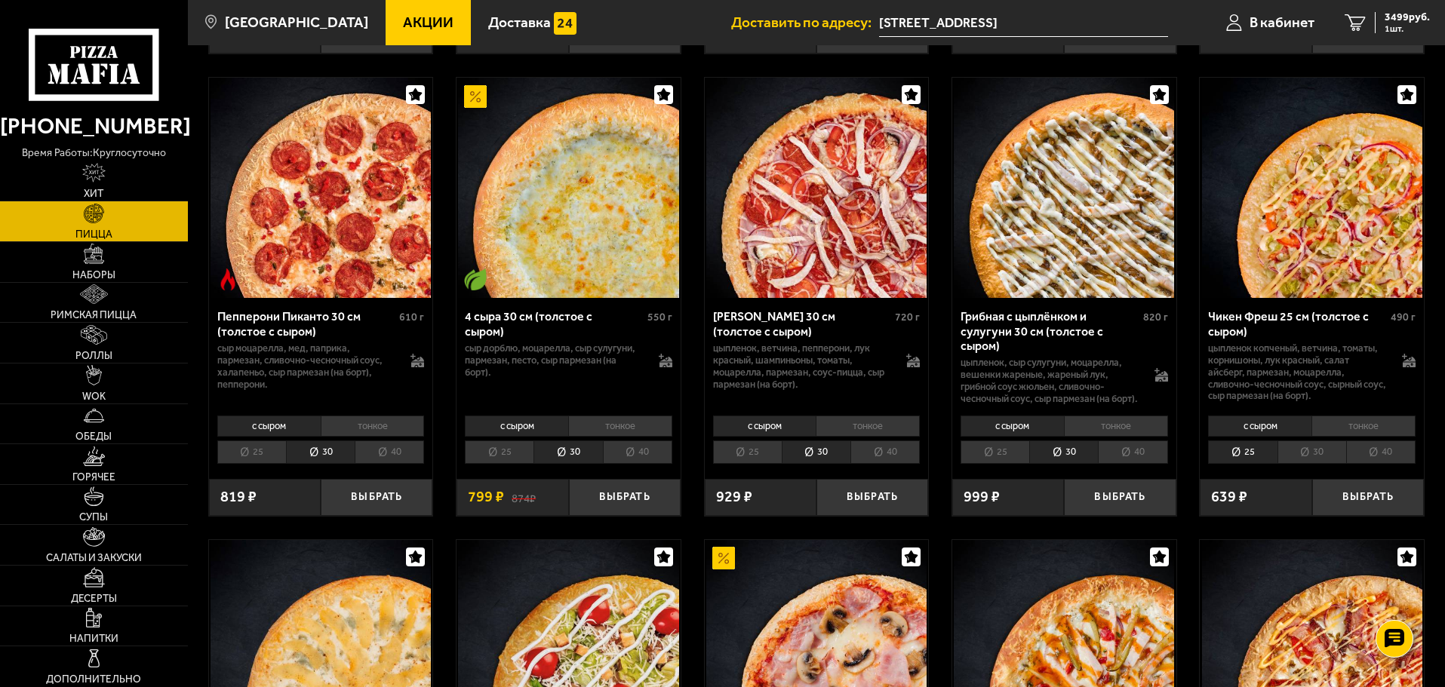
click at [1339, 464] on li "30" at bounding box center [1311, 452] width 69 height 23
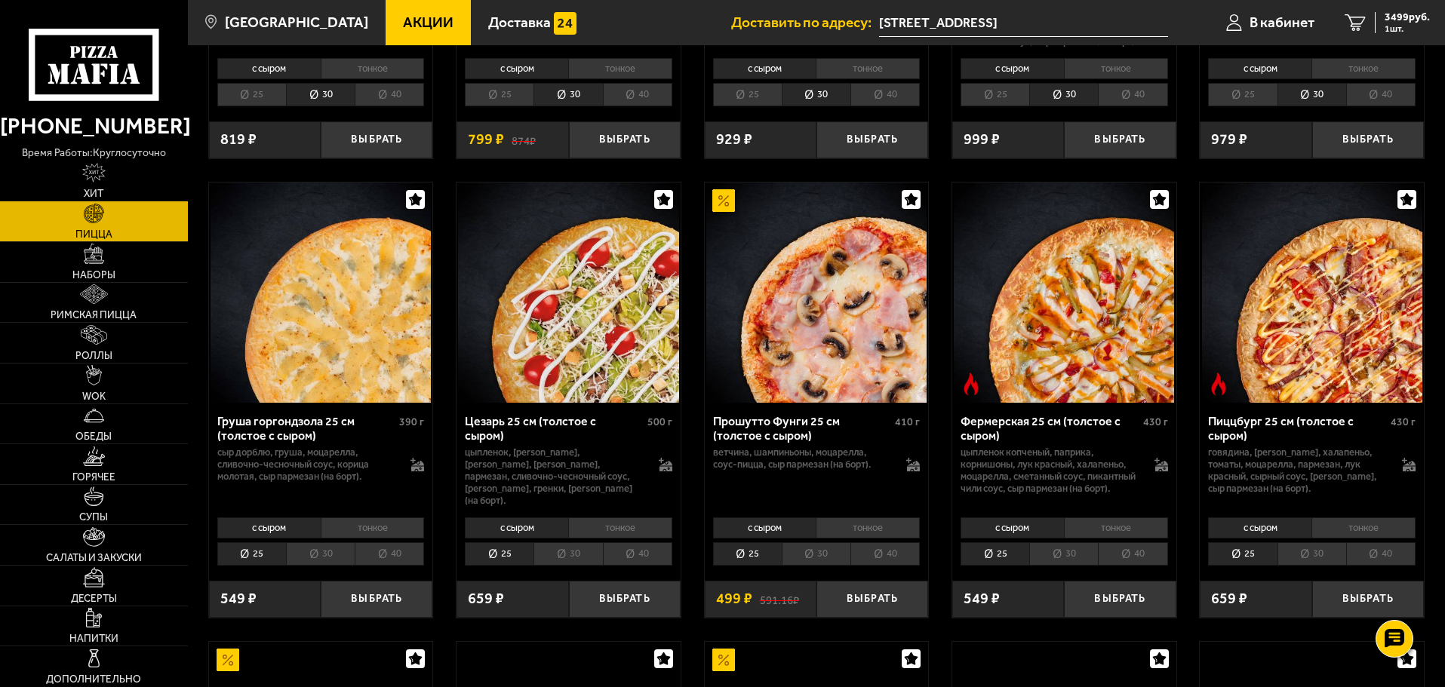
scroll to position [1760, 0]
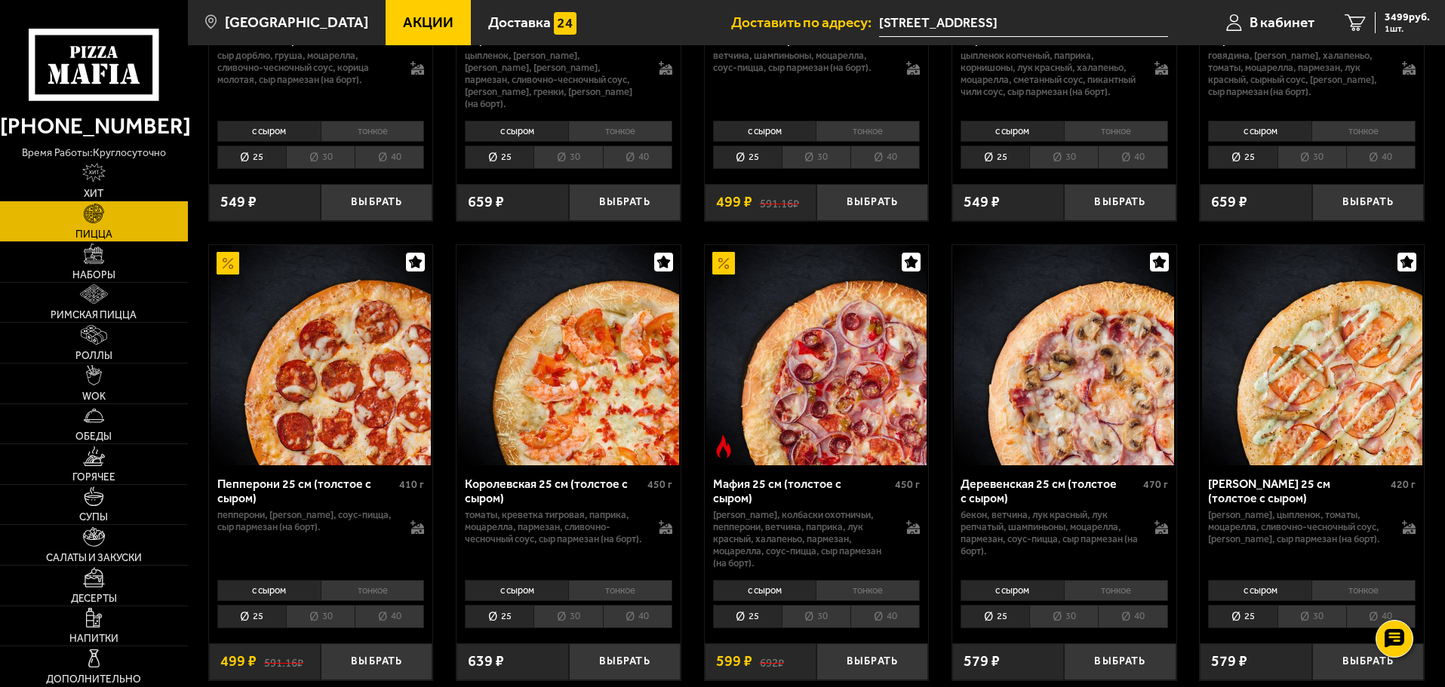
click at [325, 622] on li "30" at bounding box center [320, 616] width 69 height 23
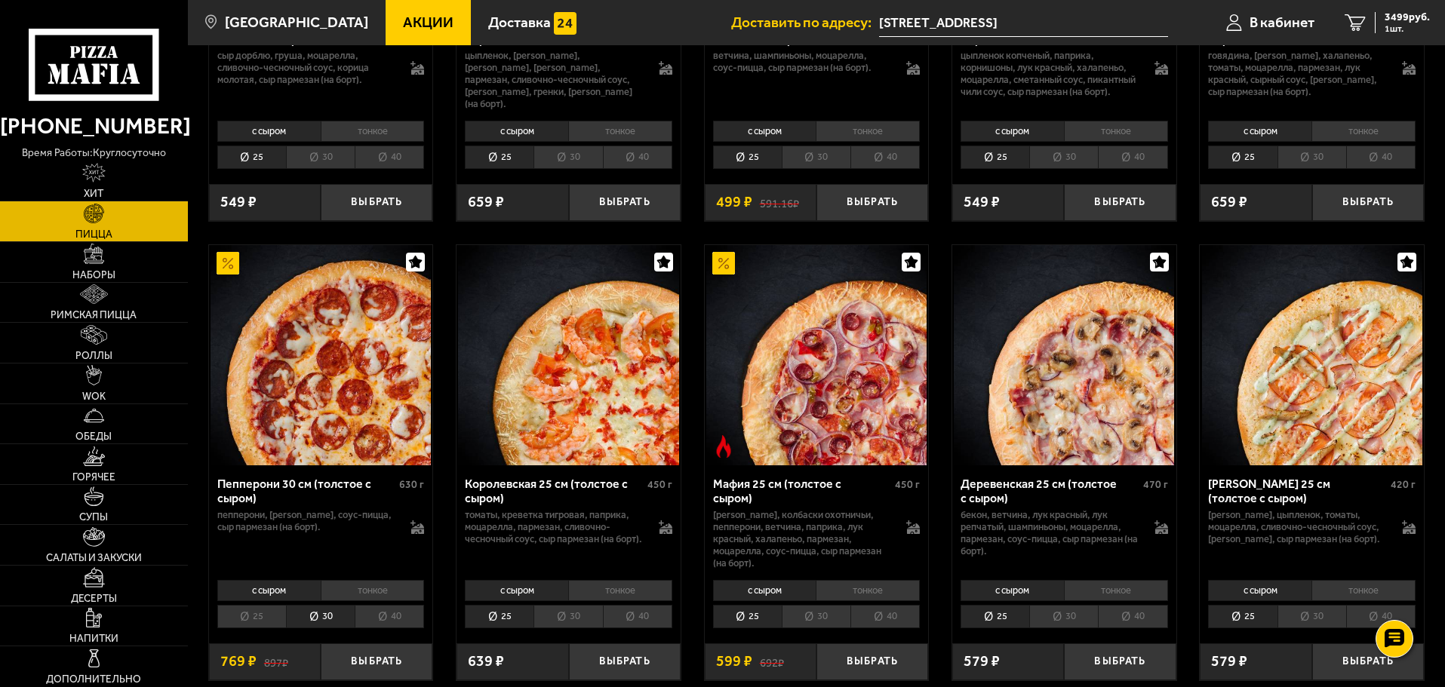
click at [565, 619] on li "30" at bounding box center [567, 616] width 69 height 23
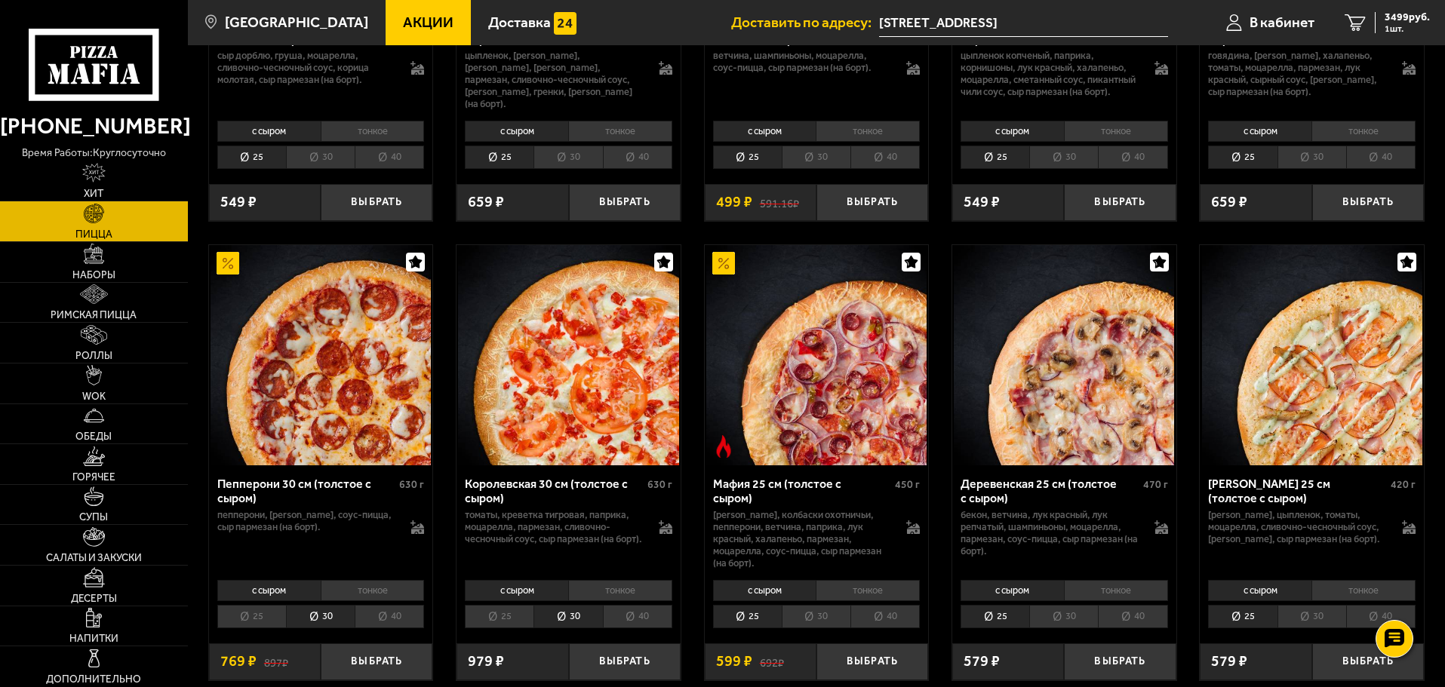
click at [840, 621] on li "30" at bounding box center [816, 616] width 69 height 23
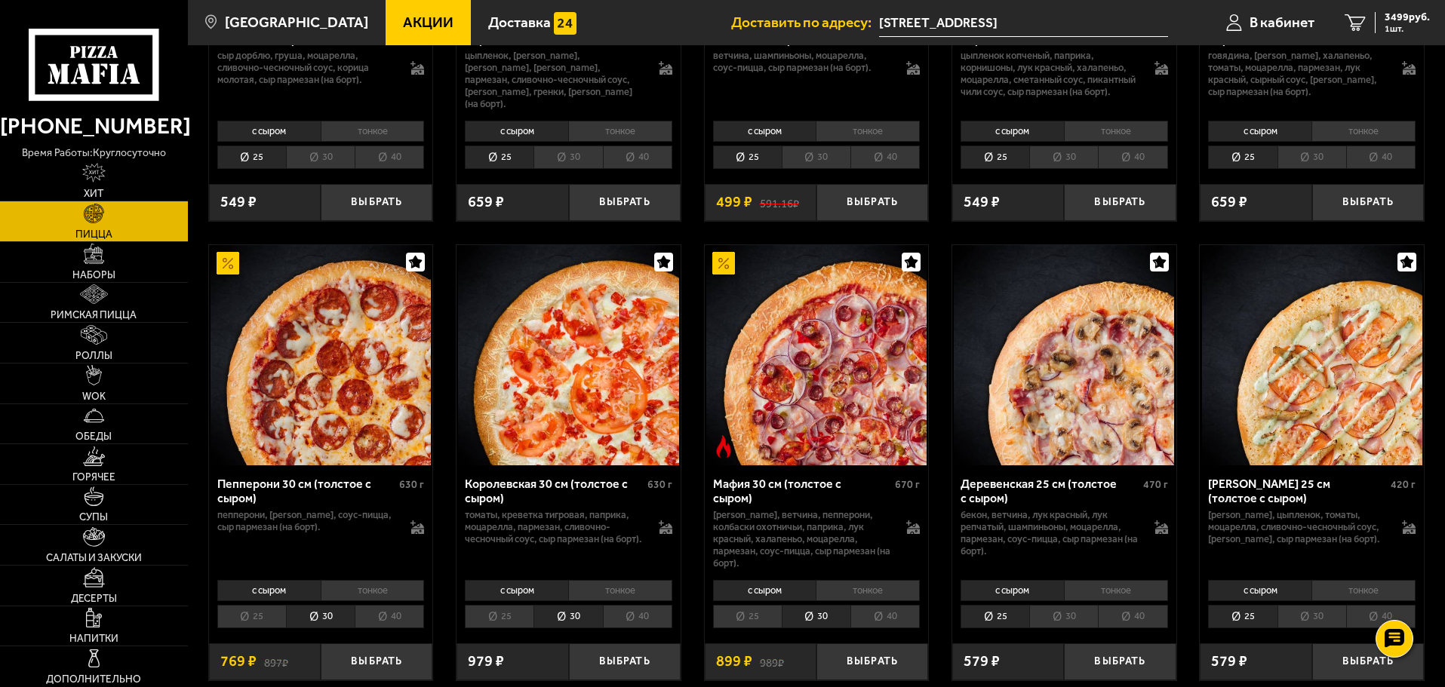
click at [1058, 616] on li "30" at bounding box center [1063, 616] width 69 height 23
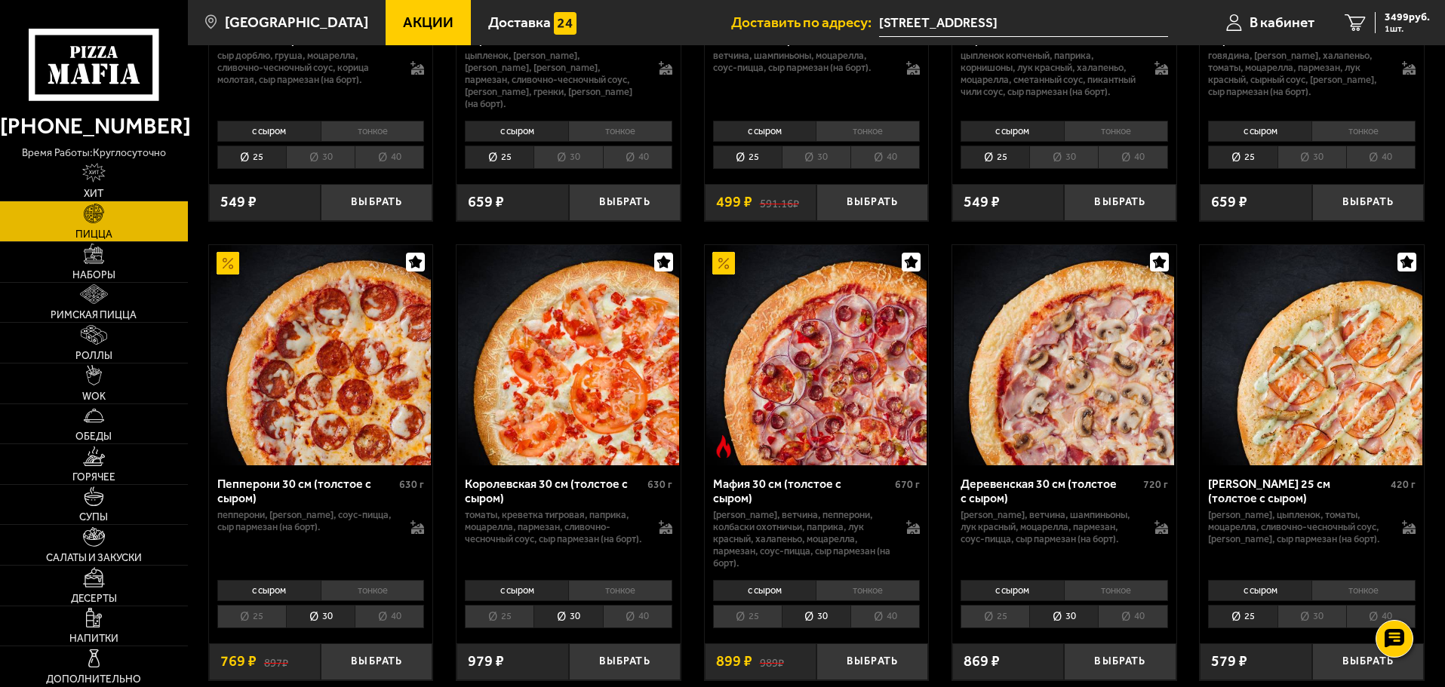
click at [1331, 614] on li "30" at bounding box center [1311, 616] width 69 height 23
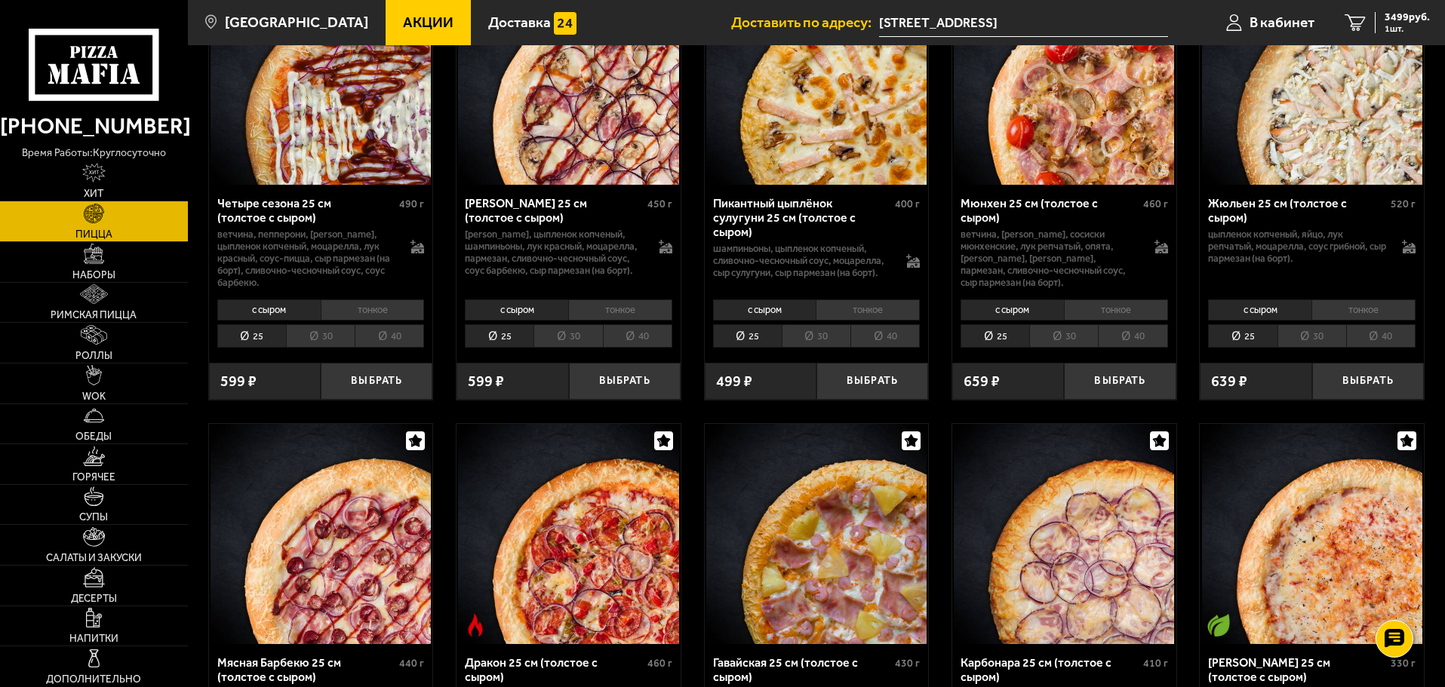
scroll to position [2515, 0]
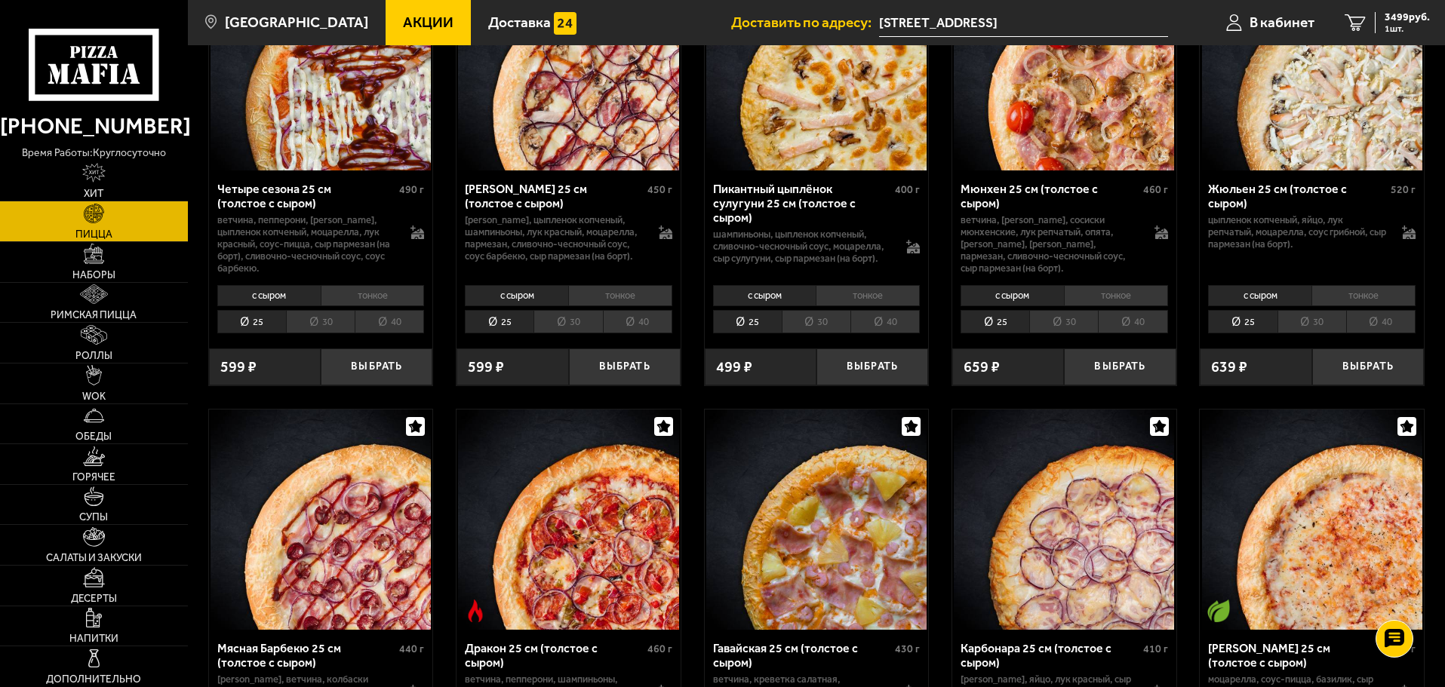
click at [323, 327] on li "30" at bounding box center [320, 321] width 69 height 23
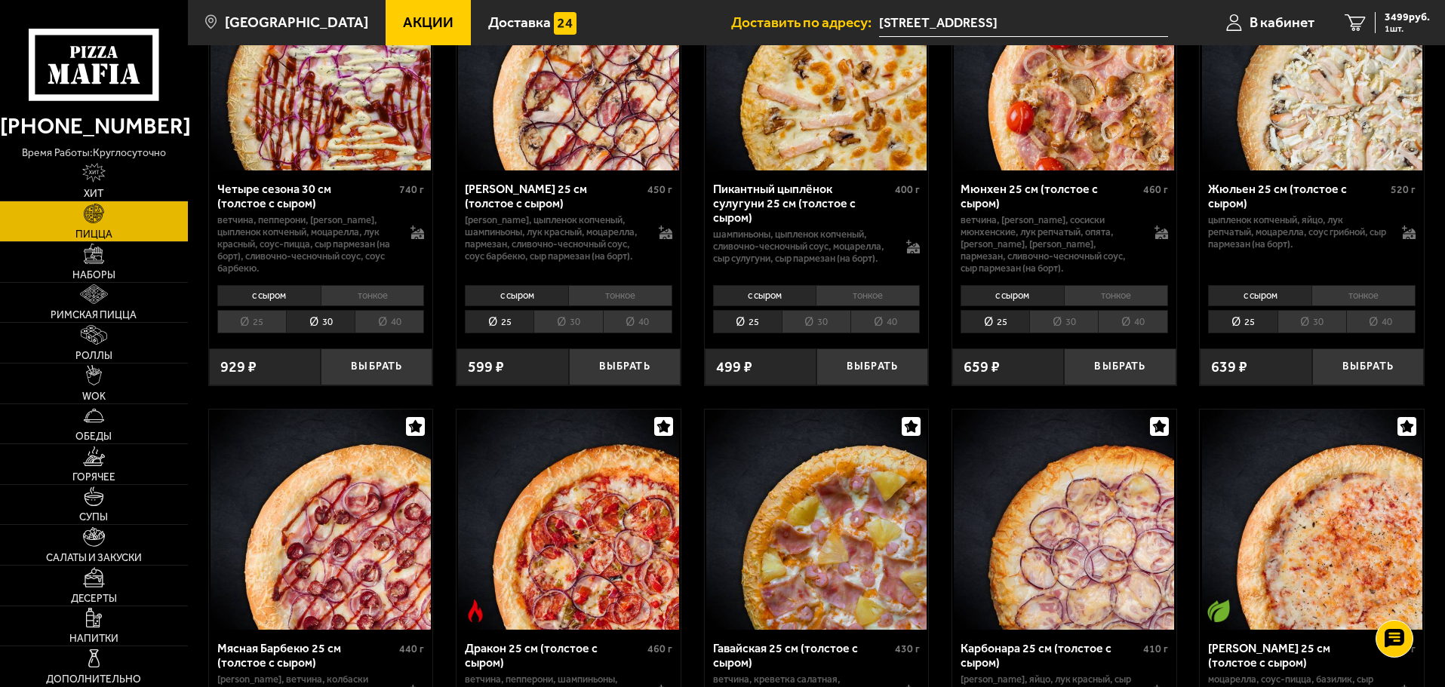
click at [567, 324] on li "30" at bounding box center [567, 321] width 69 height 23
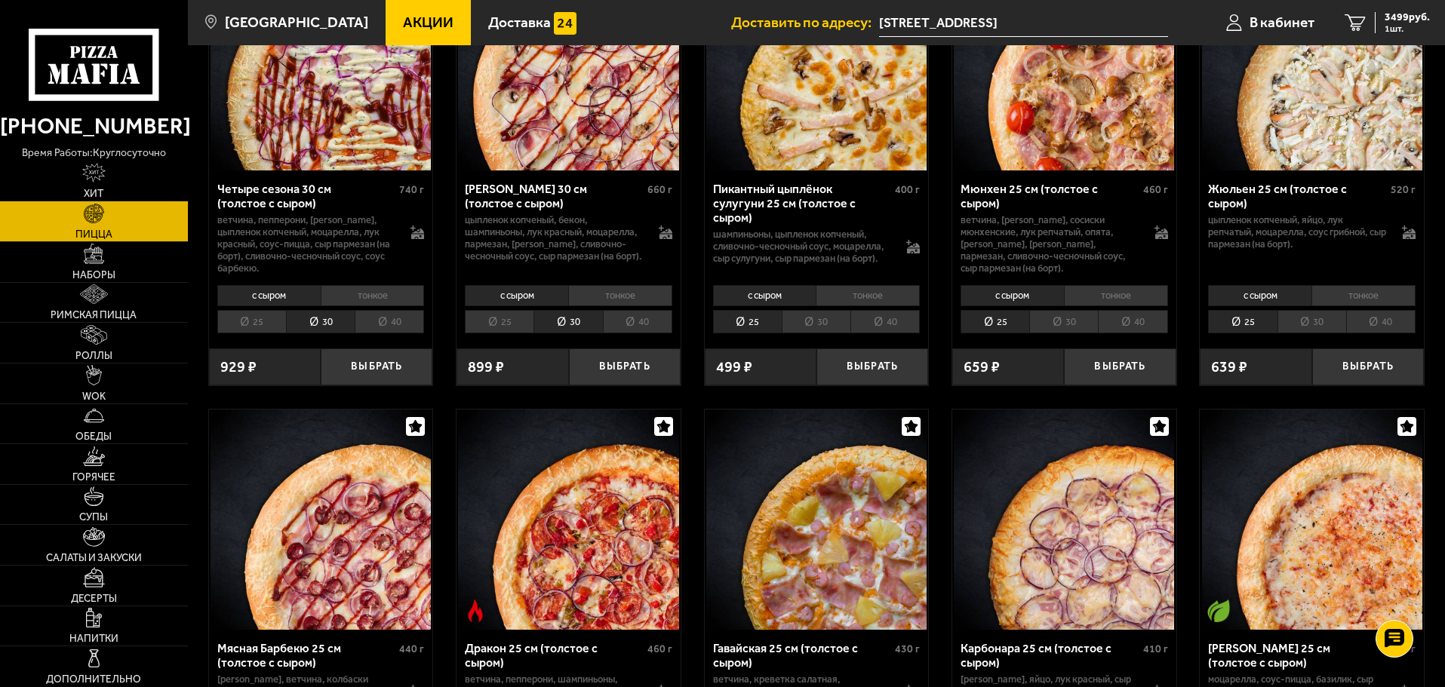
click at [831, 327] on li "30" at bounding box center [816, 321] width 69 height 23
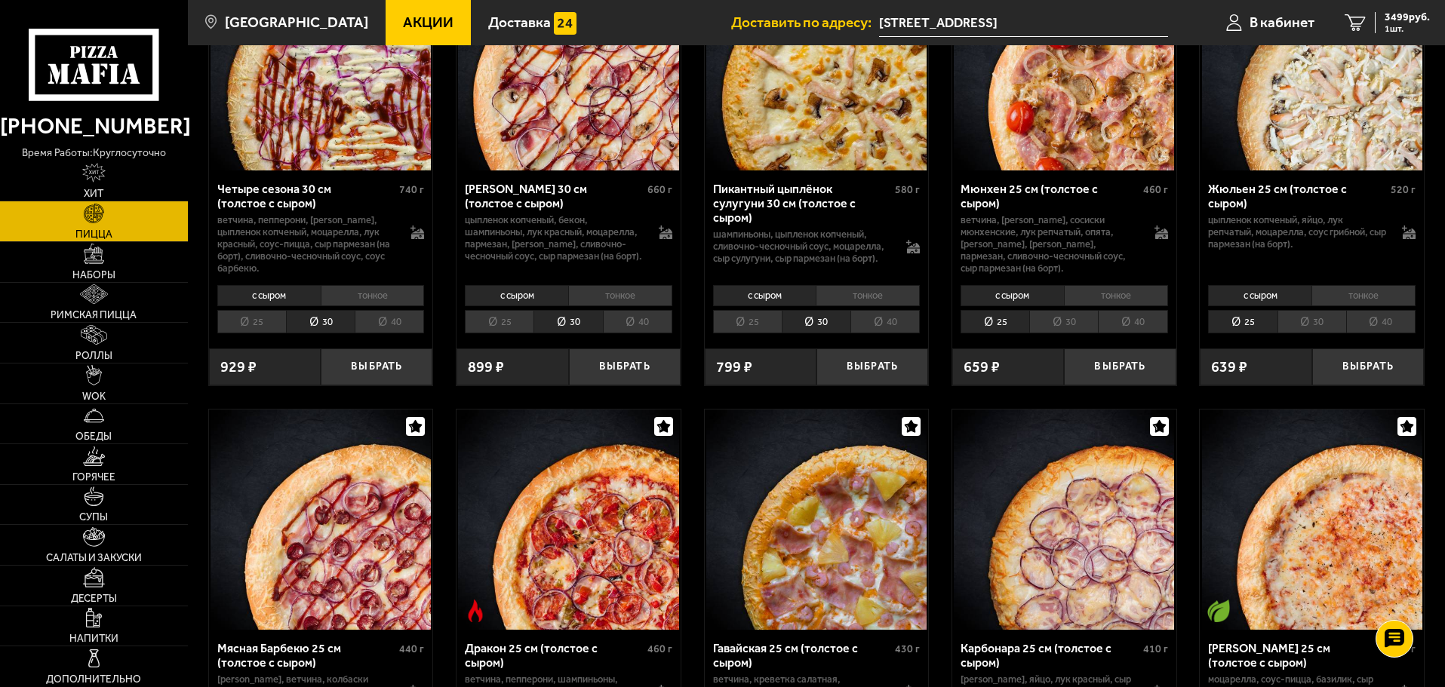
click at [1073, 325] on li "30" at bounding box center [1063, 321] width 69 height 23
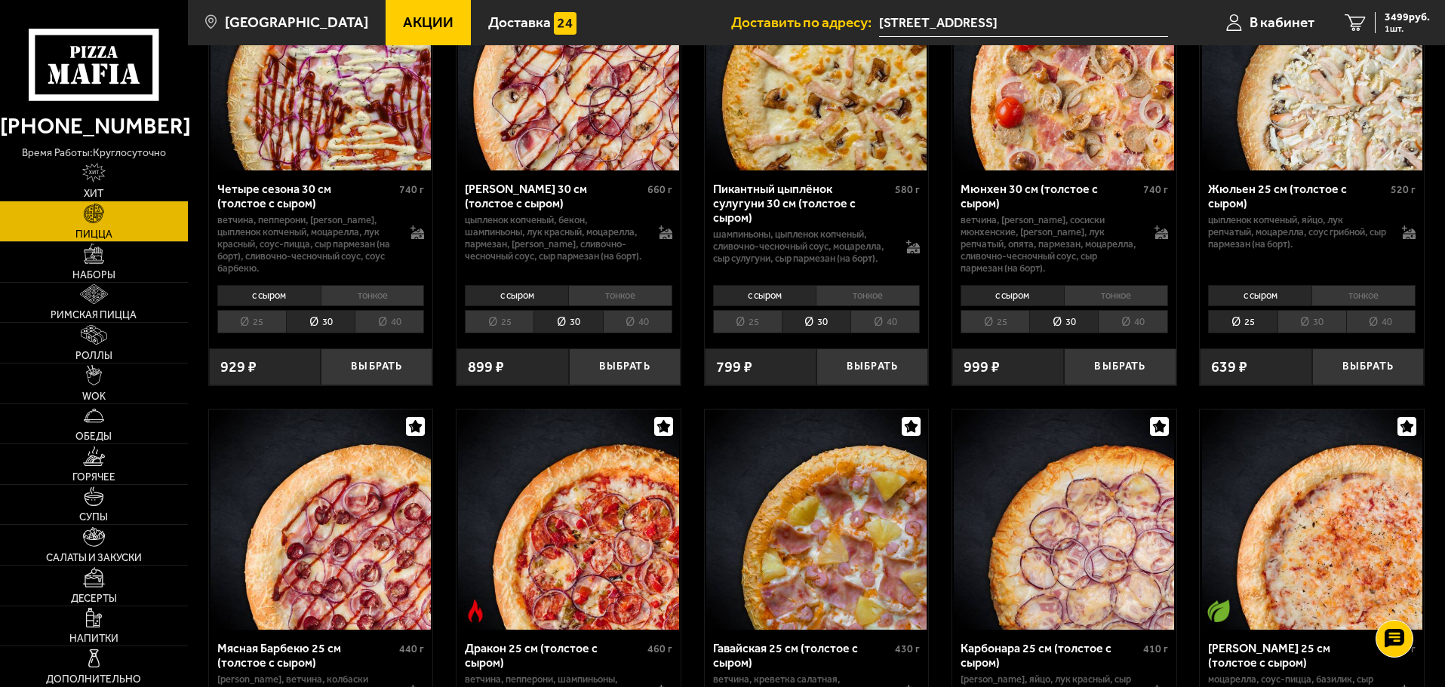
click at [1310, 328] on li "30" at bounding box center [1311, 321] width 69 height 23
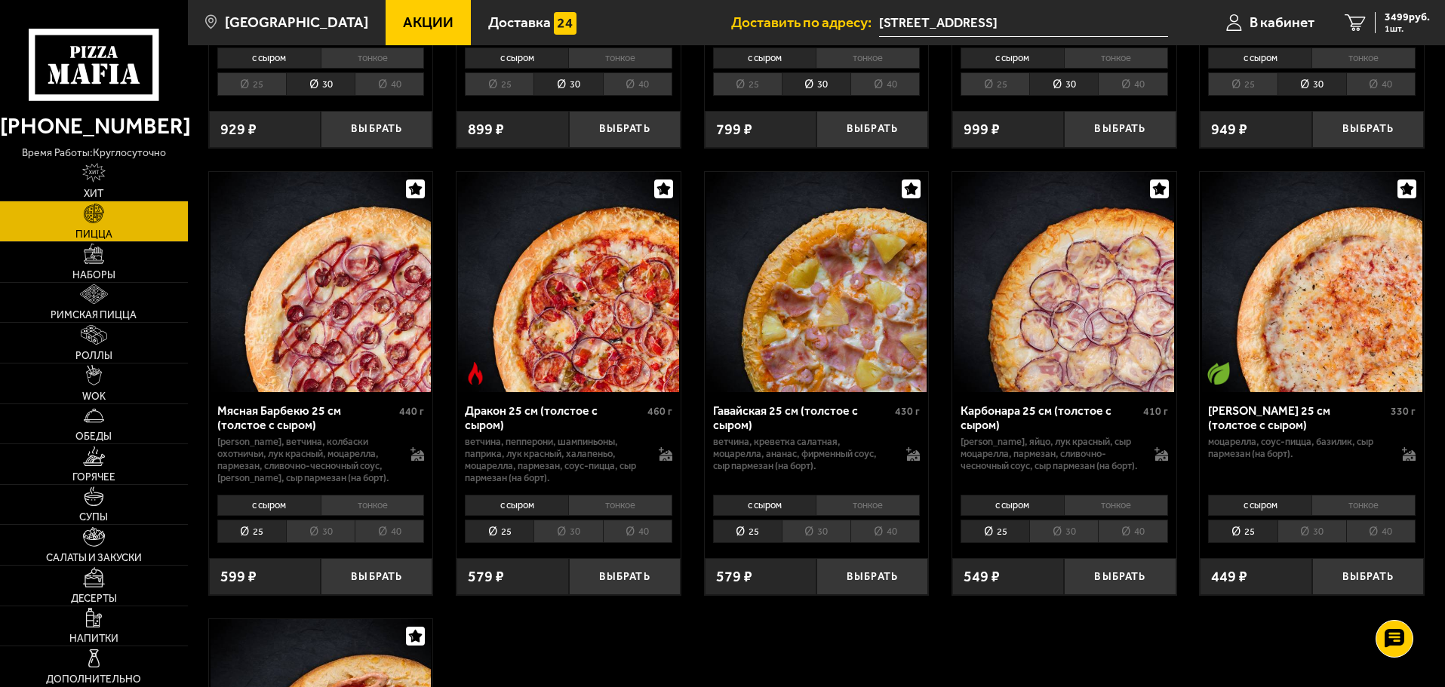
scroll to position [3018, 0]
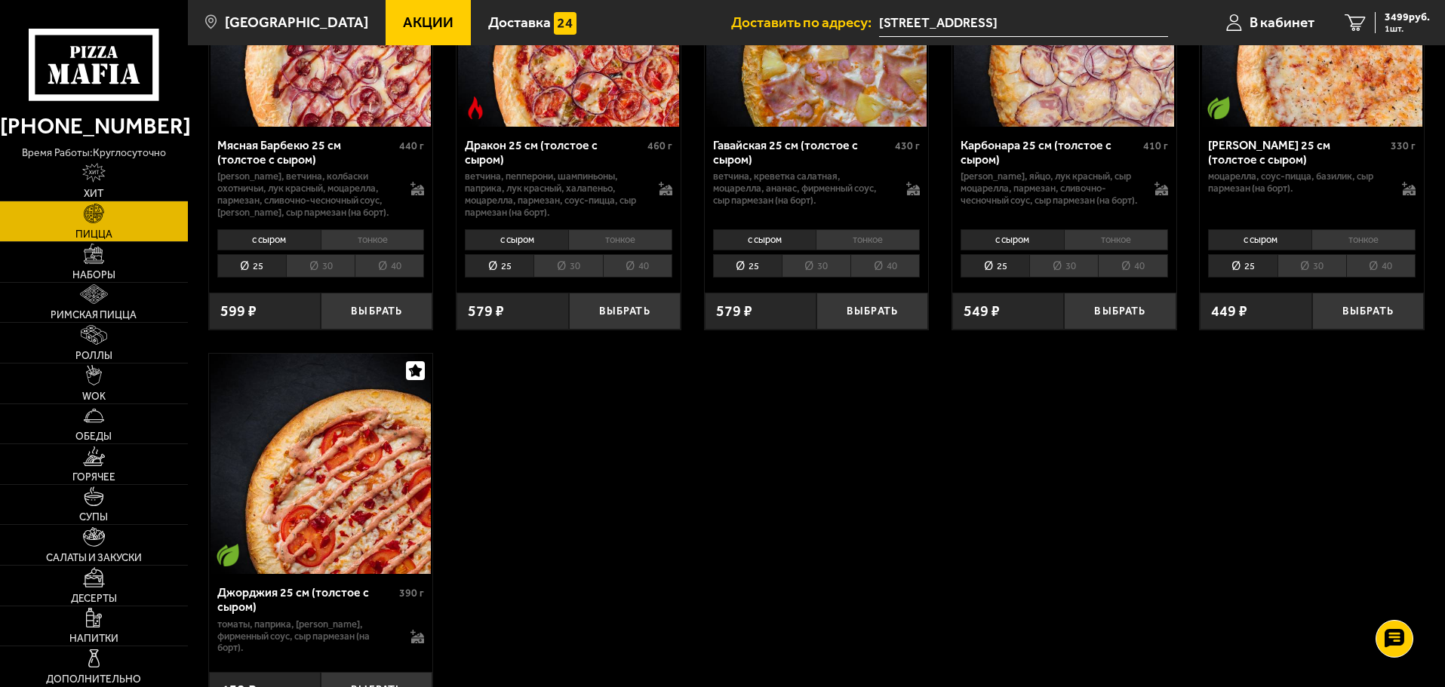
click at [312, 274] on li "30" at bounding box center [320, 265] width 69 height 23
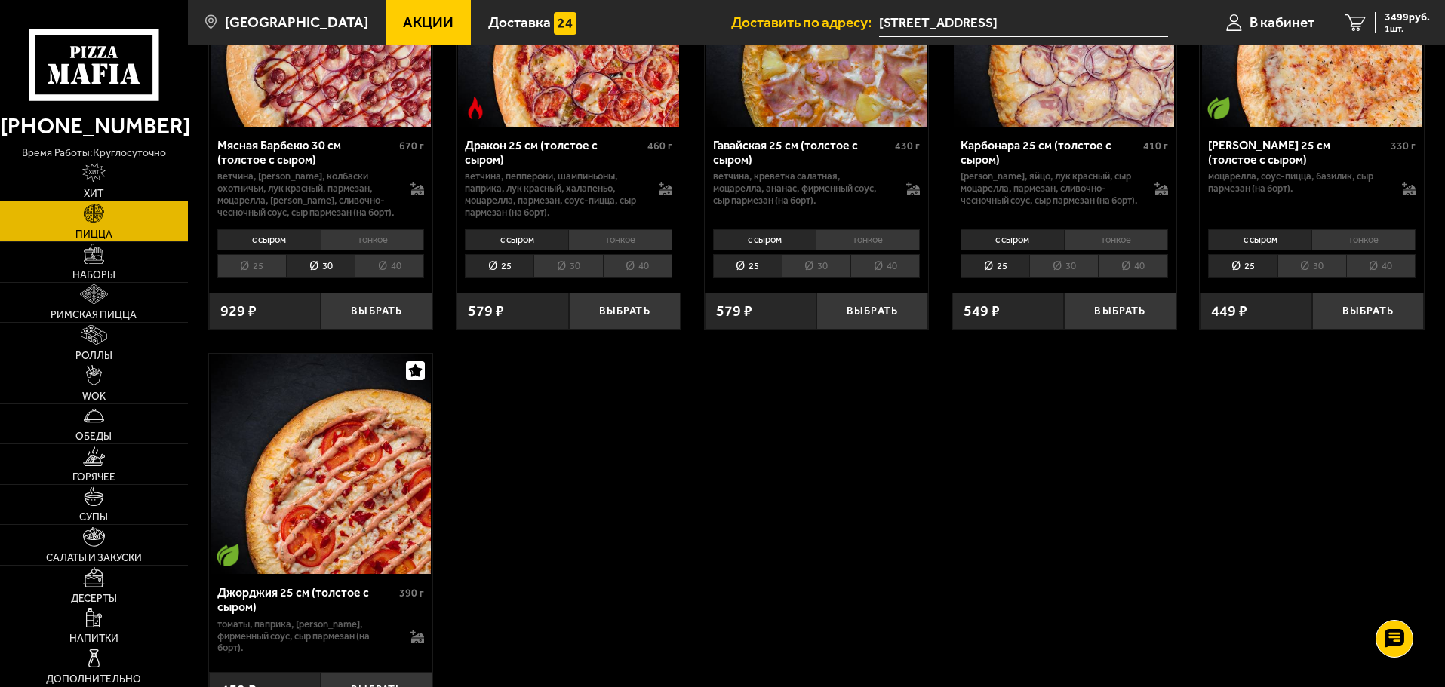
click at [573, 267] on li "30" at bounding box center [567, 265] width 69 height 23
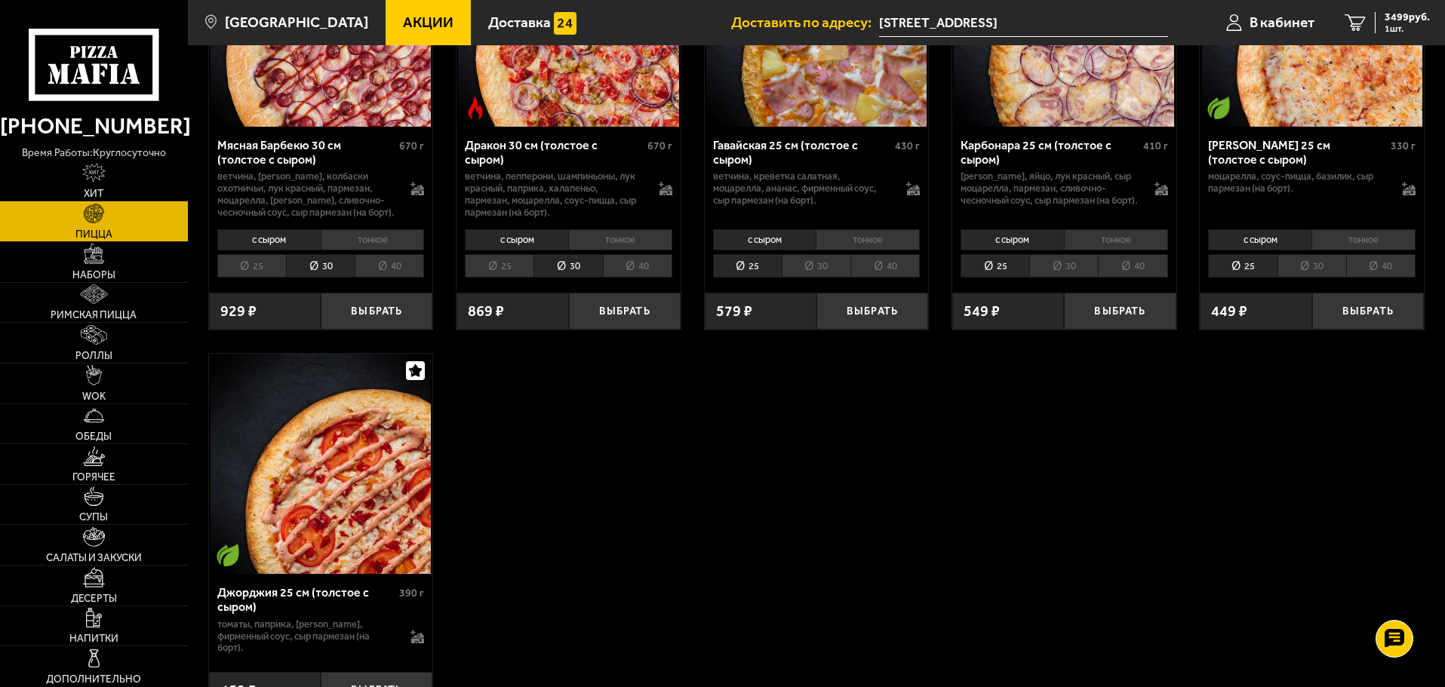
click at [822, 274] on li "30" at bounding box center [816, 265] width 69 height 23
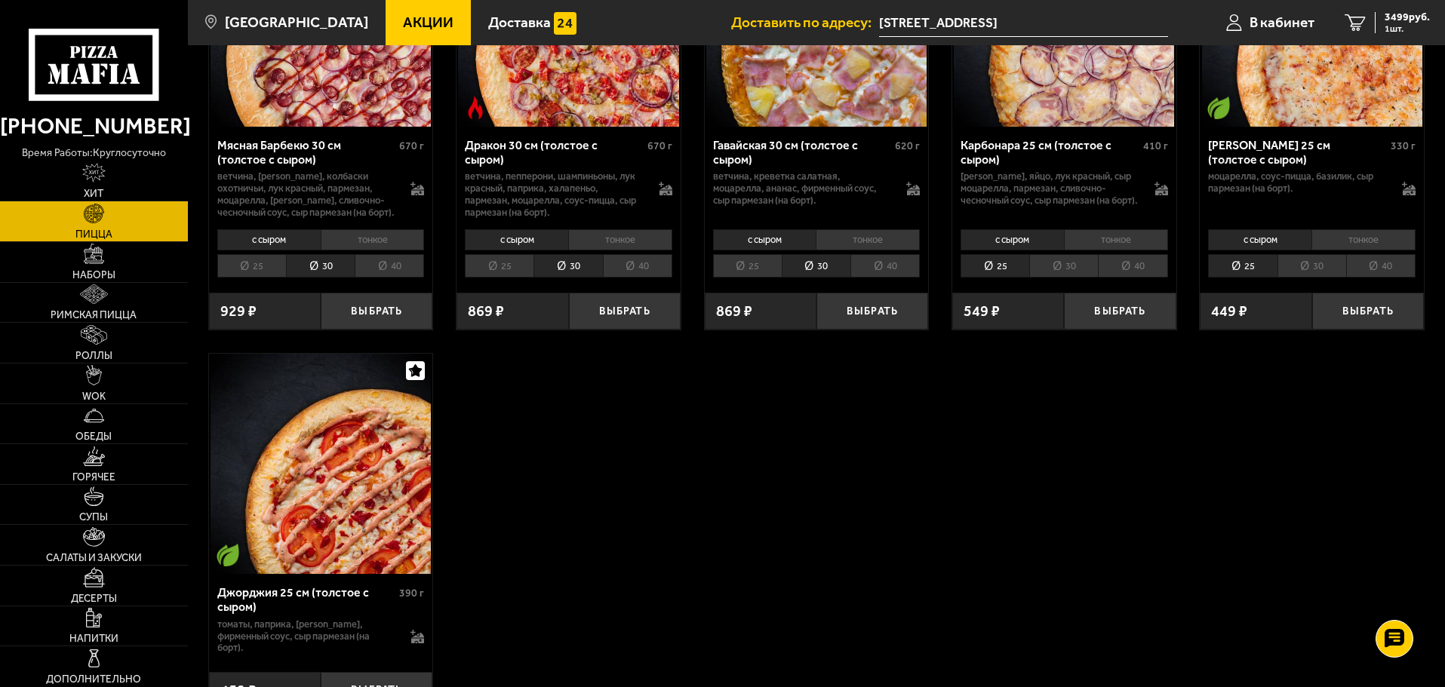
click at [1074, 274] on li "30" at bounding box center [1063, 265] width 69 height 23
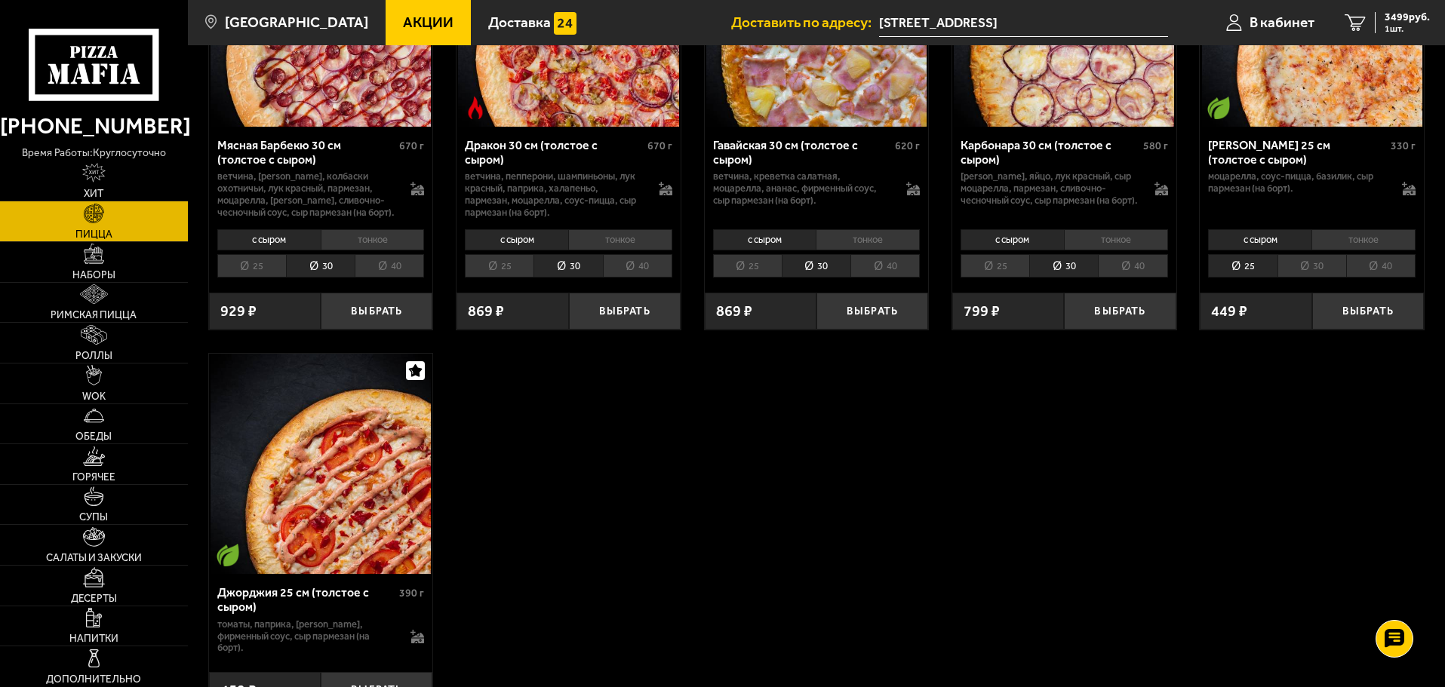
click at [1336, 270] on li "30" at bounding box center [1311, 265] width 69 height 23
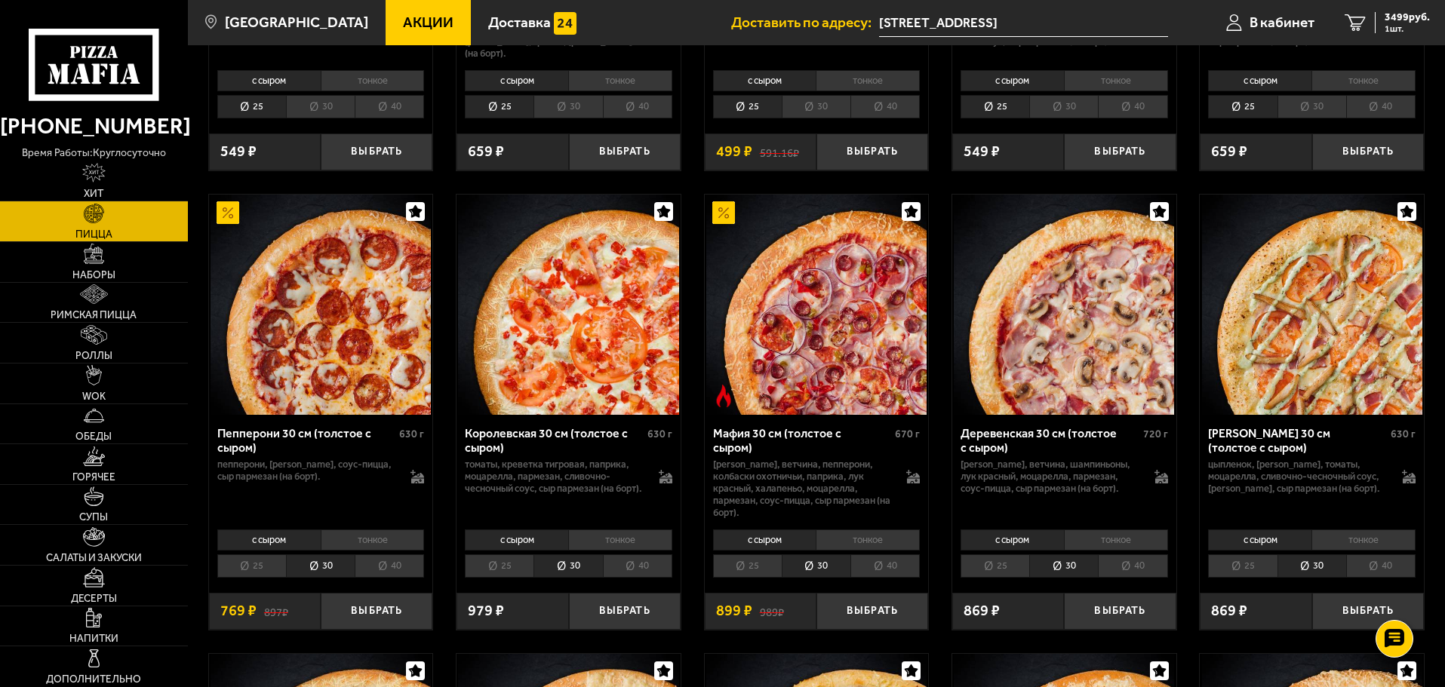
scroll to position [1760, 0]
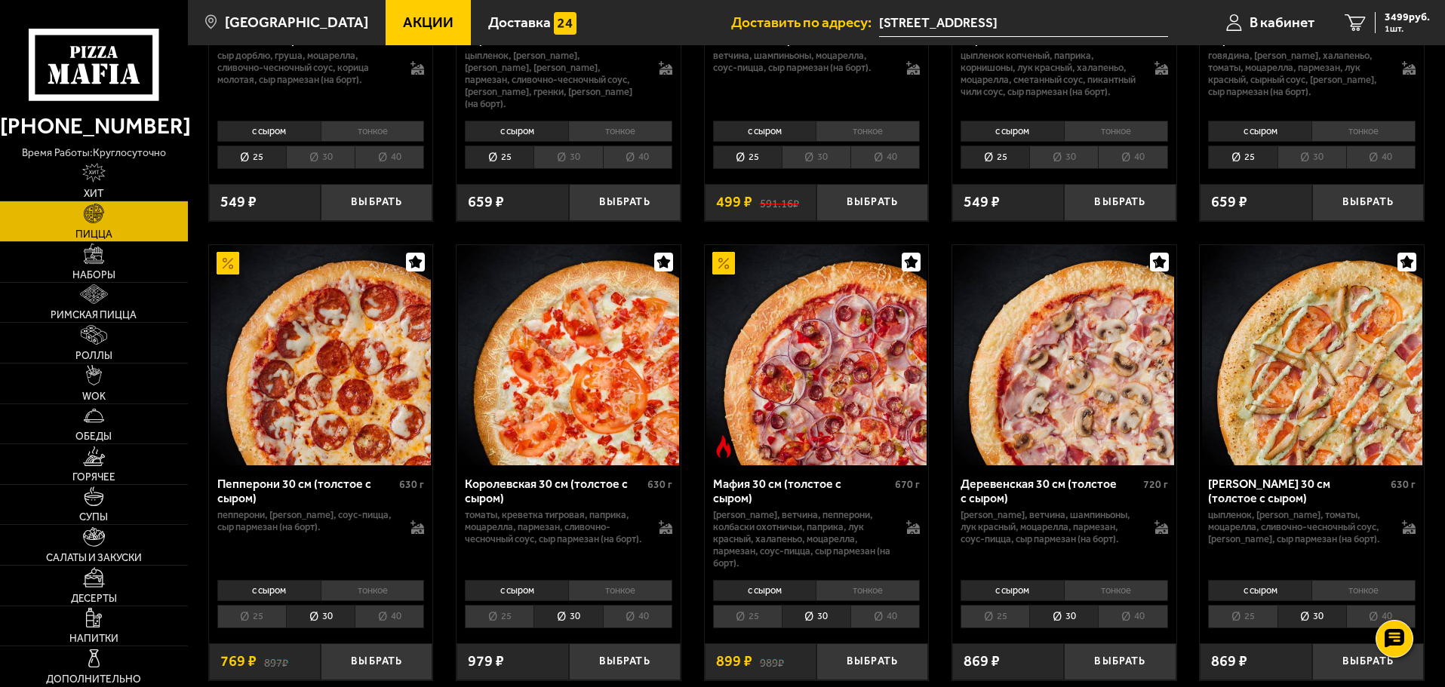
click at [823, 169] on li "30" at bounding box center [816, 157] width 69 height 23
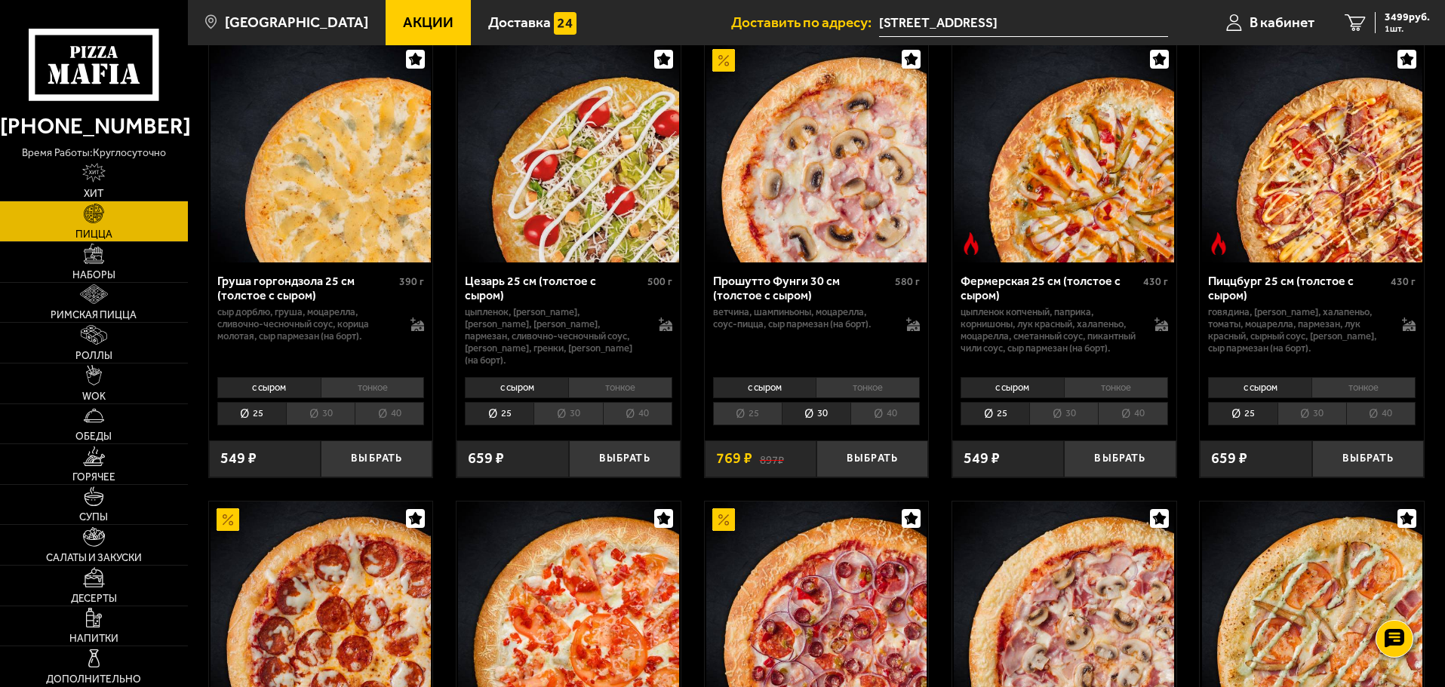
scroll to position [1509, 0]
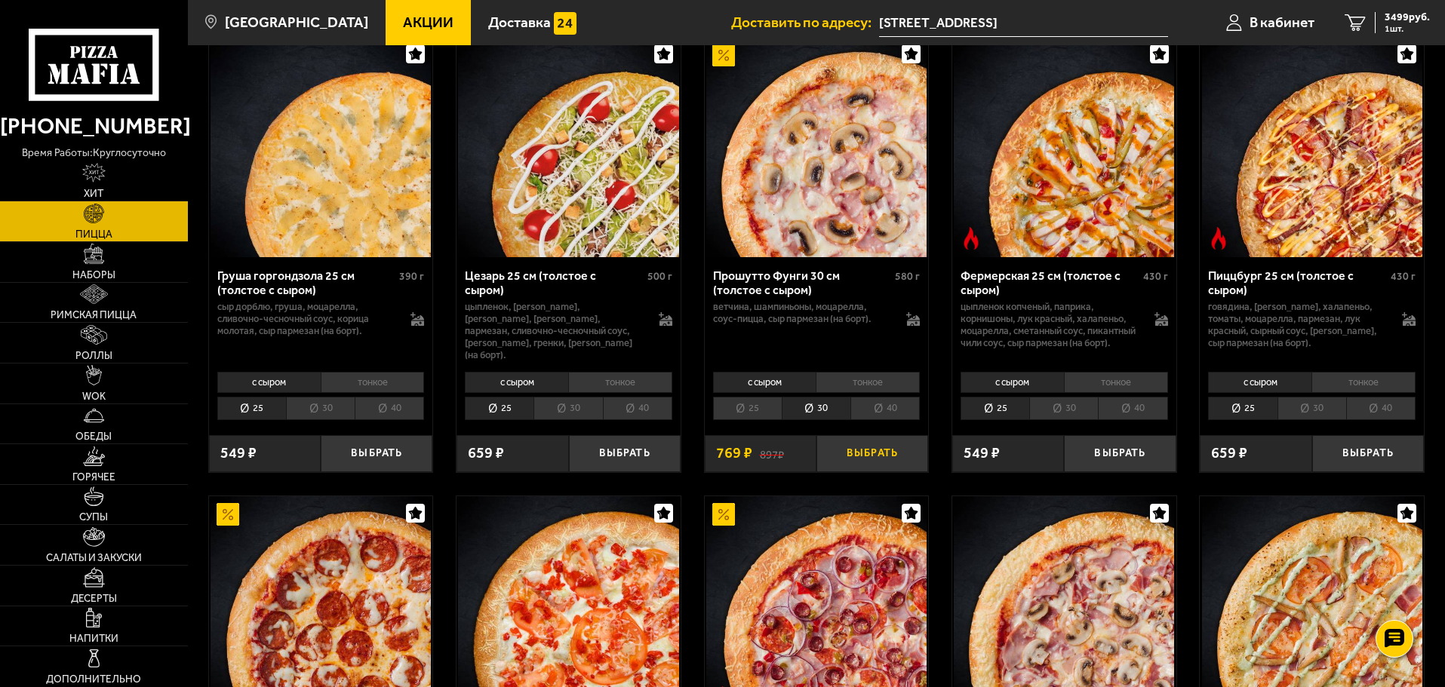
click at [860, 471] on button "Выбрать" at bounding box center [872, 453] width 112 height 37
click at [909, 469] on button "+" at bounding box center [909, 453] width 37 height 37
click at [1400, 19] on span "5037 руб." at bounding box center [1406, 17] width 45 height 11
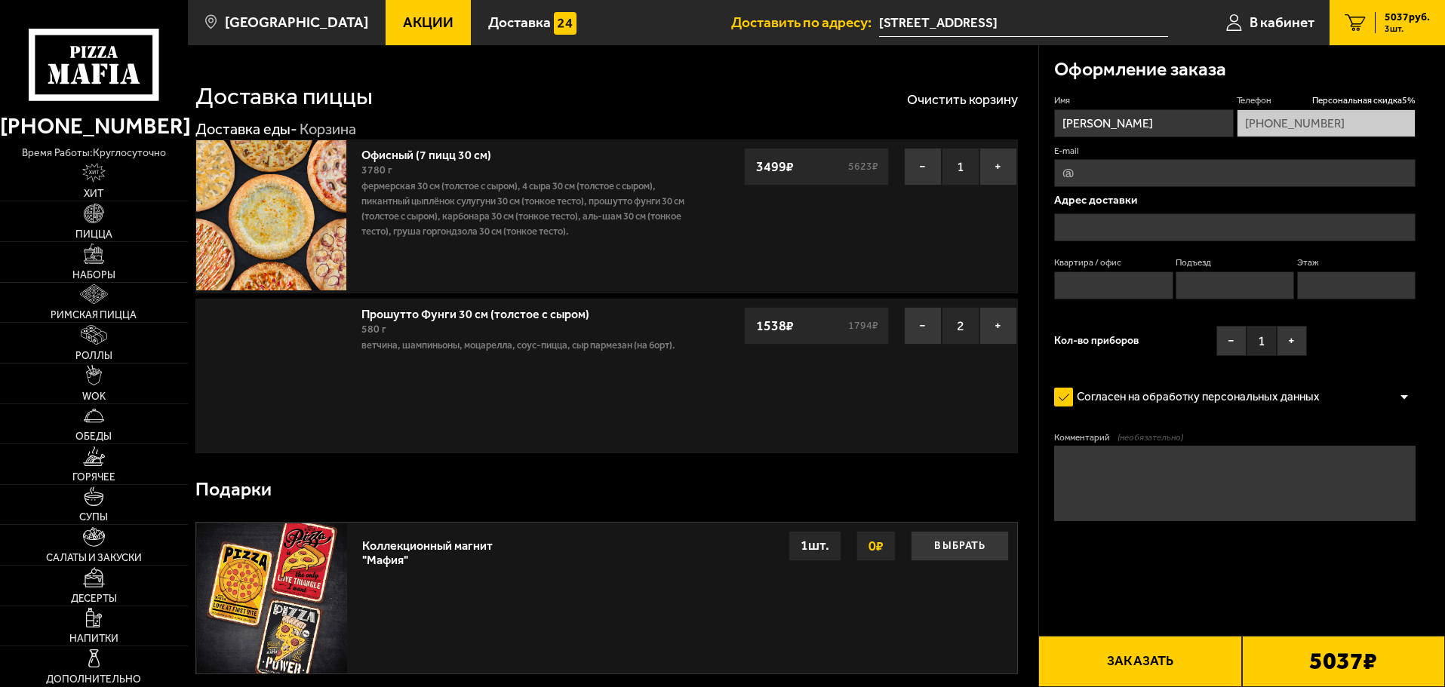
type input "Пушкинский район, посёлок Шушары, 2-й Бадаевский проезд, 6И"
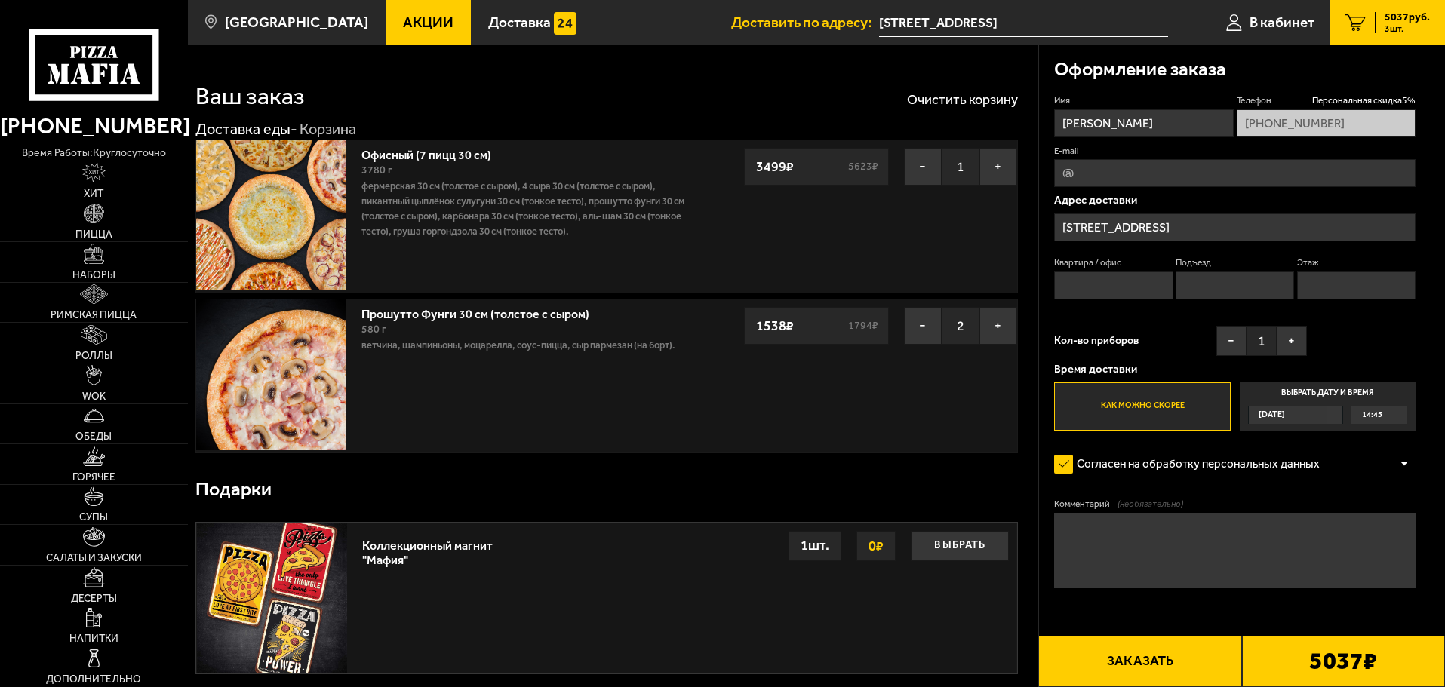
click at [1327, 396] on label "Выбрать дату и время Сегодня 14:45" at bounding box center [1328, 407] width 176 height 48
click at [0, 0] on input "Выбрать дату и время Сегодня 14:45" at bounding box center [0, 0] width 0 height 0
click at [1328, 415] on div "Сегодня" at bounding box center [1288, 415] width 79 height 17
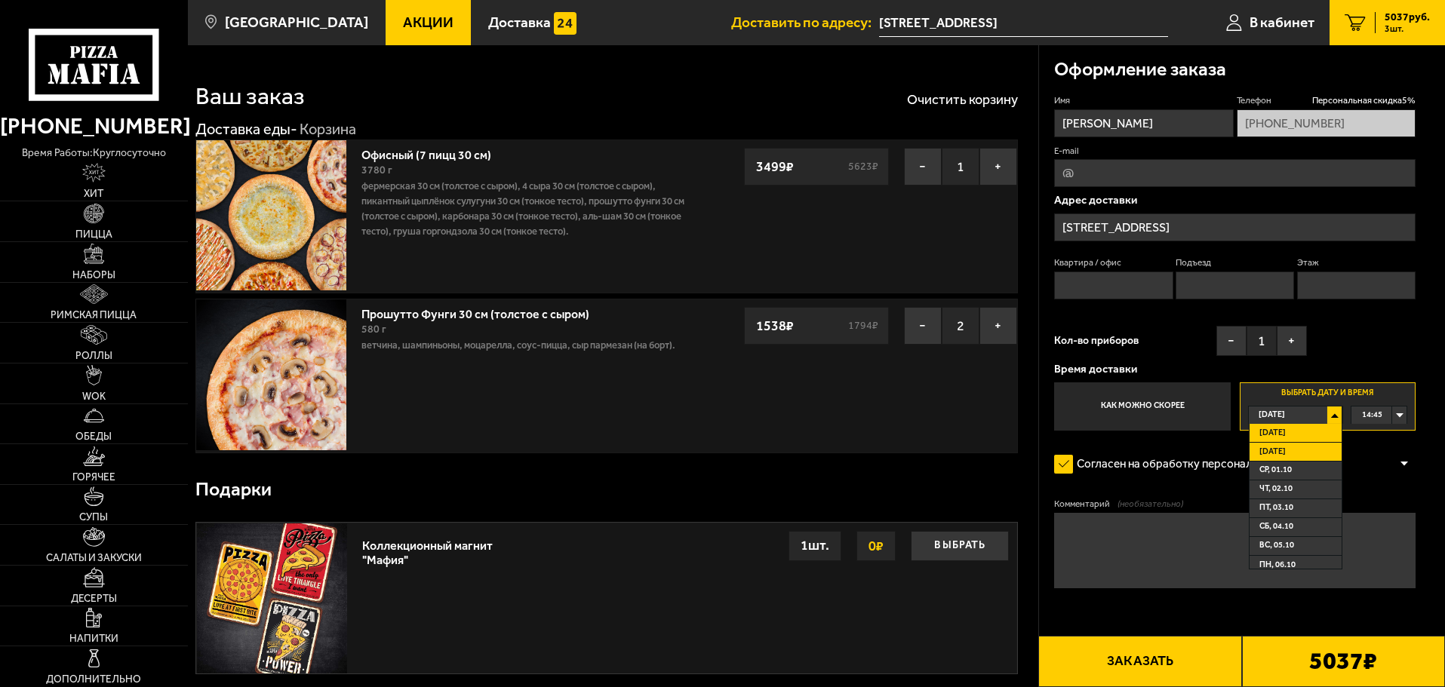
click at [1283, 449] on span "Завтра" at bounding box center [1272, 452] width 26 height 17
click at [1395, 412] on div "00:00" at bounding box center [1378, 415] width 55 height 17
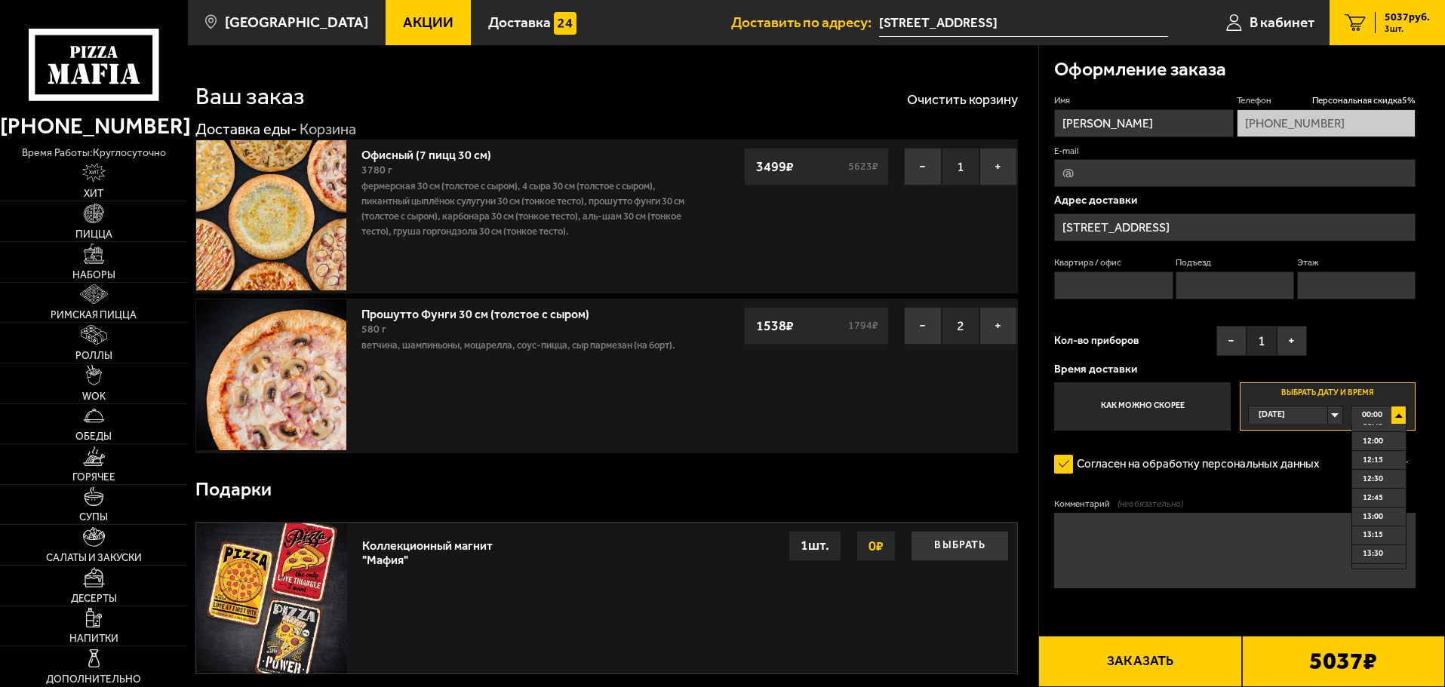
scroll to position [856, 0]
click at [1378, 446] on span "11:30" at bounding box center [1373, 441] width 20 height 17
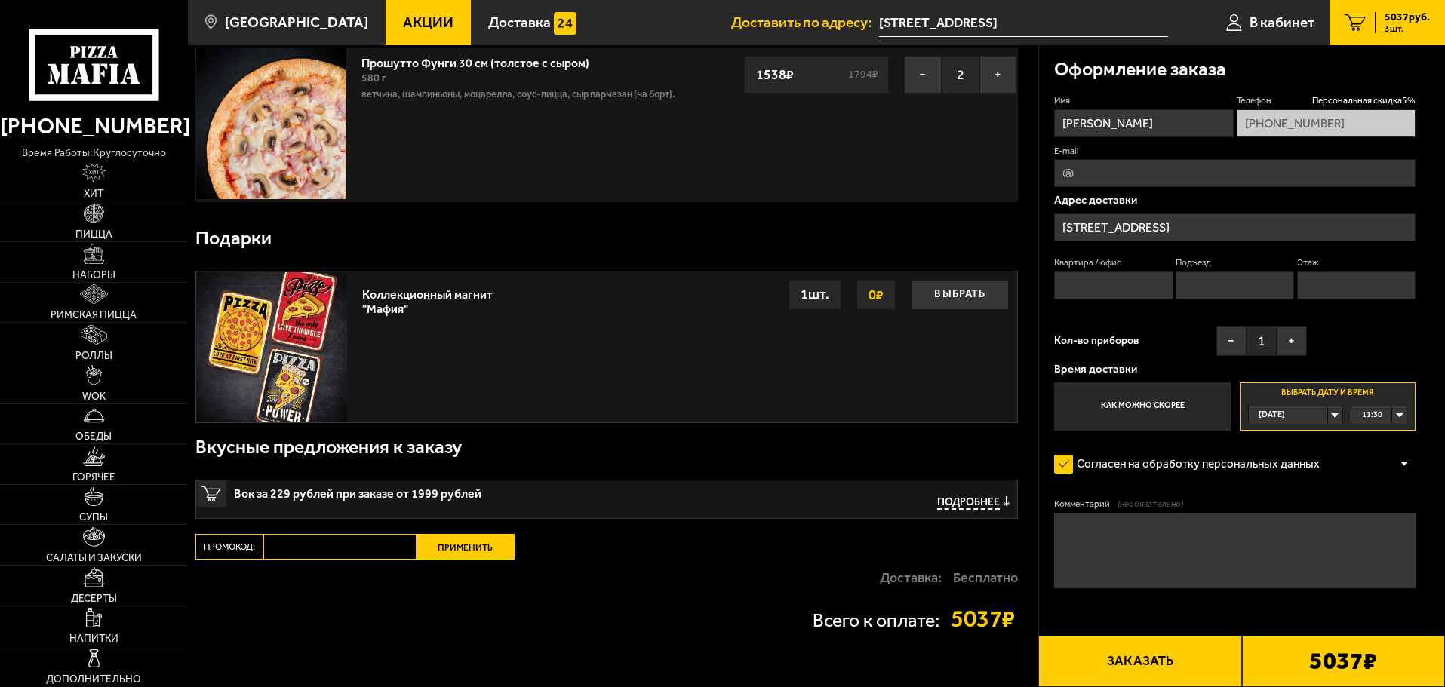
click at [302, 548] on input "Промокод:" at bounding box center [339, 547] width 153 height 26
paste input "WEEK"
type input "WEEK"
click at [469, 548] on button "Применить" at bounding box center [465, 547] width 98 height 26
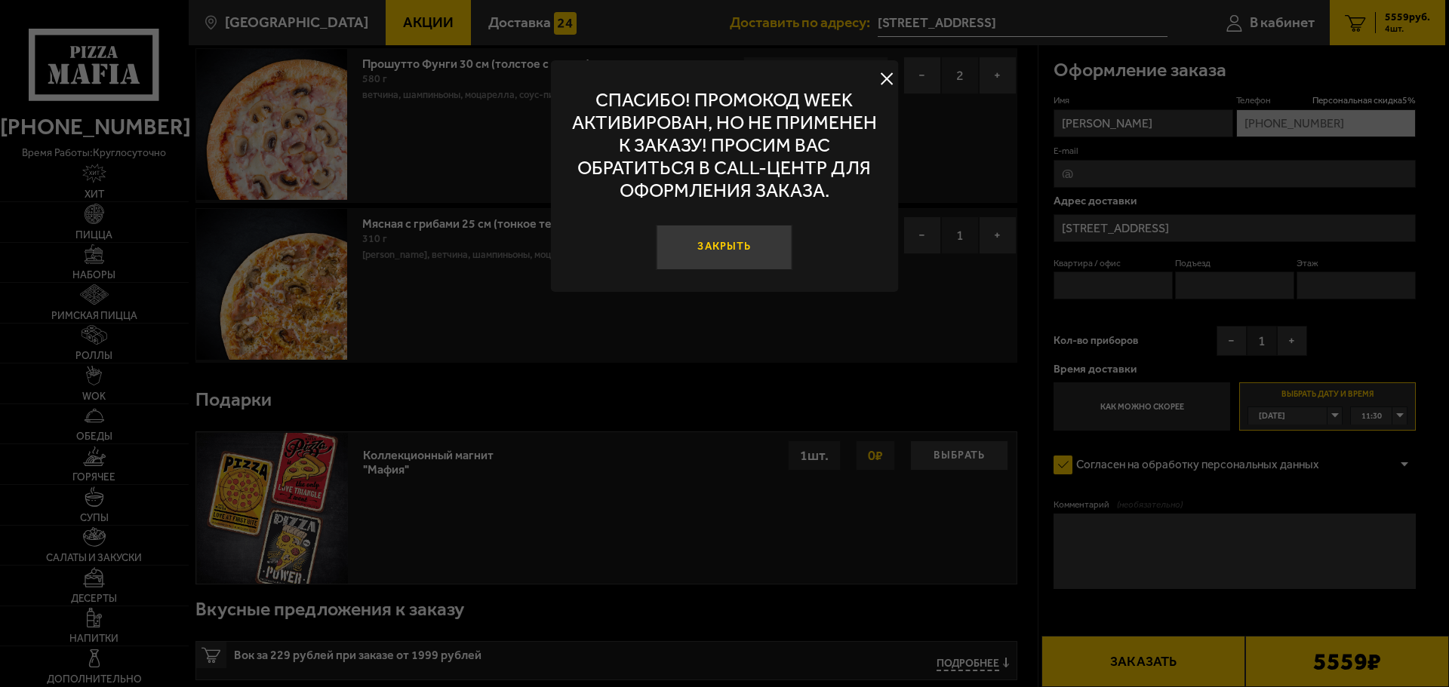
click at [771, 253] on button "Закрыть" at bounding box center [724, 247] width 136 height 45
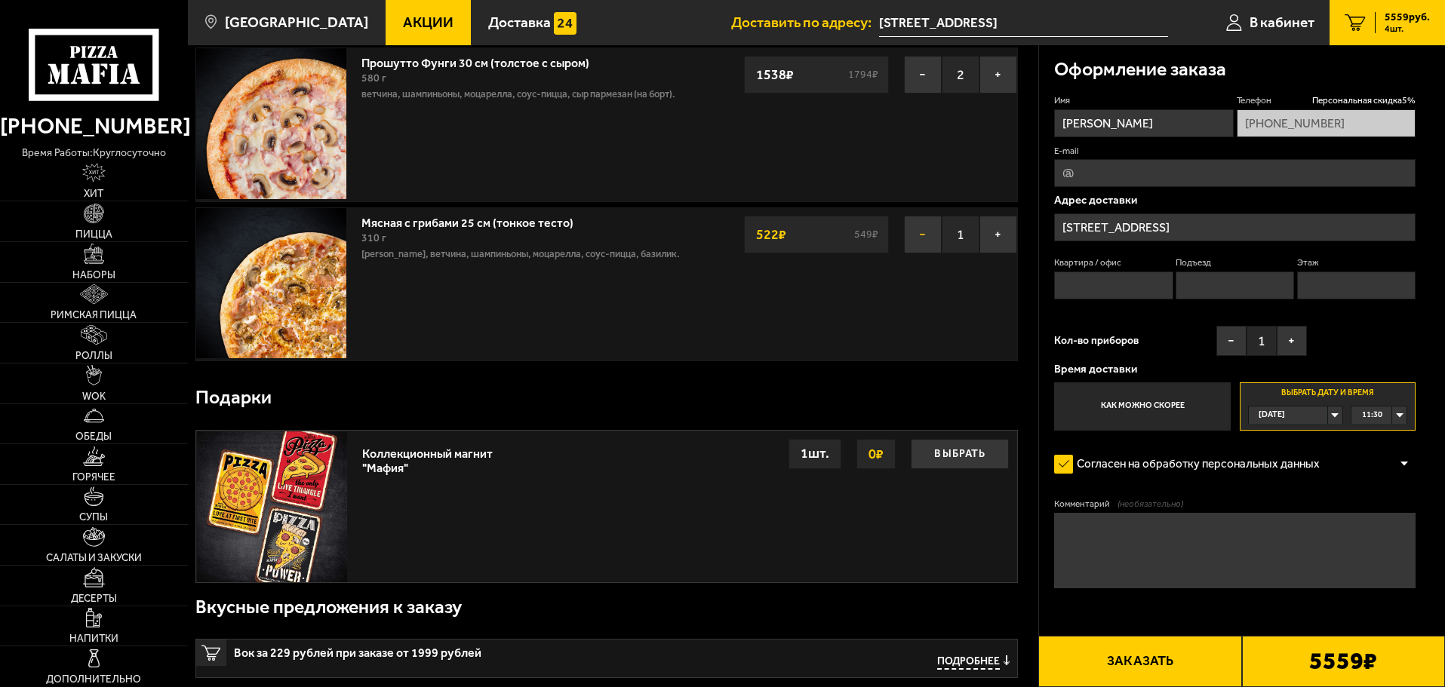
click at [926, 234] on button "−" at bounding box center [923, 235] width 38 height 38
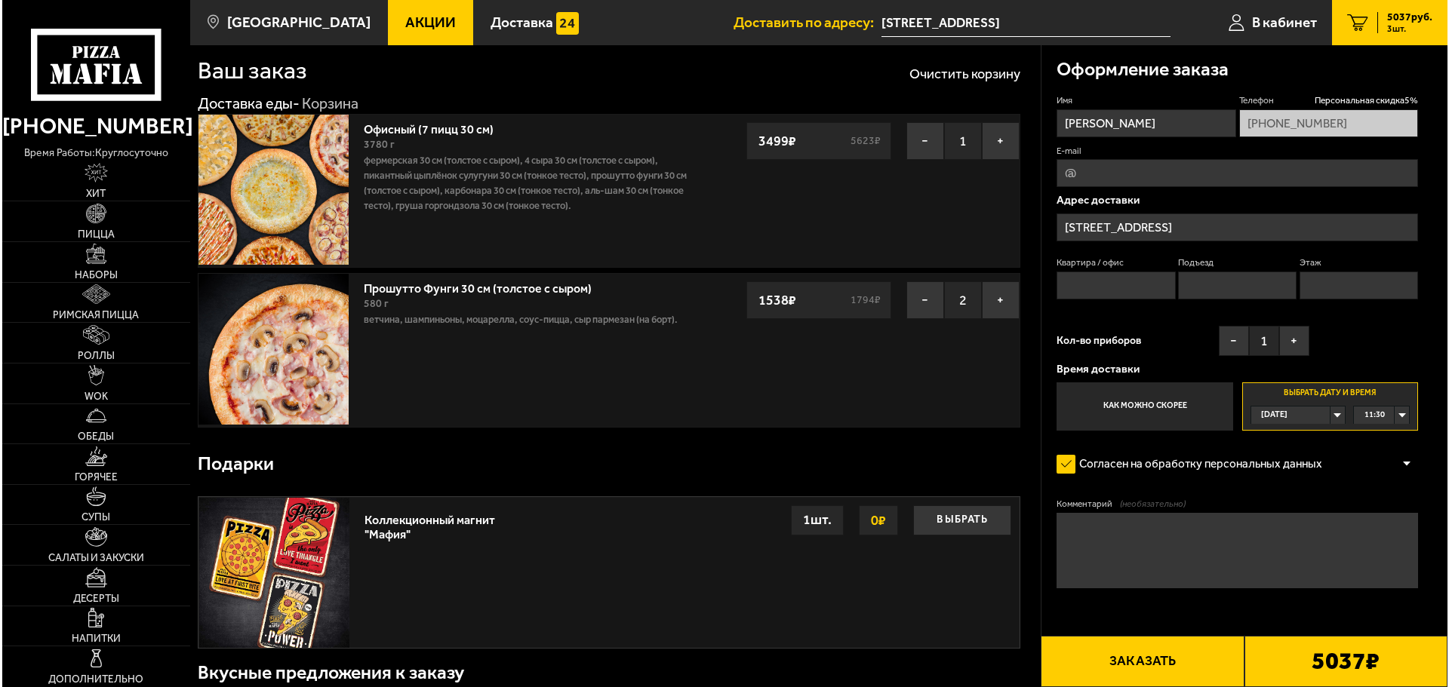
scroll to position [0, 0]
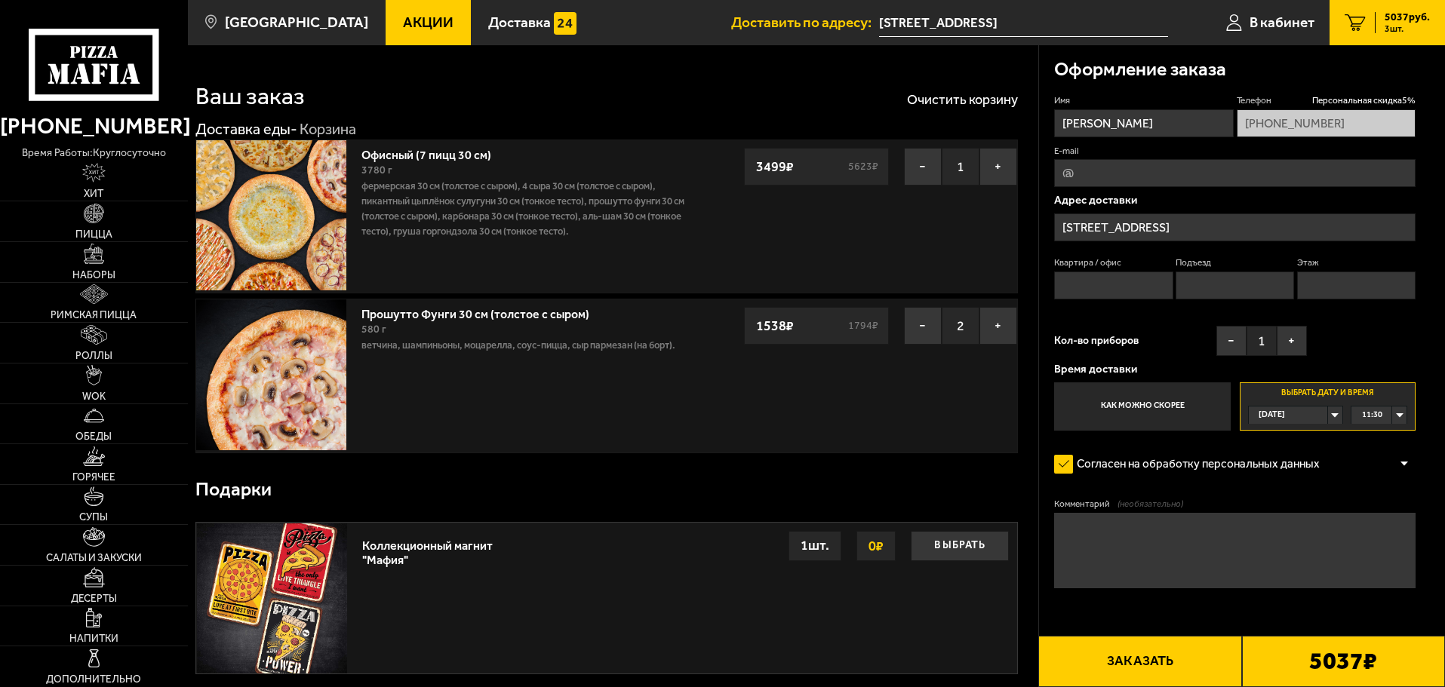
click at [1138, 659] on button "Заказать" at bounding box center [1139, 661] width 203 height 51
click at [1146, 295] on input "Квартира / офис" at bounding box center [1113, 286] width 118 height 28
type input "1"
click at [1248, 285] on input "Подъезд" at bounding box center [1234, 286] width 118 height 28
type input "1"
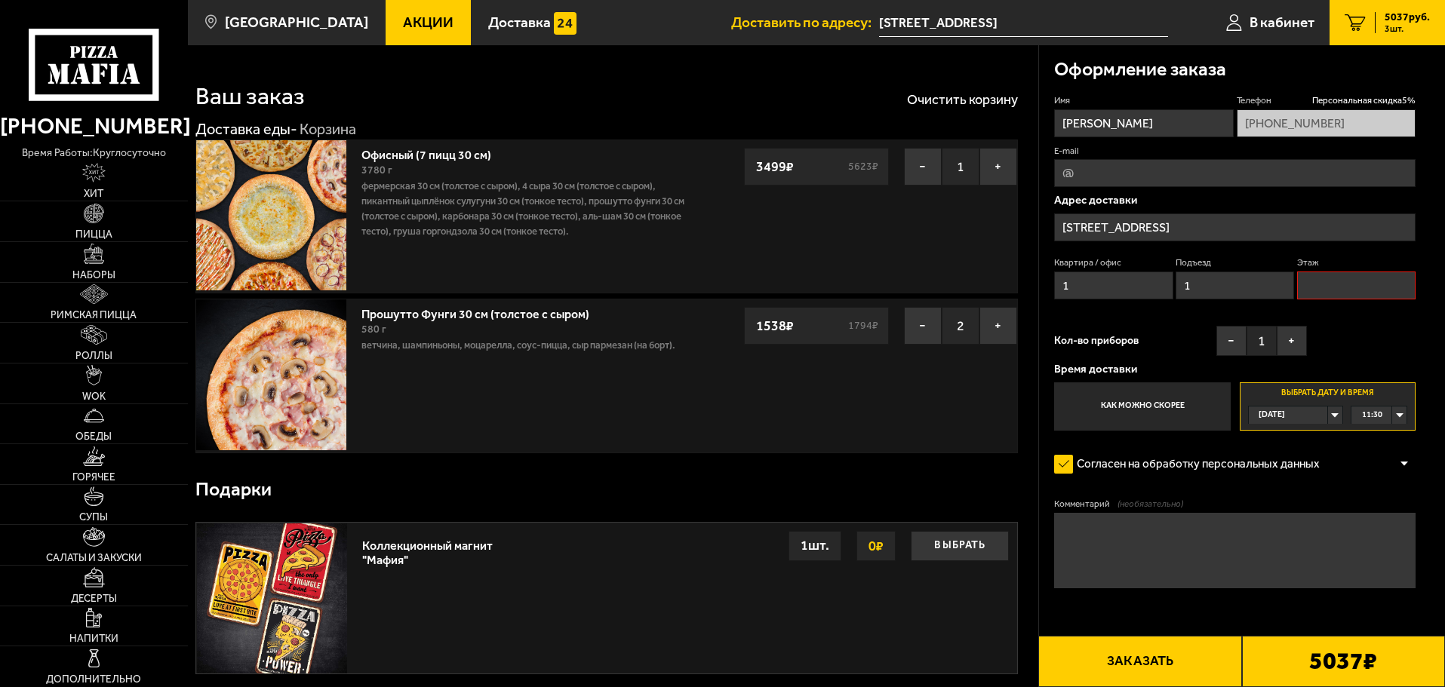
click at [1362, 290] on input "Этаж" at bounding box center [1356, 286] width 118 height 28
type input "1"
click at [1173, 674] on button "Заказать" at bounding box center [1139, 661] width 203 height 51
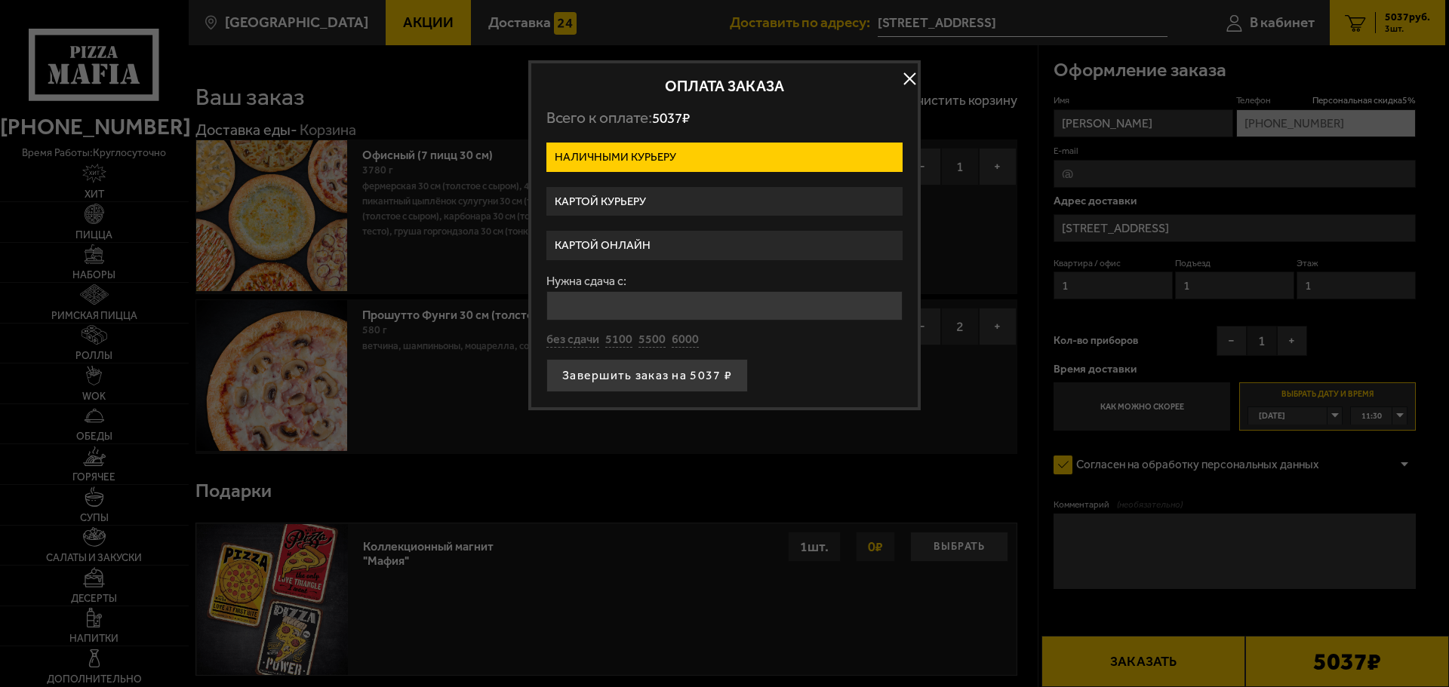
click at [631, 199] on label "Картой курьеру" at bounding box center [724, 201] width 356 height 29
click at [0, 0] on input "Картой курьеру" at bounding box center [0, 0] width 0 height 0
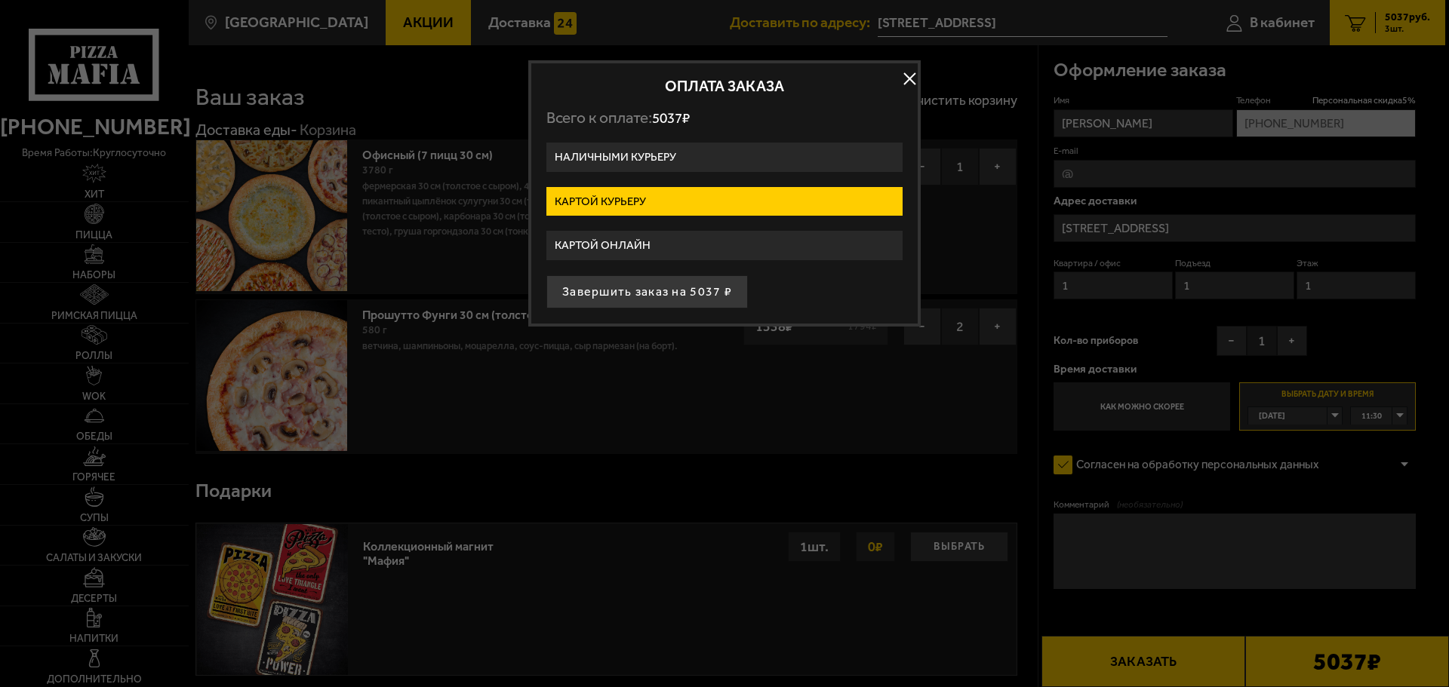
click at [664, 292] on button "Завершить заказ на 5037 ₽" at bounding box center [646, 291] width 201 height 33
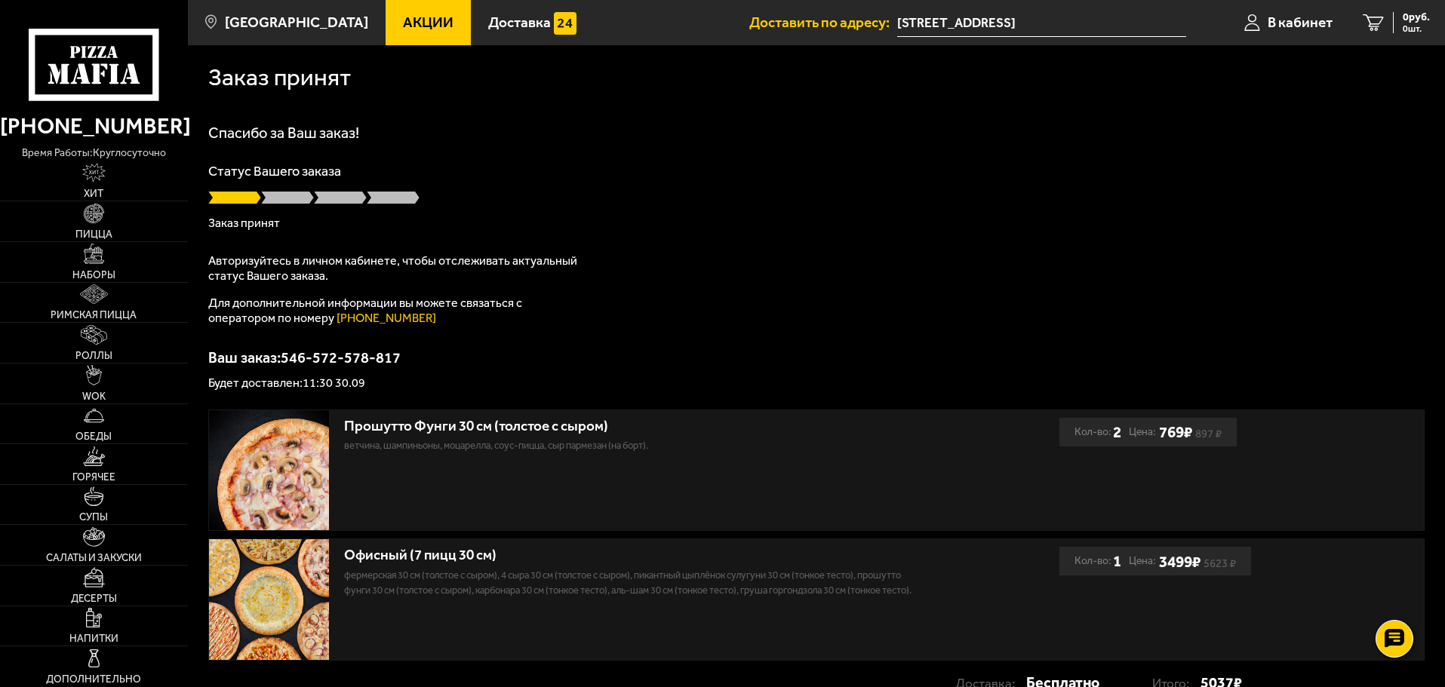
click at [1132, 25] on input "Пушкинский район, посёлок Шушары, 2-й Бадаевский проезд, 6И" at bounding box center [1041, 23] width 289 height 28
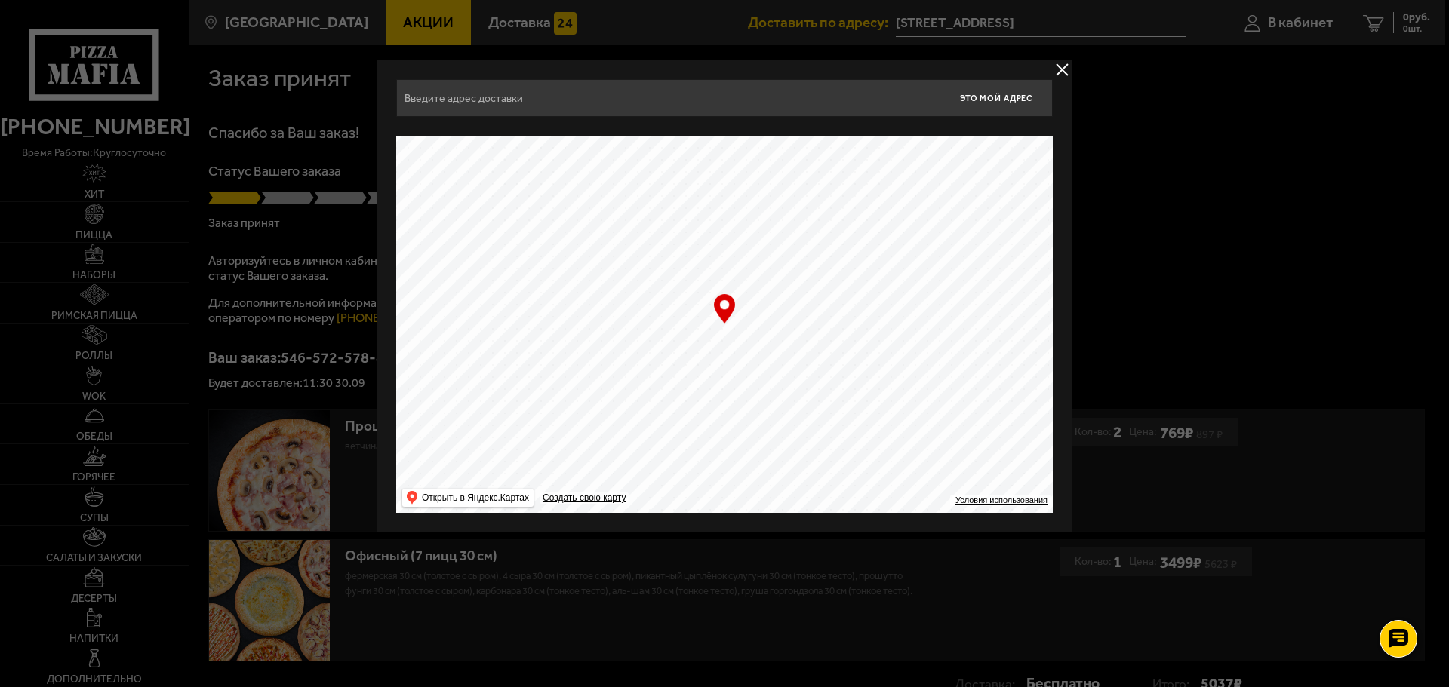
type input "Пушкинский район, посёлок Шушары, 2-й Бадаевский проезд, 6И"
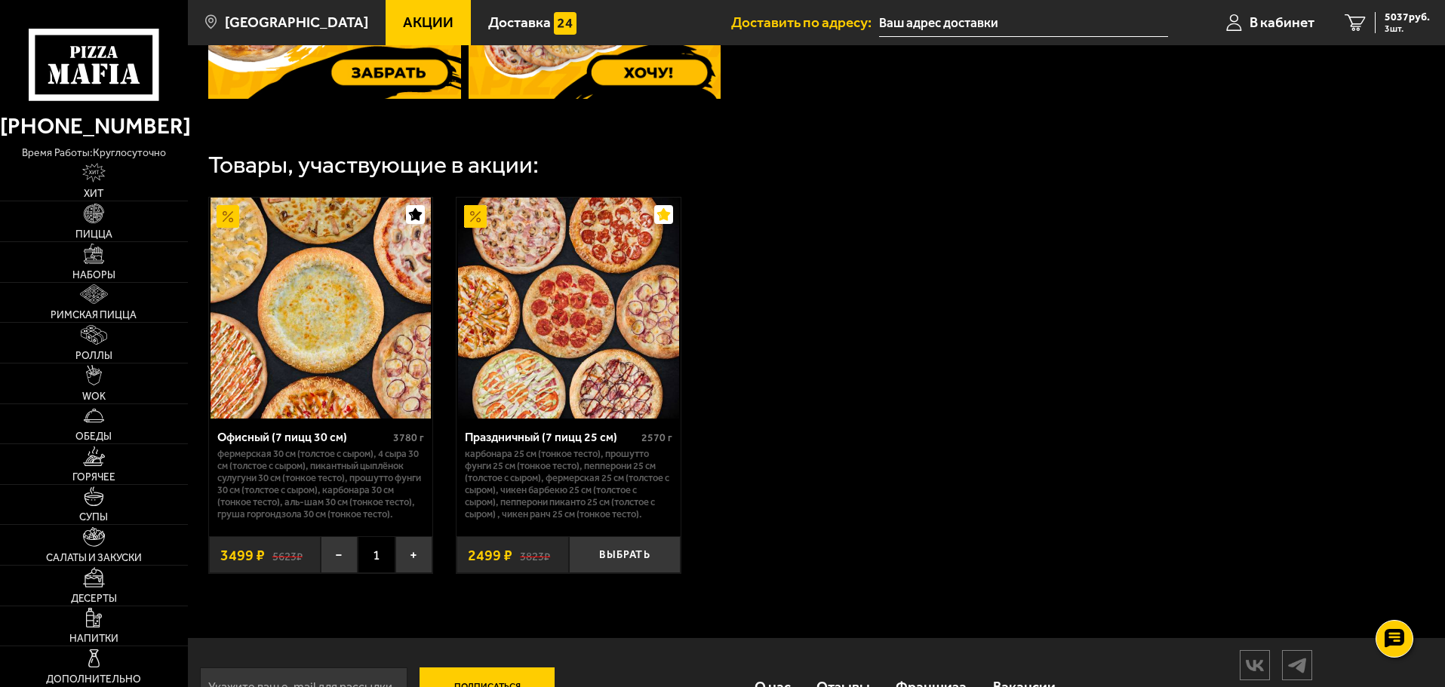
scroll to position [831, 0]
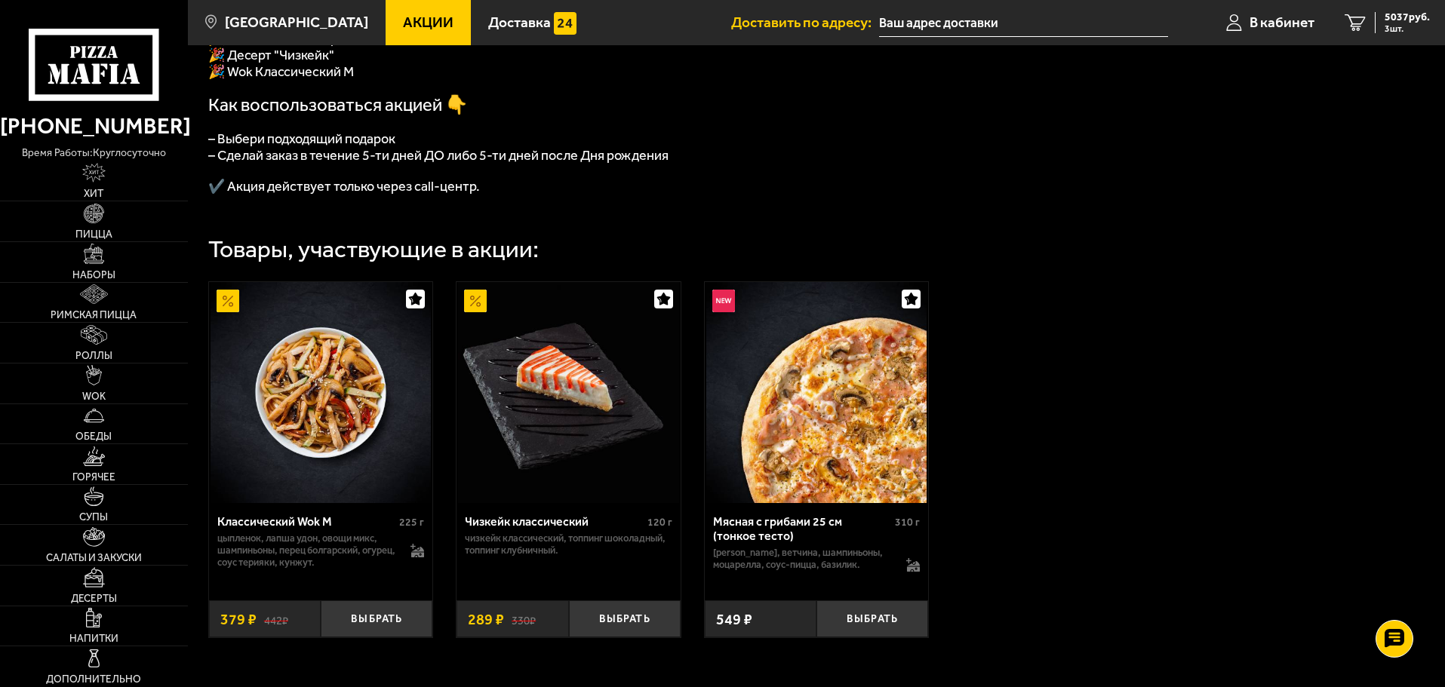
scroll to position [544, 0]
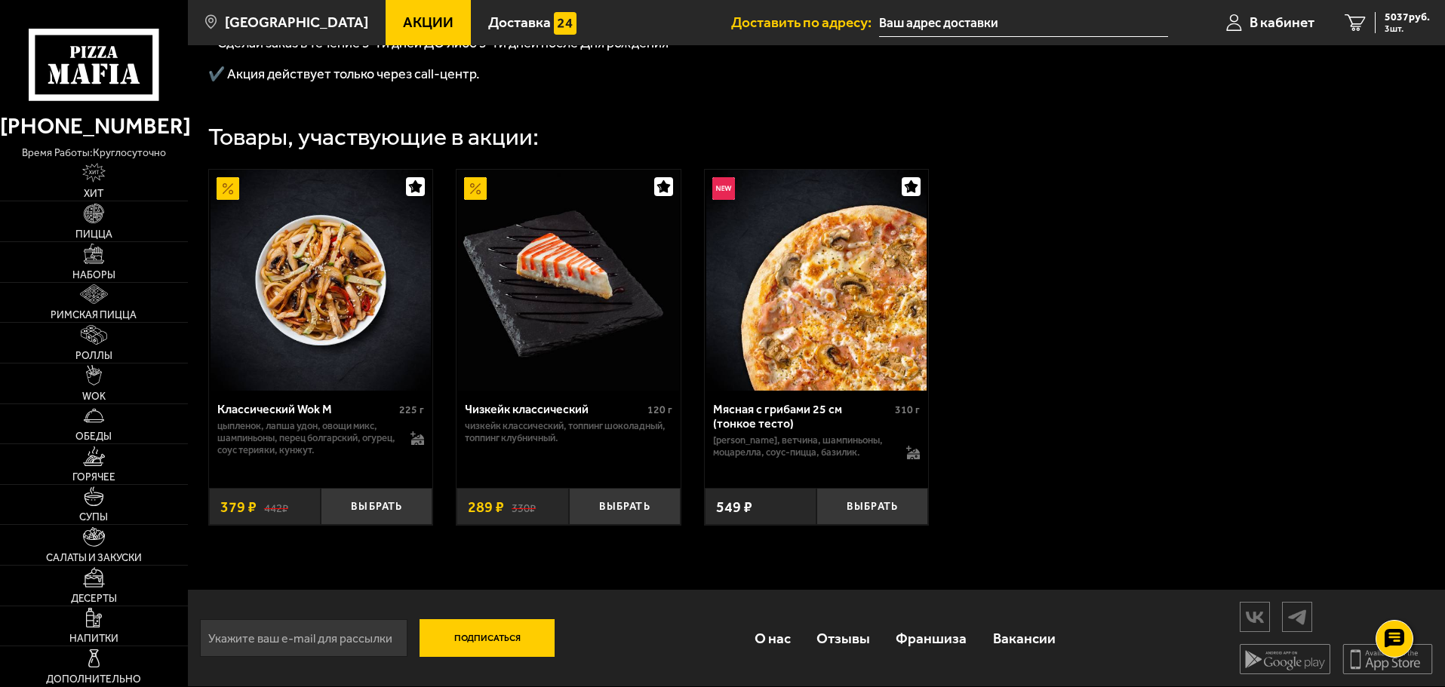
scroll to position [544, 0]
click at [914, 518] on button "Выбрать" at bounding box center [872, 506] width 112 height 37
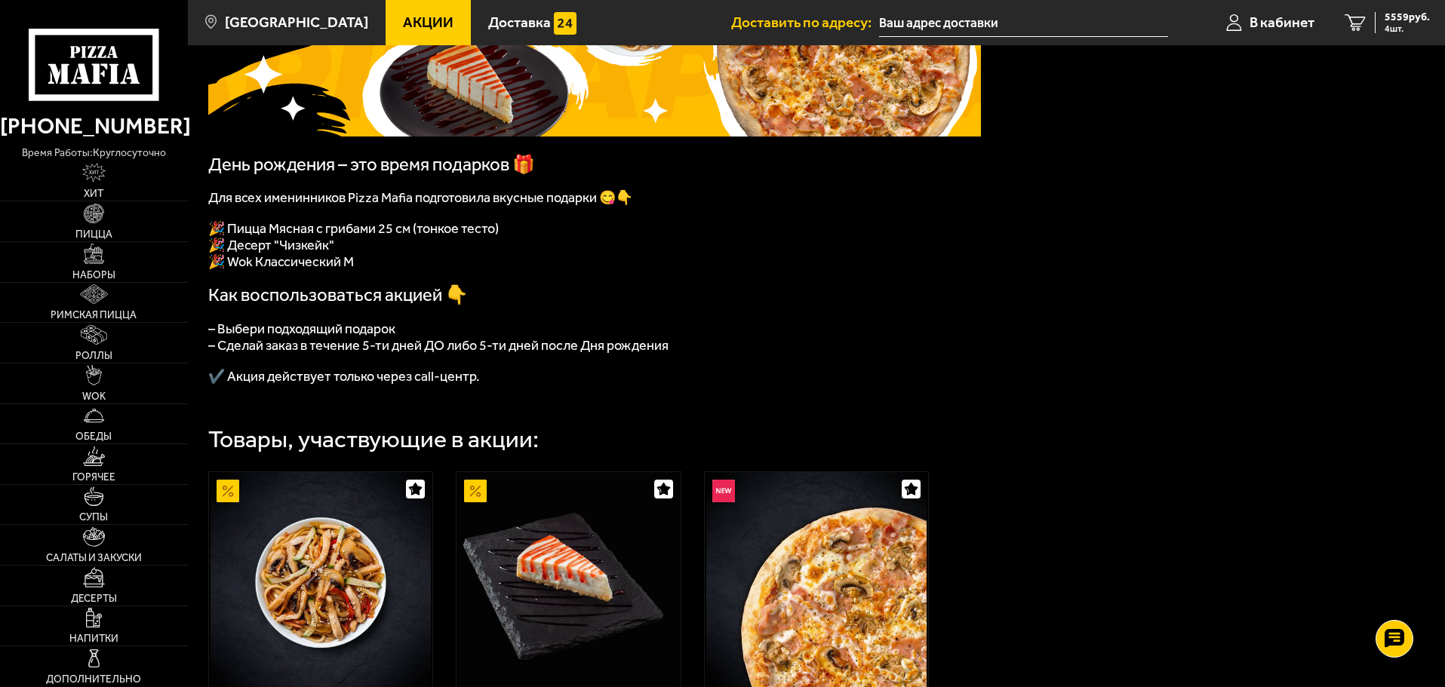
scroll to position [41, 0]
